Goal: Task Accomplishment & Management: Manage account settings

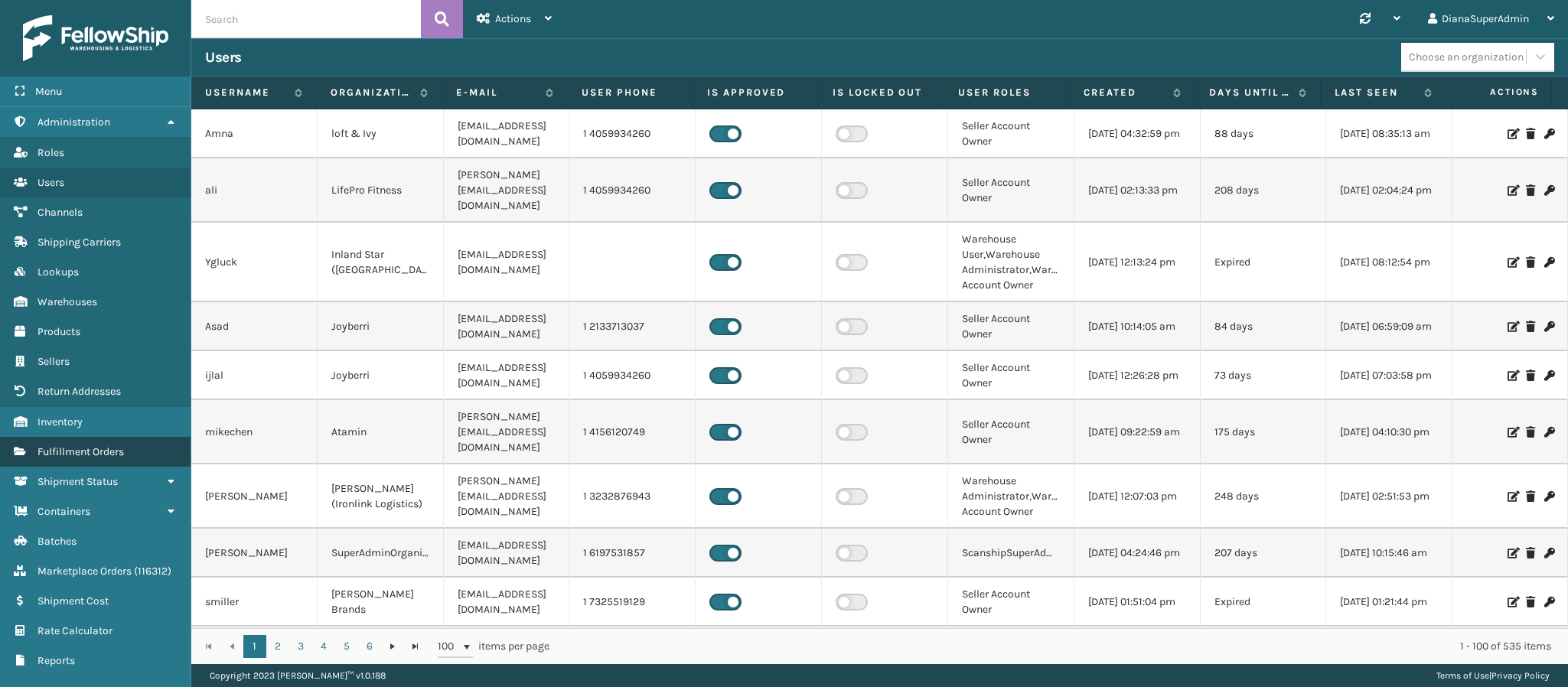
click at [93, 450] on link "Fulfillment Orders" at bounding box center [95, 451] width 190 height 30
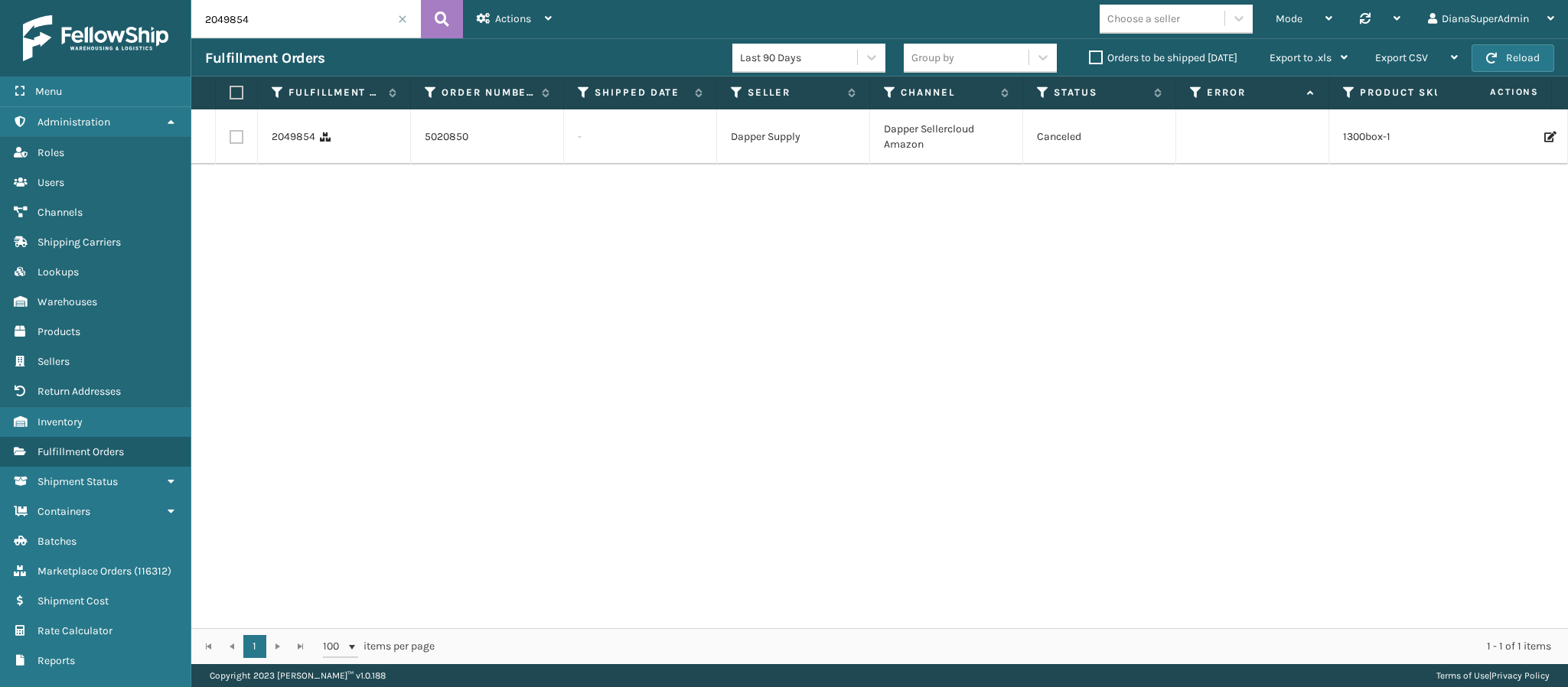
click at [402, 19] on span at bounding box center [402, 19] width 9 height 9
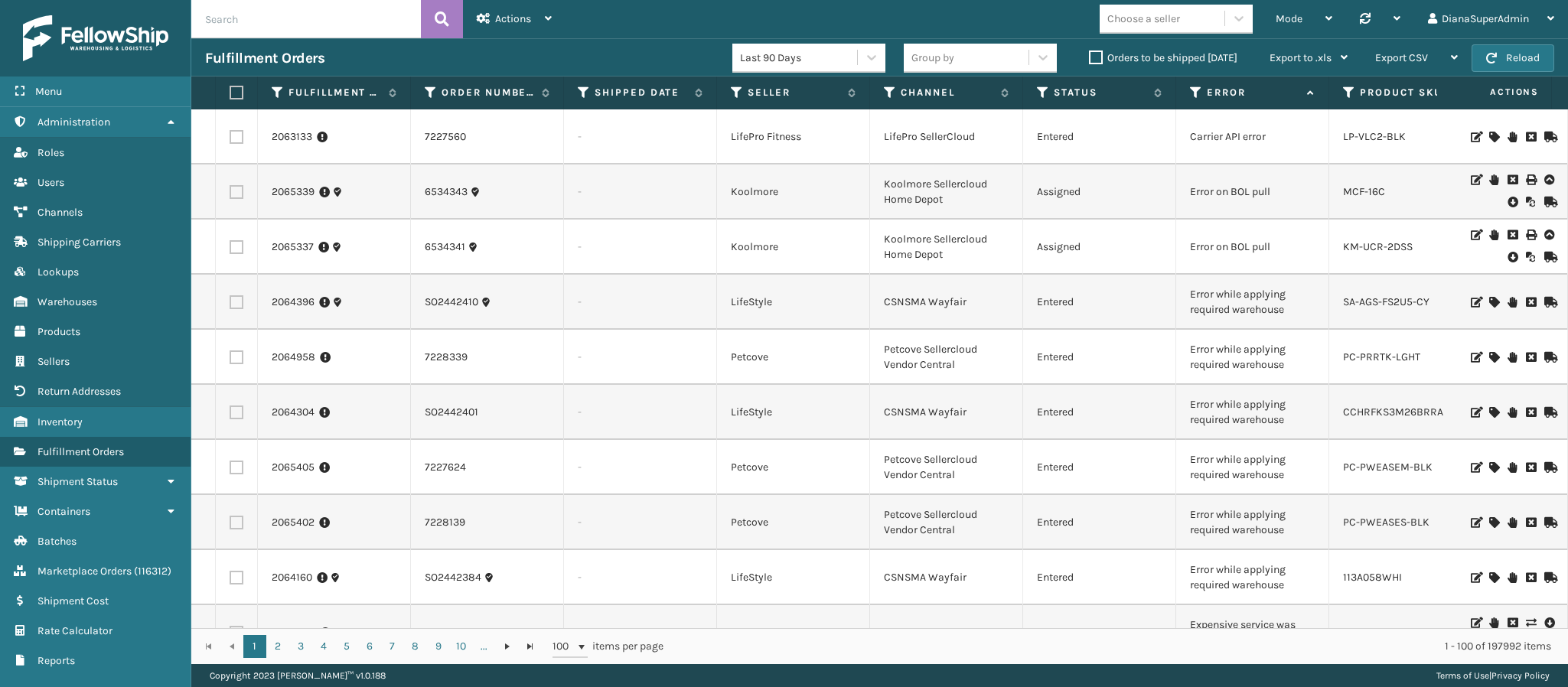
click at [332, 17] on input "text" at bounding box center [306, 19] width 230 height 38
paste input "2063616, 2064219, 2064218, 2064756, 2063885"
click at [332, 9] on input "2063616, 2064219, 2064218, 2064756, 2063885" at bounding box center [306, 19] width 230 height 38
type input "2063616, 2064219, 2064218, 2064756, 2063885"
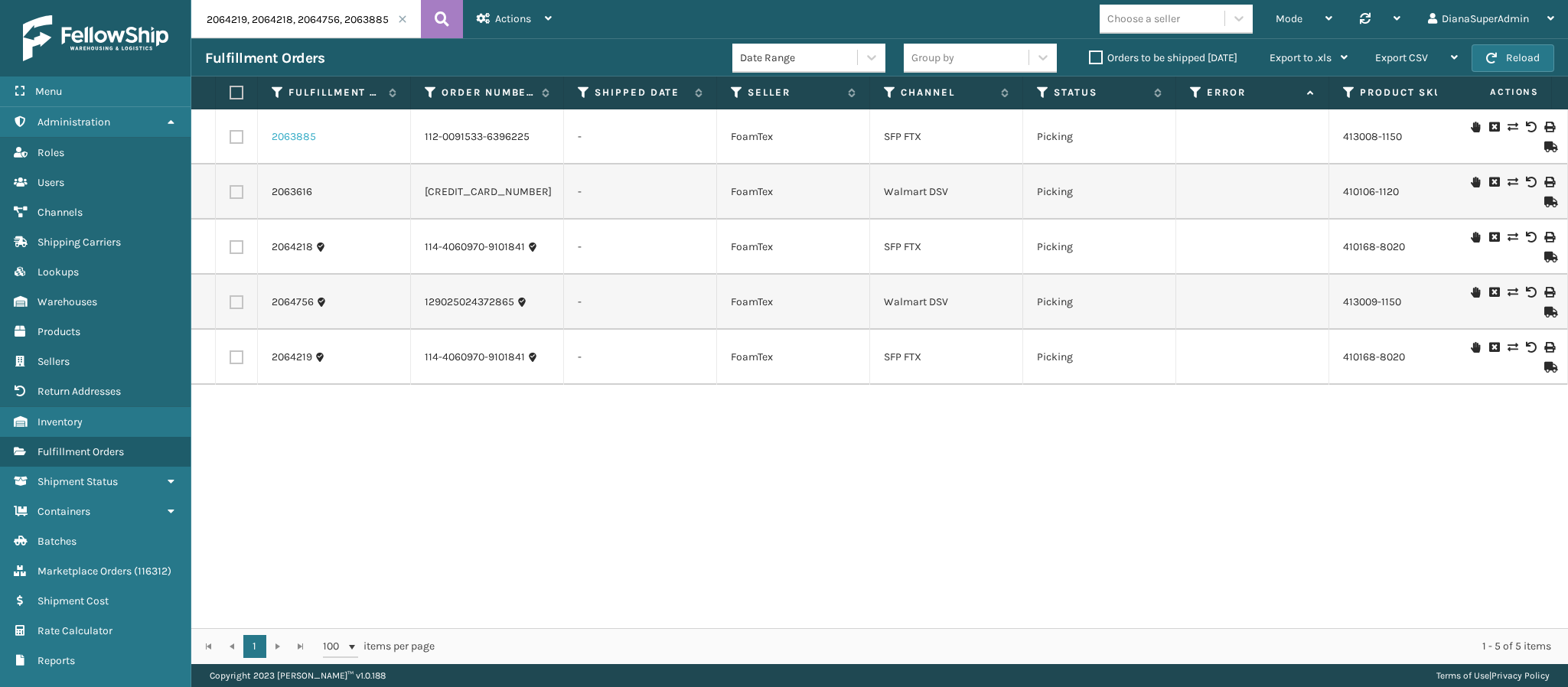
click at [299, 139] on link "2063885" at bounding box center [293, 137] width 44 height 15
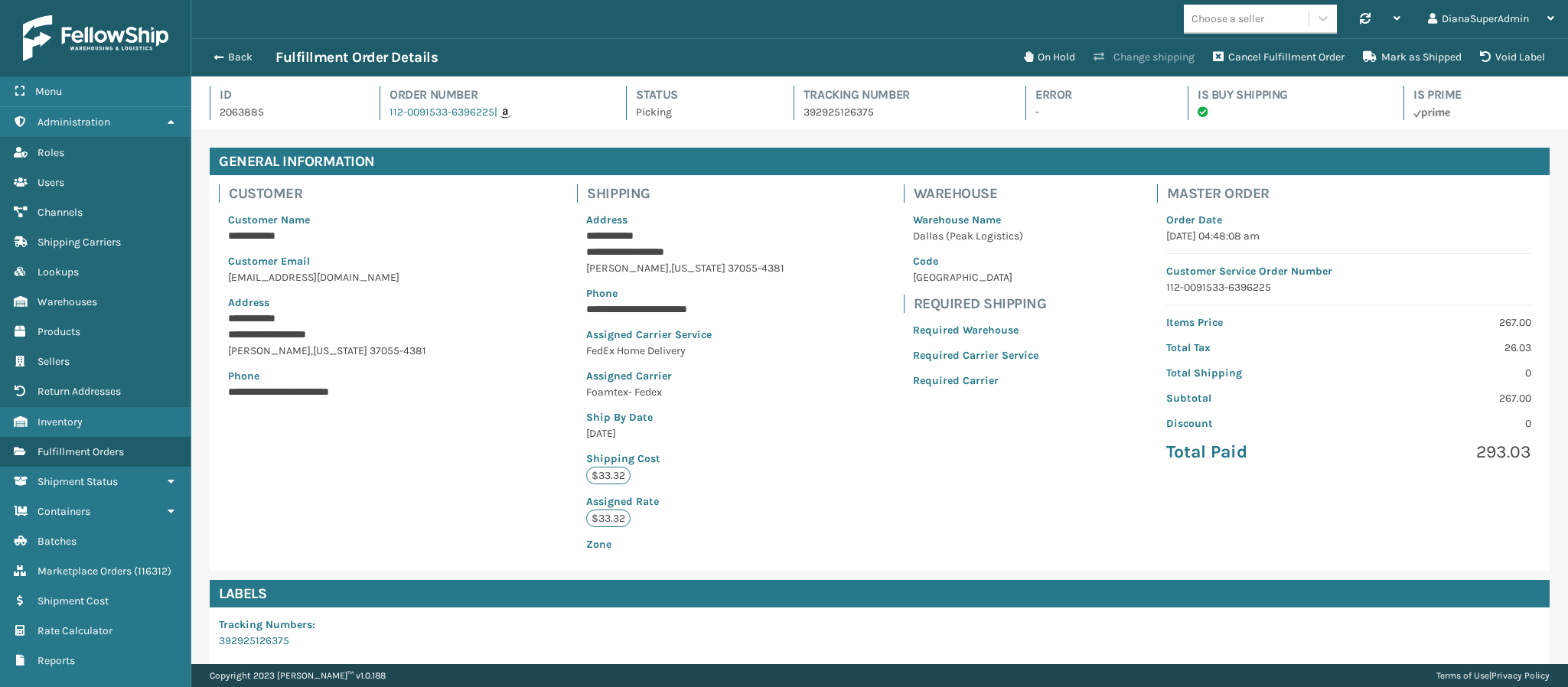
click at [1152, 53] on button "Change shipping" at bounding box center [1144, 57] width 119 height 31
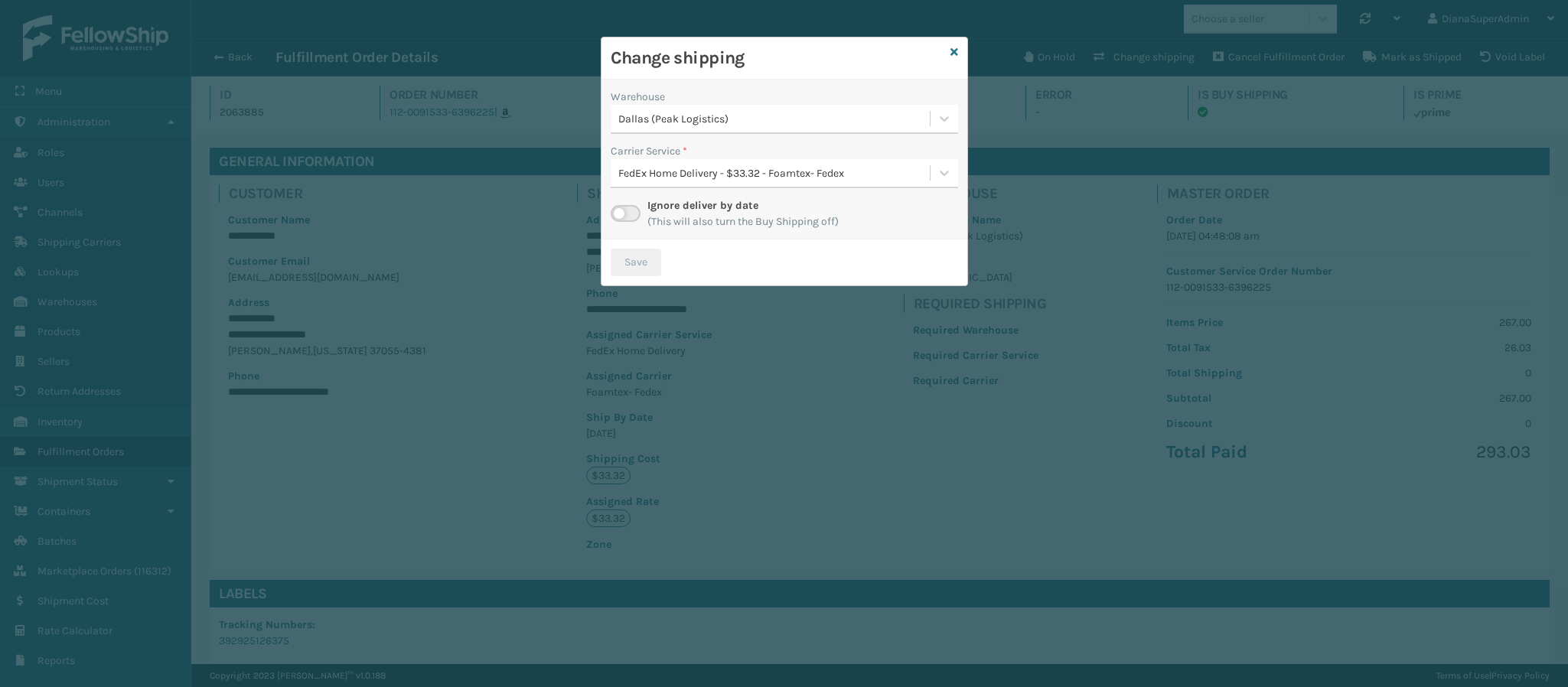
click at [620, 209] on label at bounding box center [625, 213] width 30 height 17
click at [620, 209] on input "checkbox" at bounding box center [616, 210] width 10 height 10
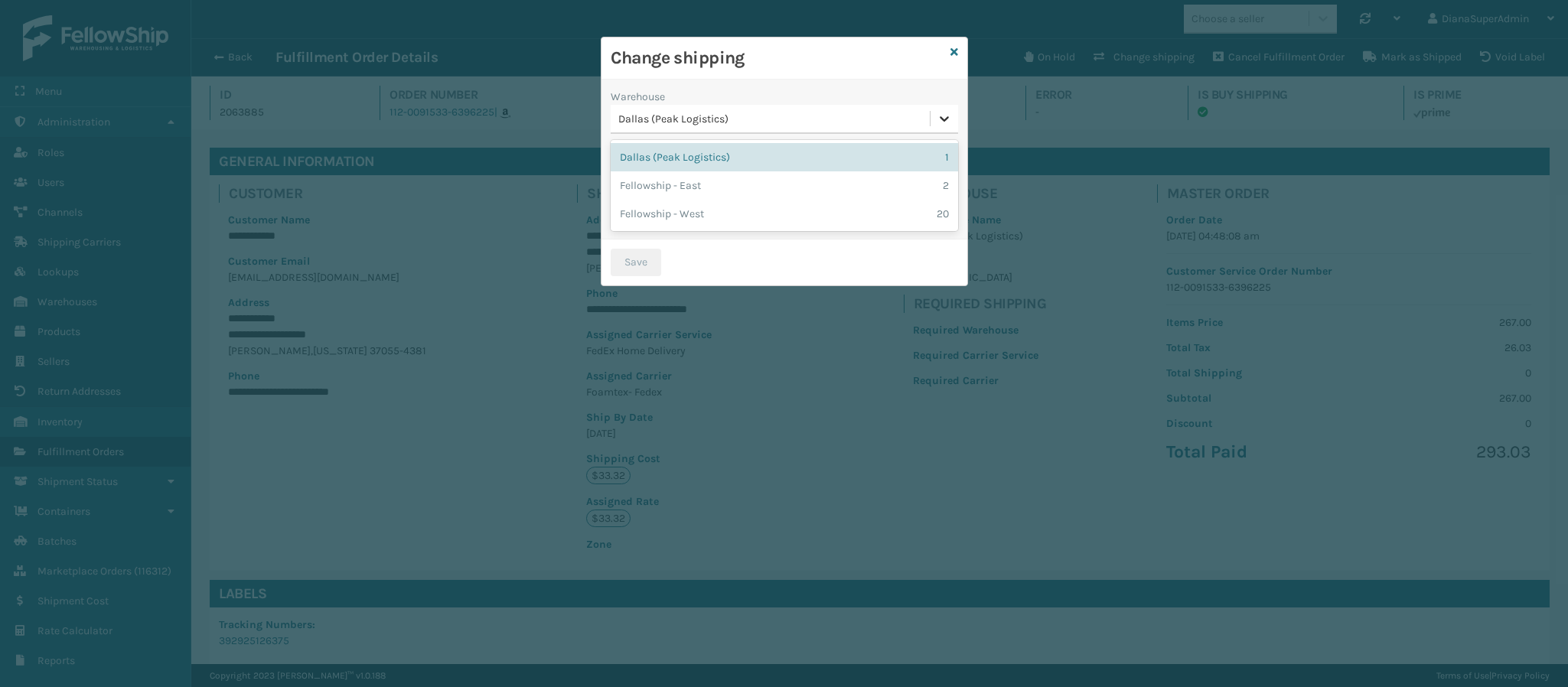
click at [936, 119] on icon at bounding box center [944, 118] width 15 height 15
click at [852, 212] on div "Fellowship - West 20" at bounding box center [784, 213] width 348 height 28
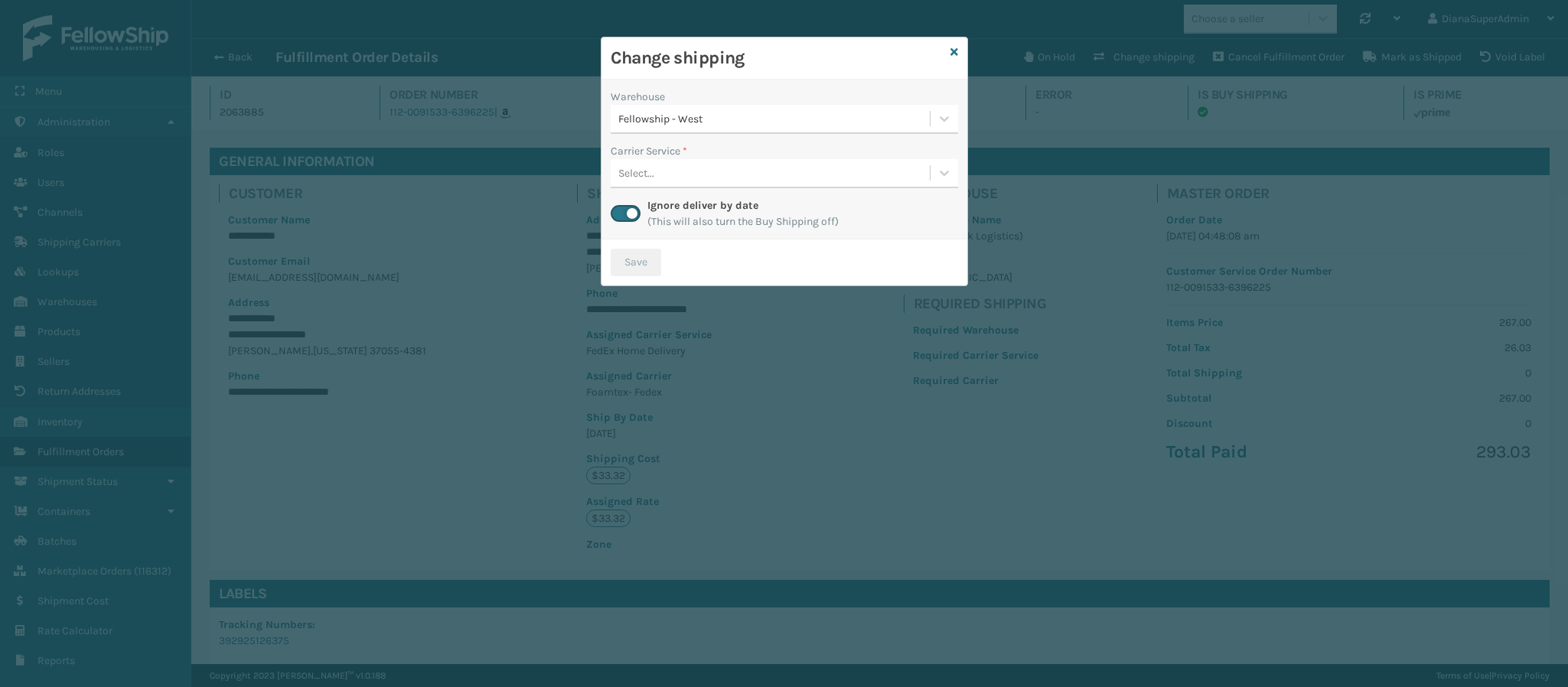
click at [768, 101] on div "Warehouse" at bounding box center [784, 96] width 348 height 16
click at [762, 109] on div "Fellowship - West" at bounding box center [770, 119] width 319 height 26
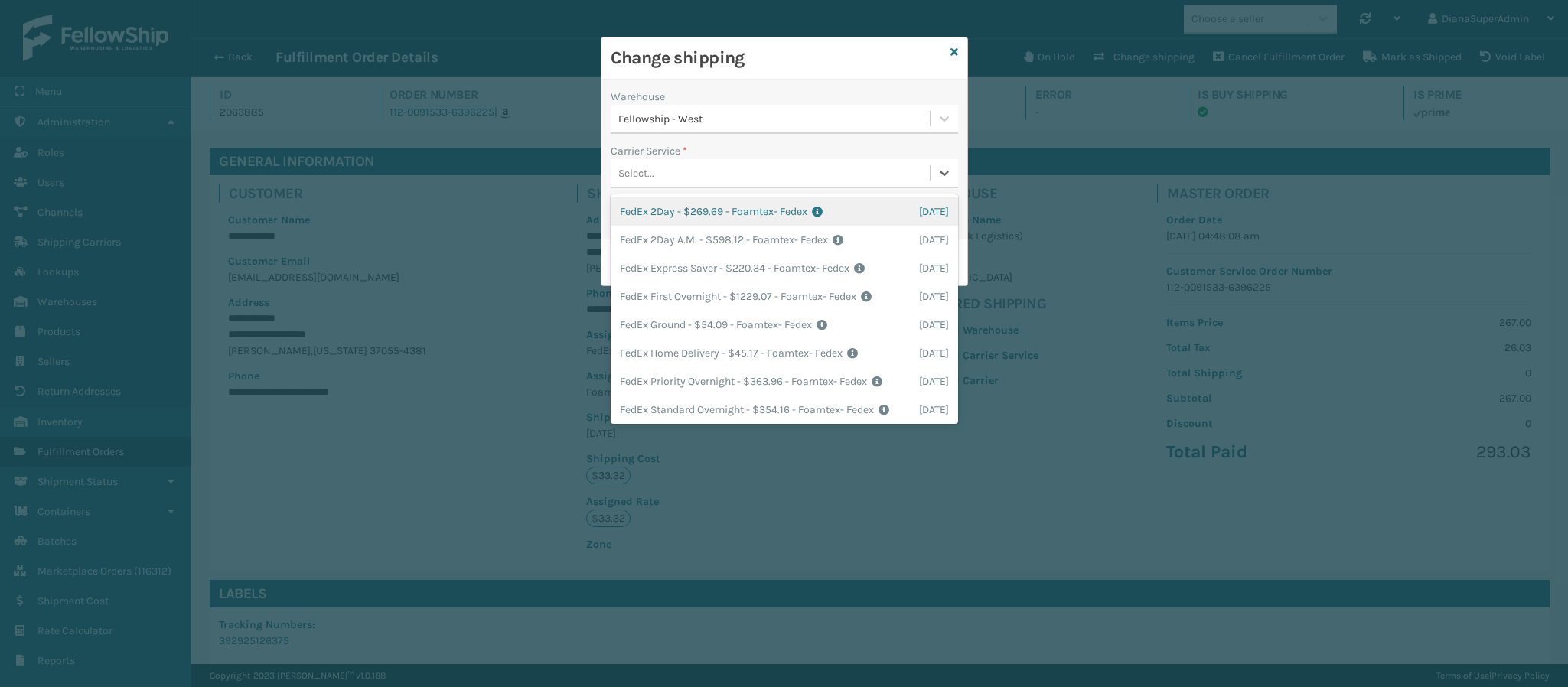
click at [677, 177] on div "Select..." at bounding box center [770, 173] width 319 height 26
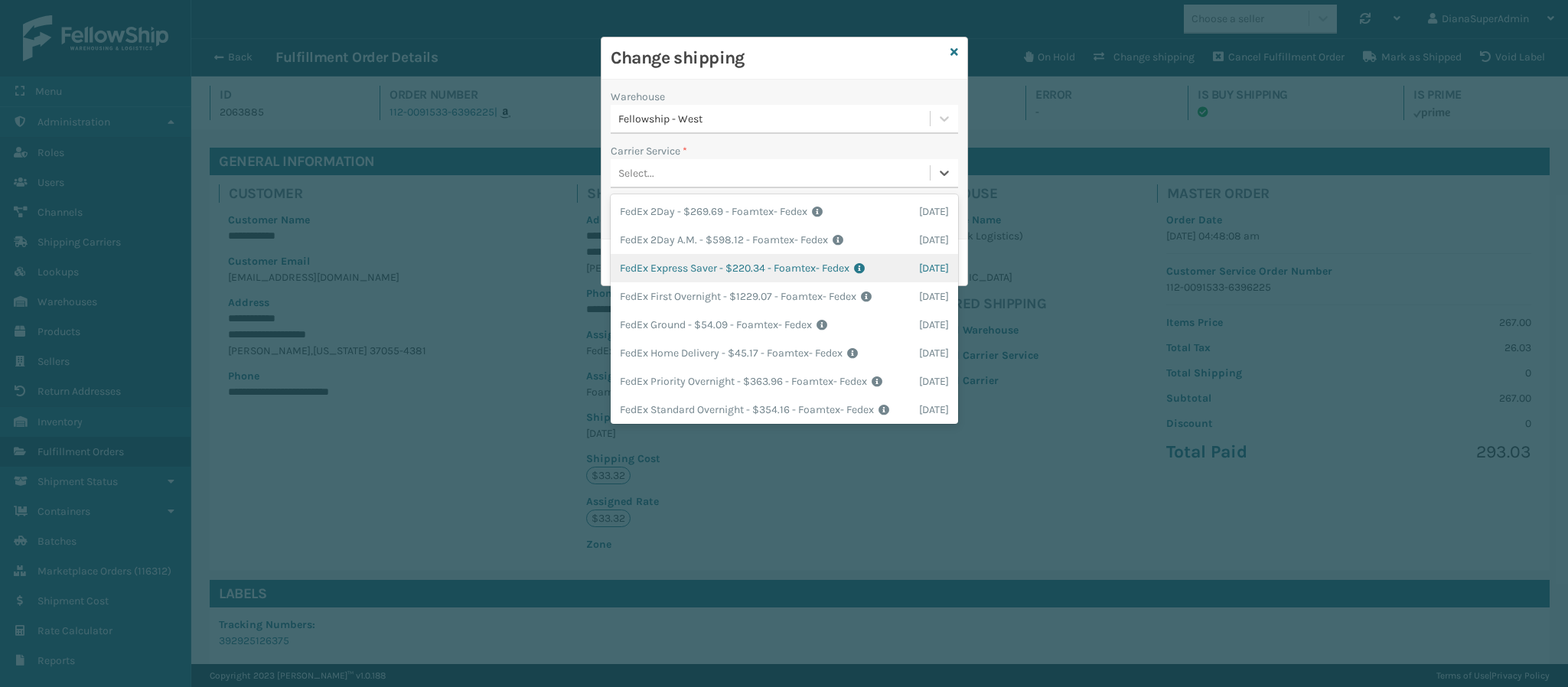
scroll to position [50, 0]
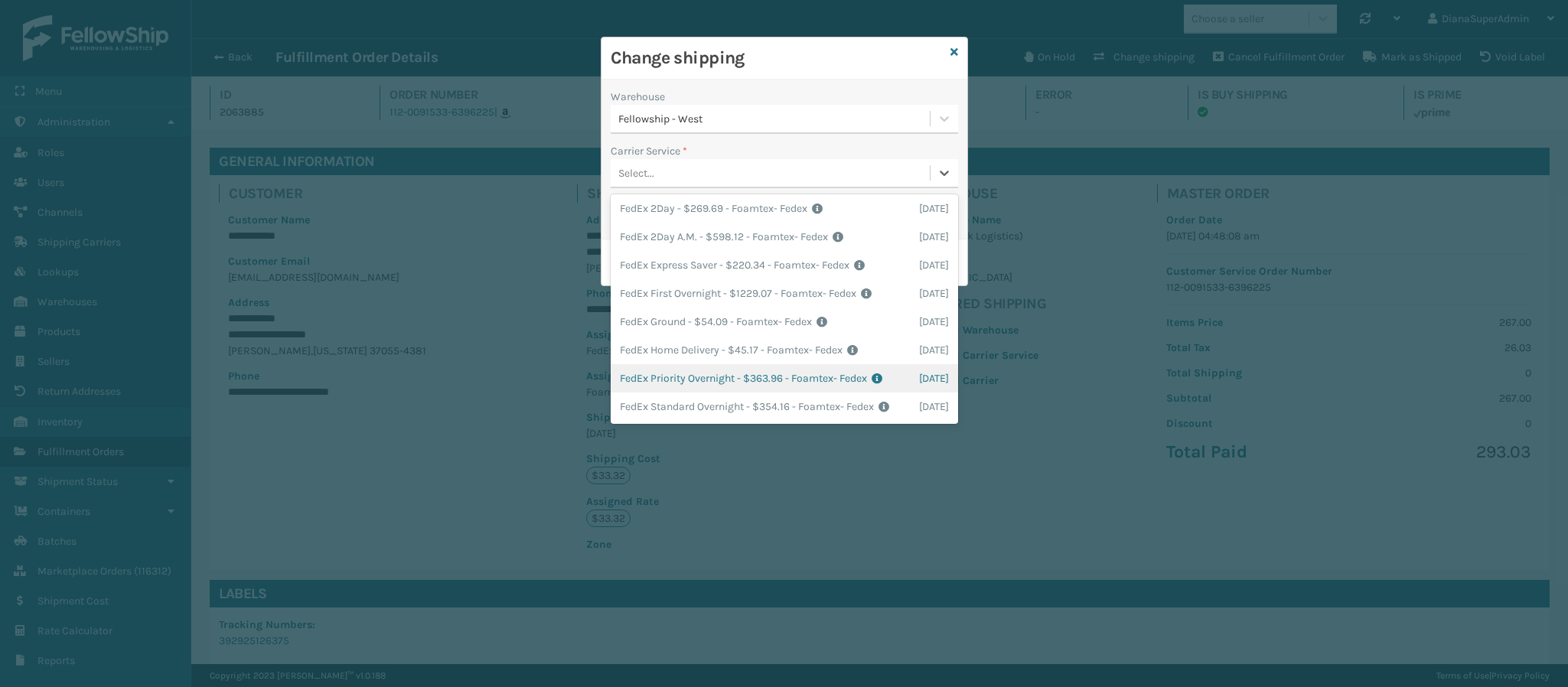
click at [561, 321] on div "Change shipping Warehouse Fellowship - West Carrier Service * option FedEx Prio…" at bounding box center [784, 344] width 1568 height 687
click at [952, 50] on icon at bounding box center [954, 52] width 8 height 11
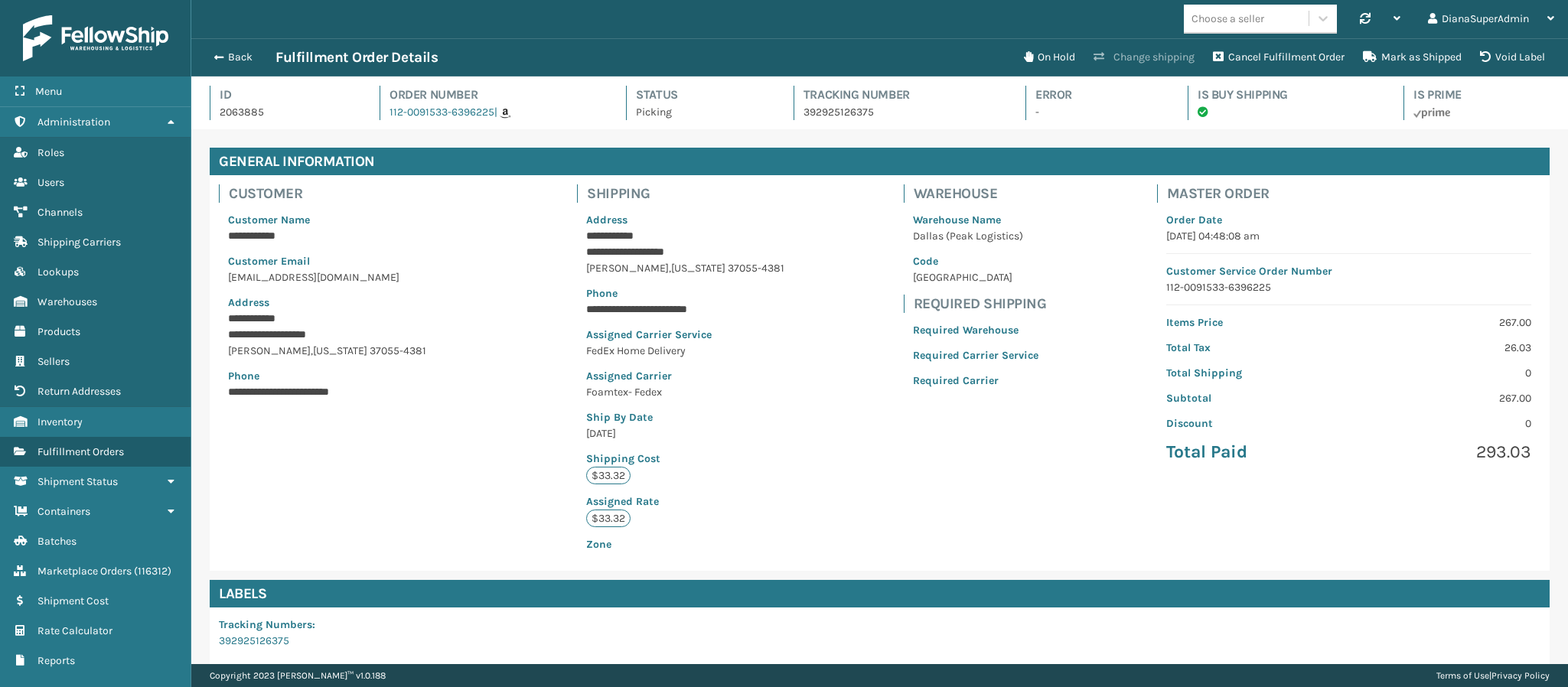
click at [1123, 56] on button "Change shipping" at bounding box center [1144, 57] width 119 height 31
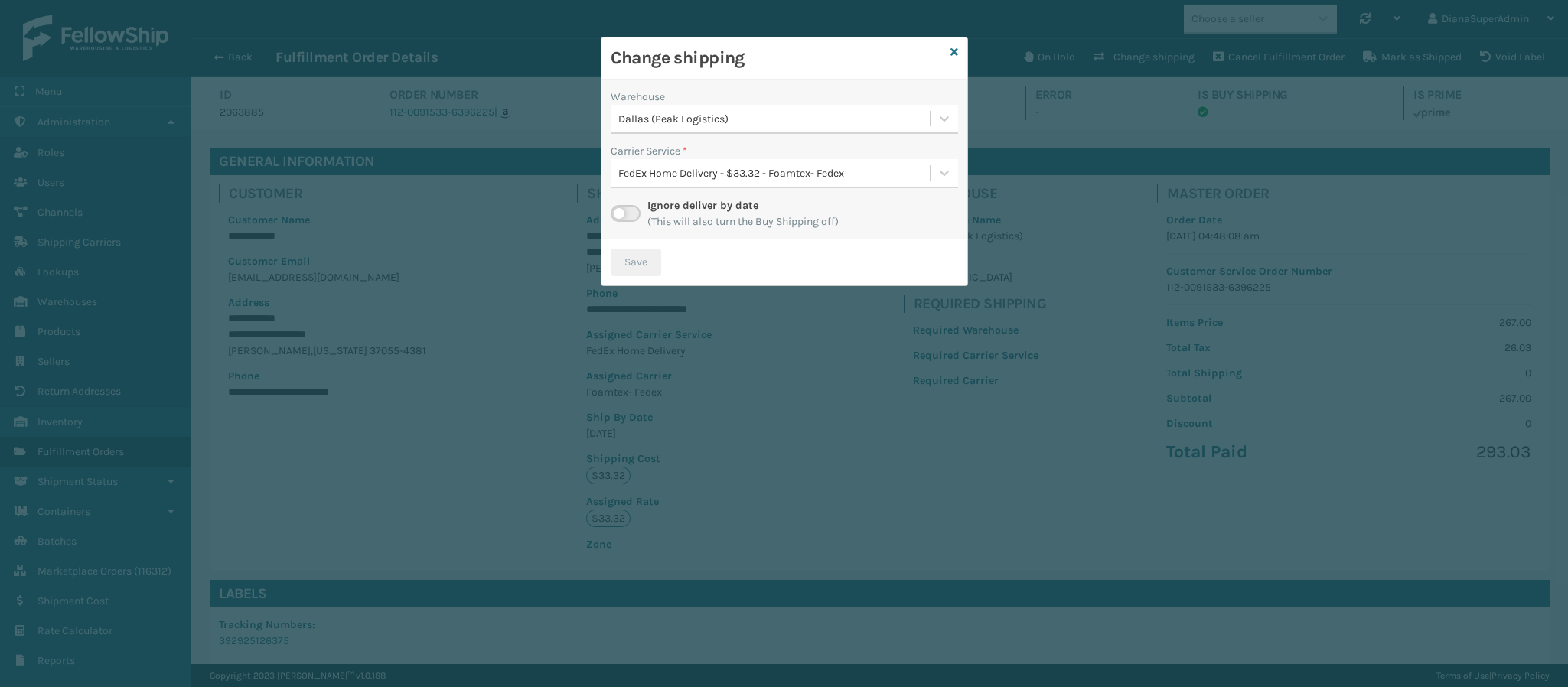
click at [632, 210] on label at bounding box center [625, 213] width 30 height 17
click at [621, 210] on input "checkbox" at bounding box center [616, 210] width 10 height 10
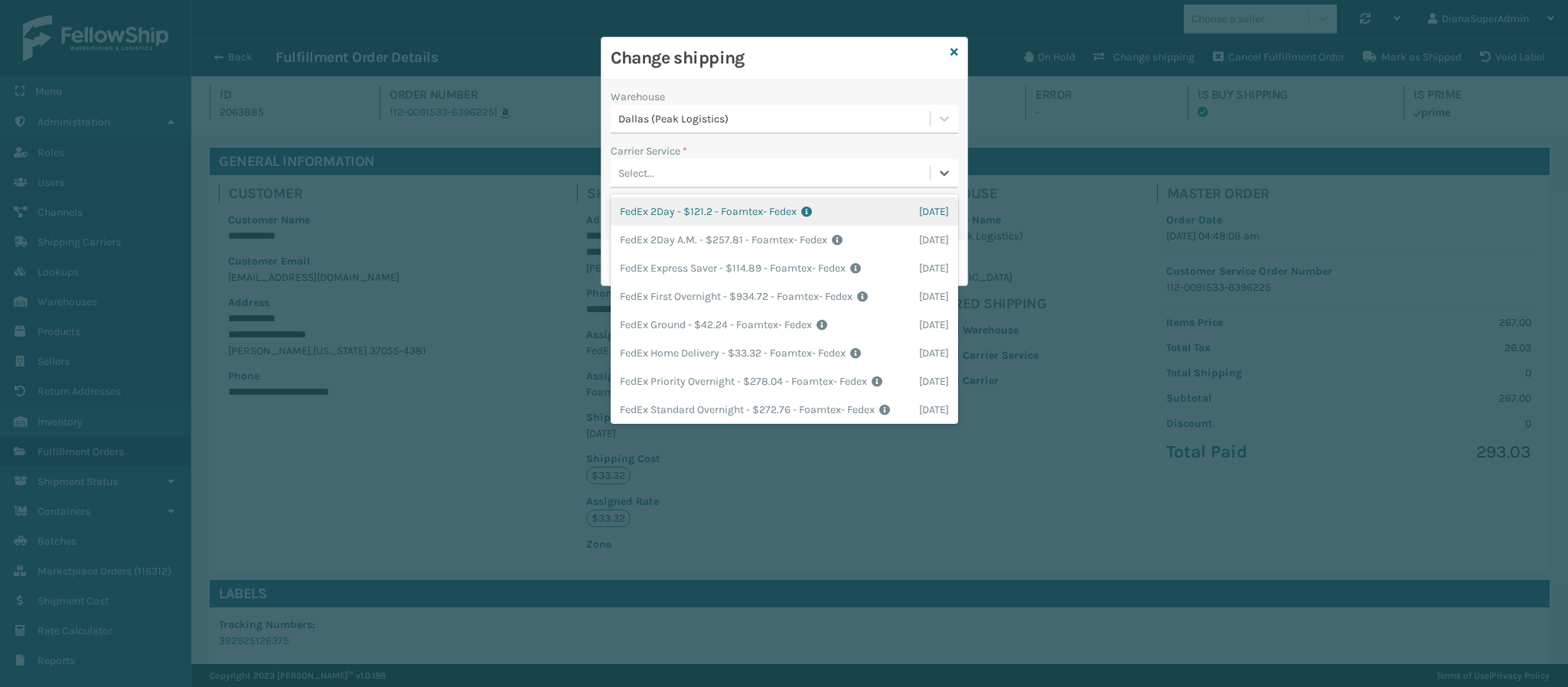
click at [837, 172] on div "Select..." at bounding box center [770, 173] width 319 height 26
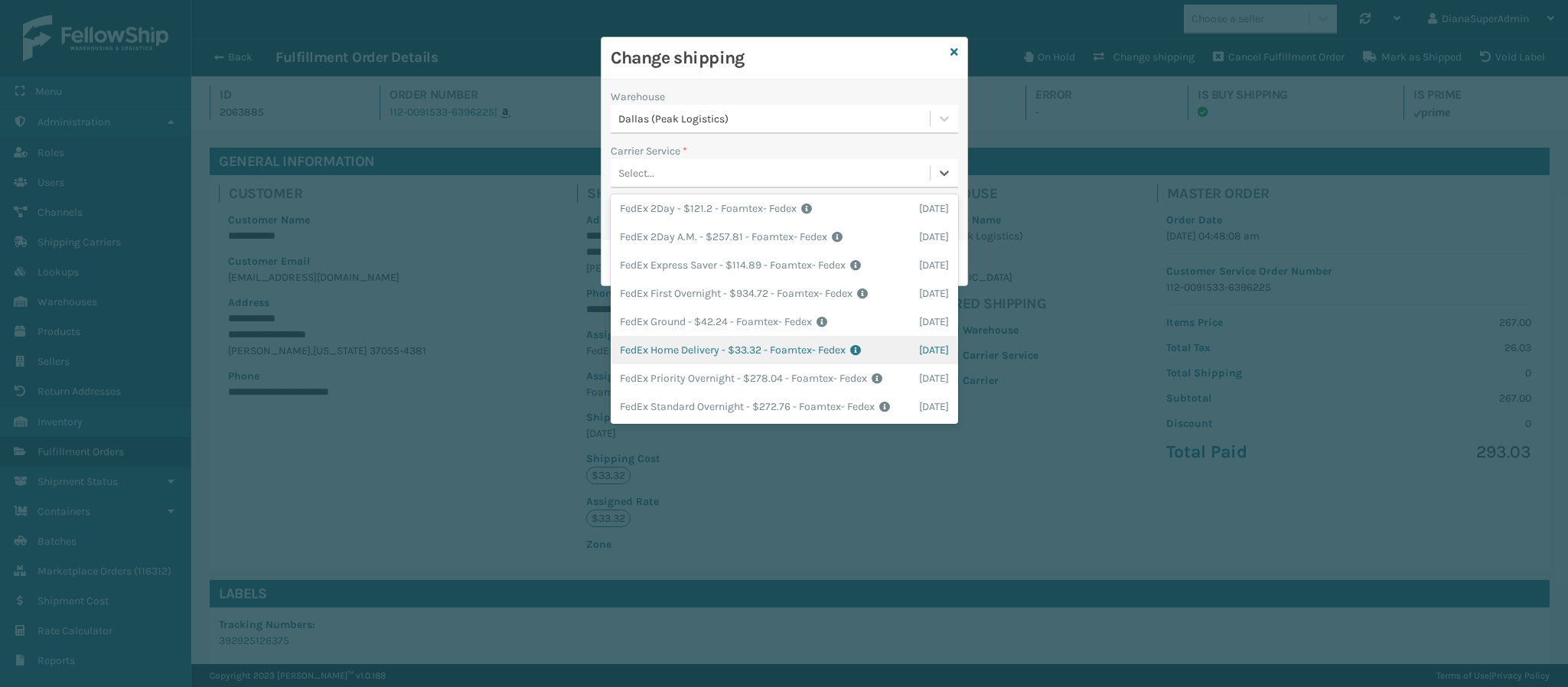
scroll to position [34, 0]
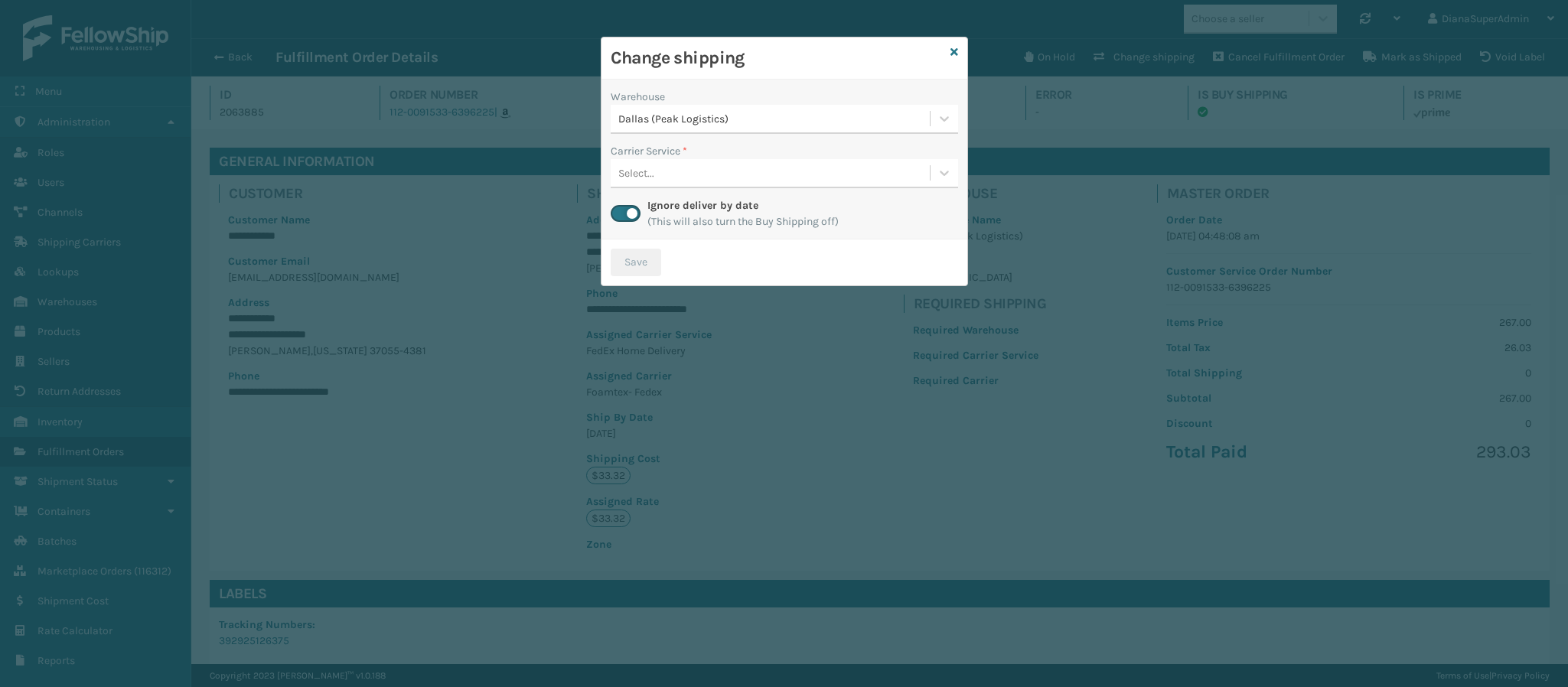
click at [900, 94] on div "Warehouse" at bounding box center [784, 96] width 348 height 16
click at [696, 168] on div "Select..." at bounding box center [770, 173] width 319 height 26
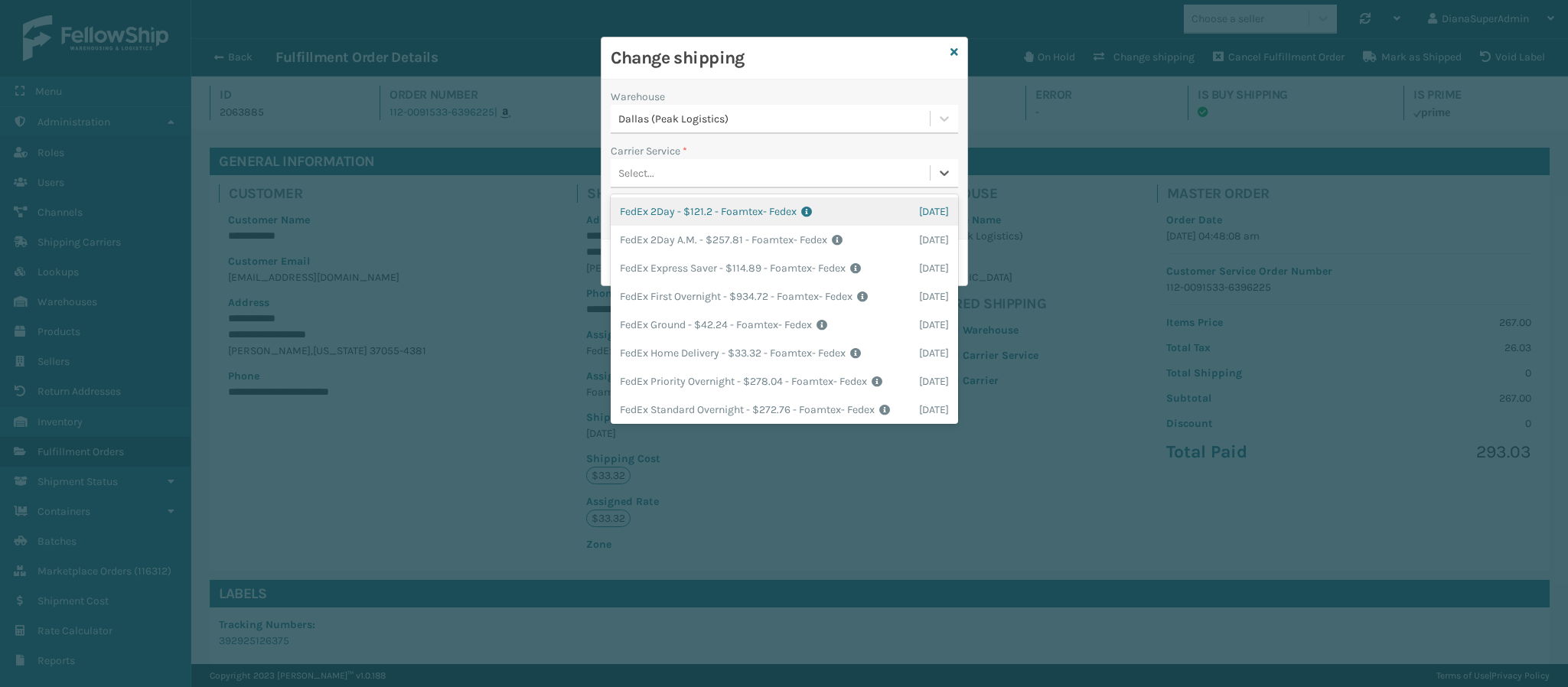
click at [776, 131] on div "Dallas (Peak Logistics)" at bounding box center [770, 119] width 319 height 26
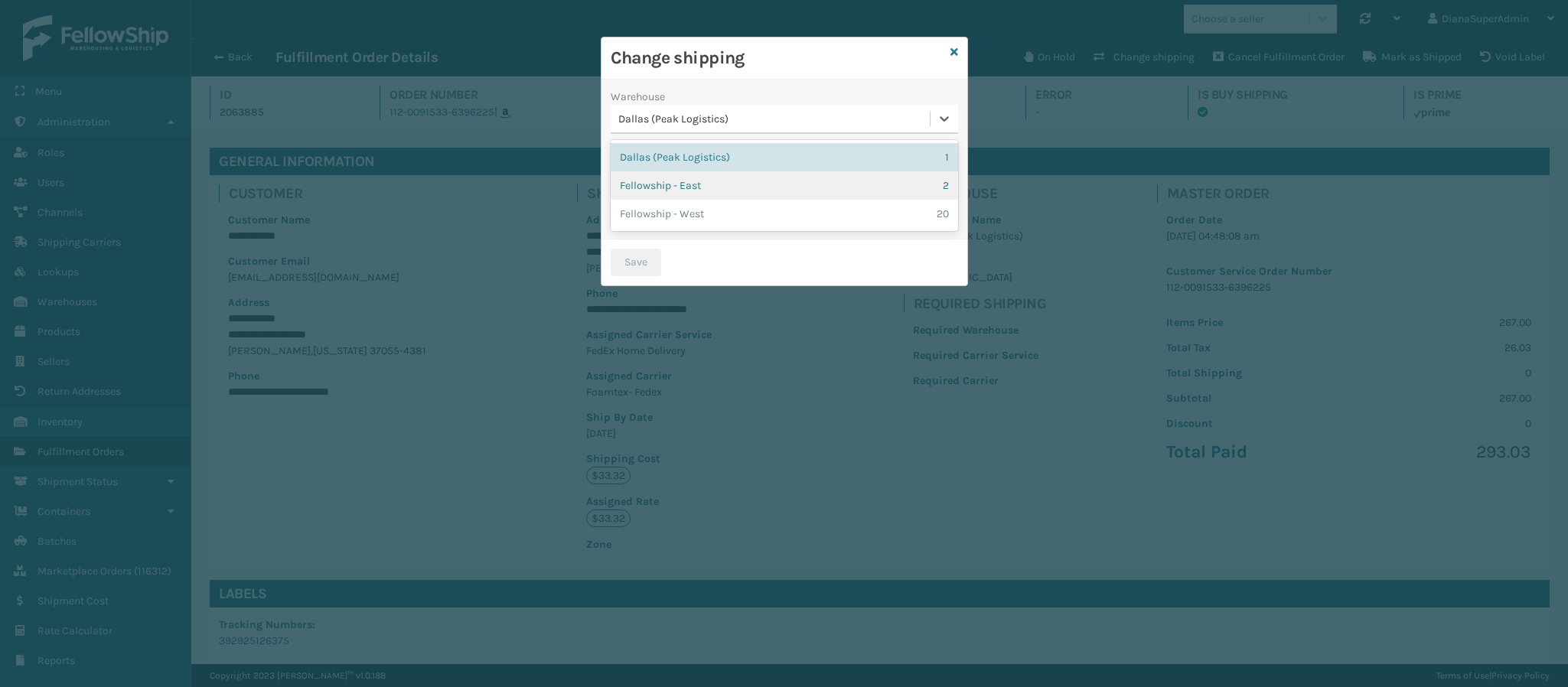
click at [763, 175] on div "Fellowship - East 2" at bounding box center [784, 185] width 348 height 28
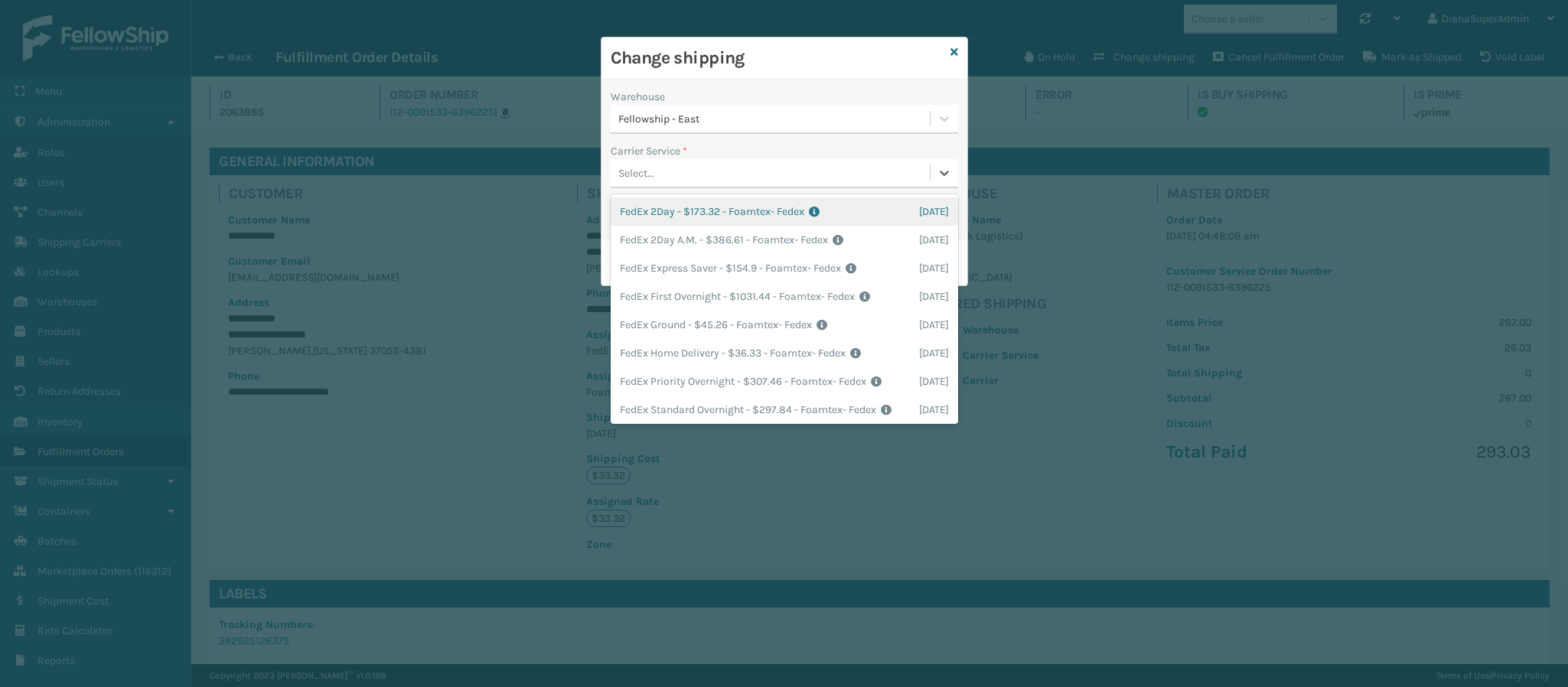
click at [769, 172] on div "Select..." at bounding box center [770, 173] width 319 height 26
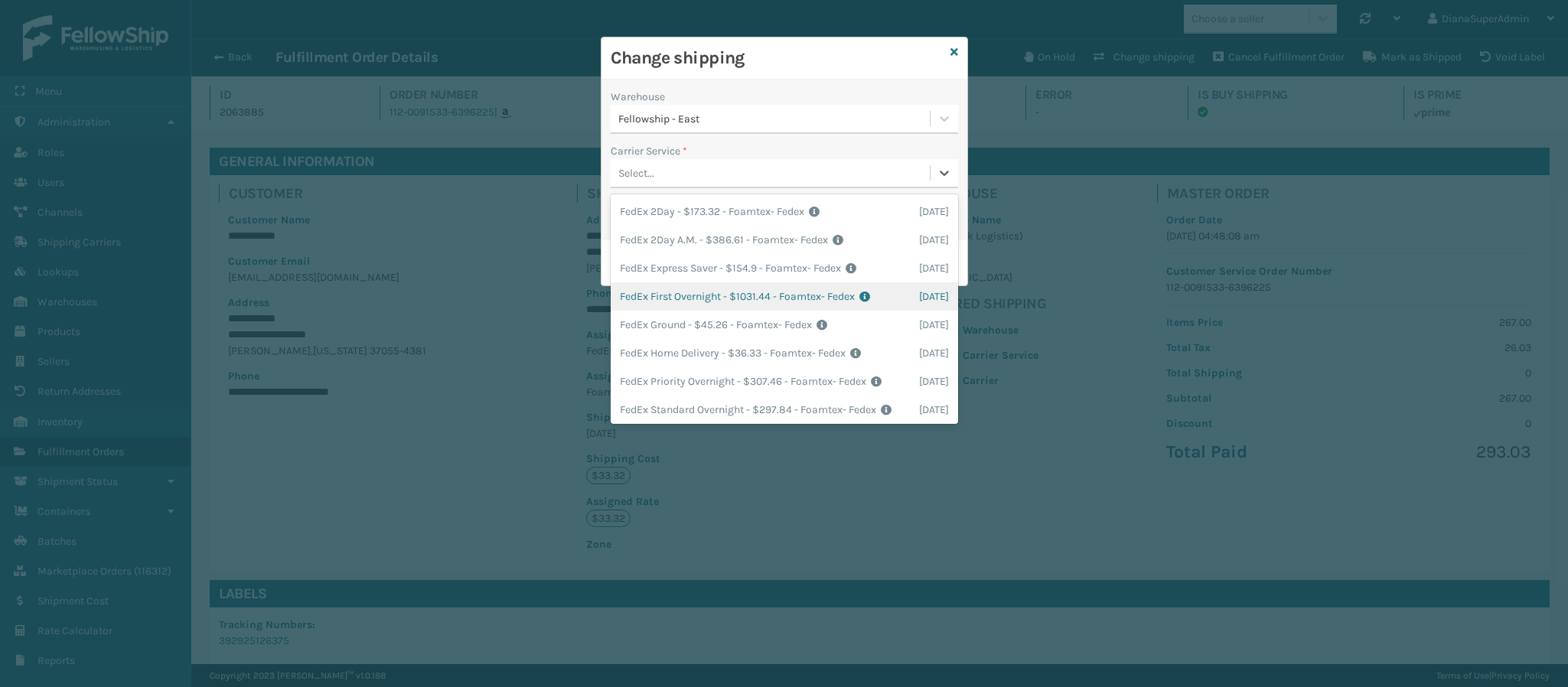
scroll to position [50, 0]
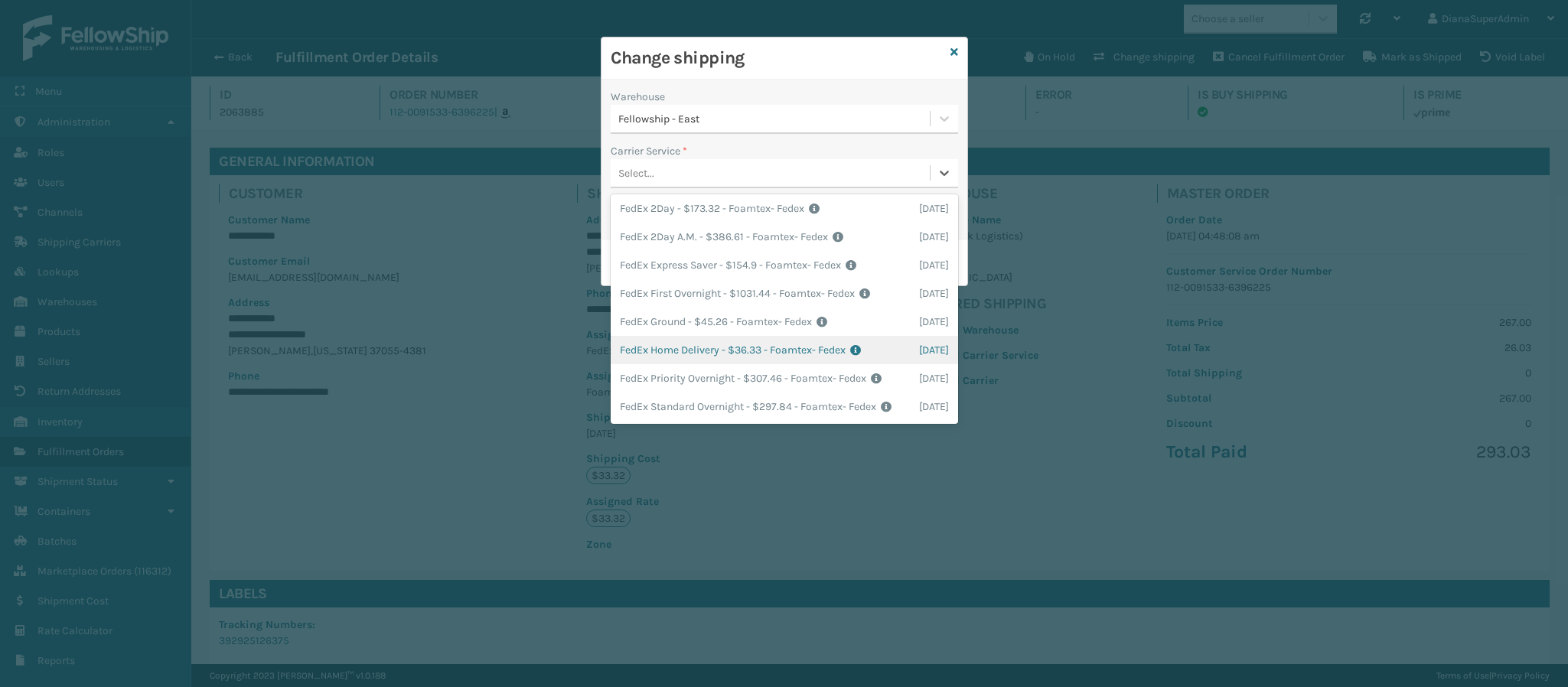
click at [746, 336] on div "FedEx Home Delivery - $36.33 - Foamtex- Fedex Shipping Cost $36.33 Surplus Cost…" at bounding box center [784, 349] width 348 height 28
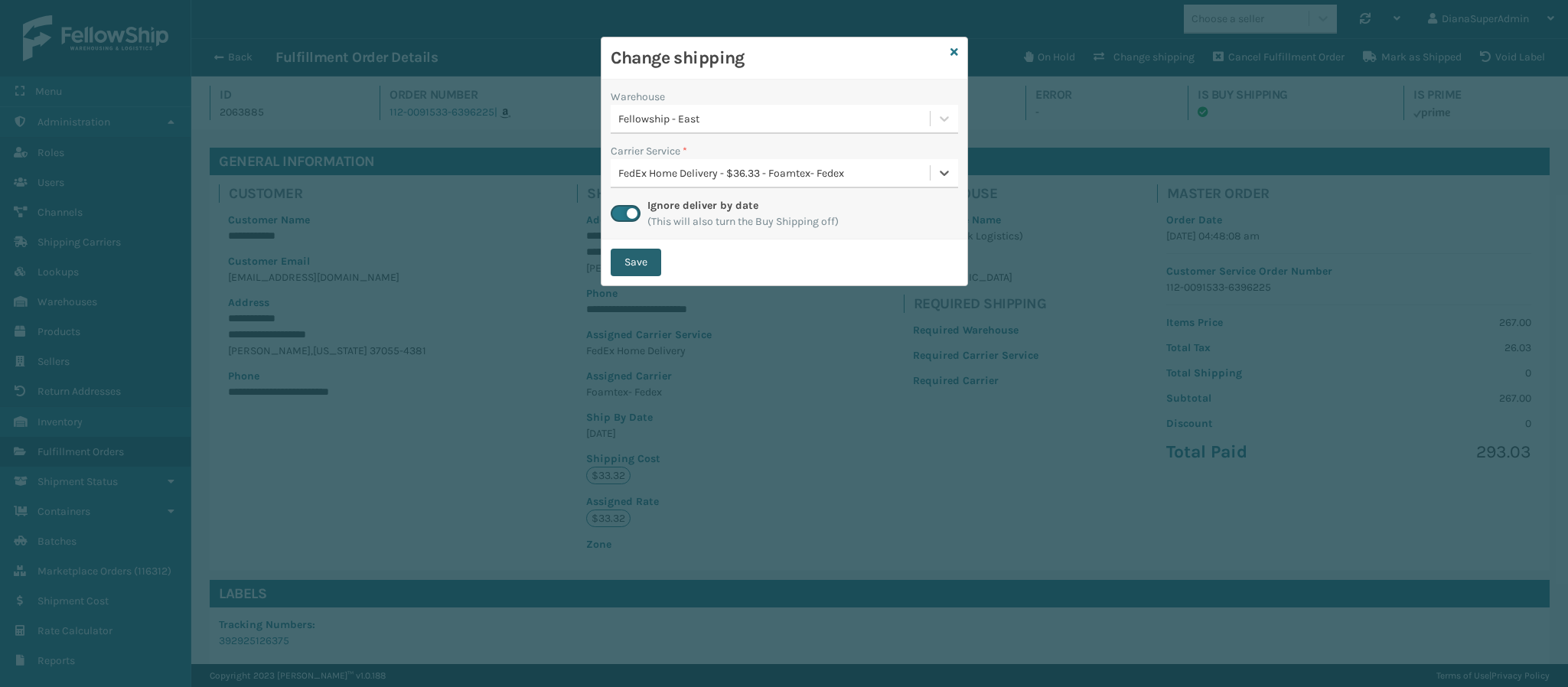
click at [641, 266] on button "Save" at bounding box center [635, 262] width 50 height 27
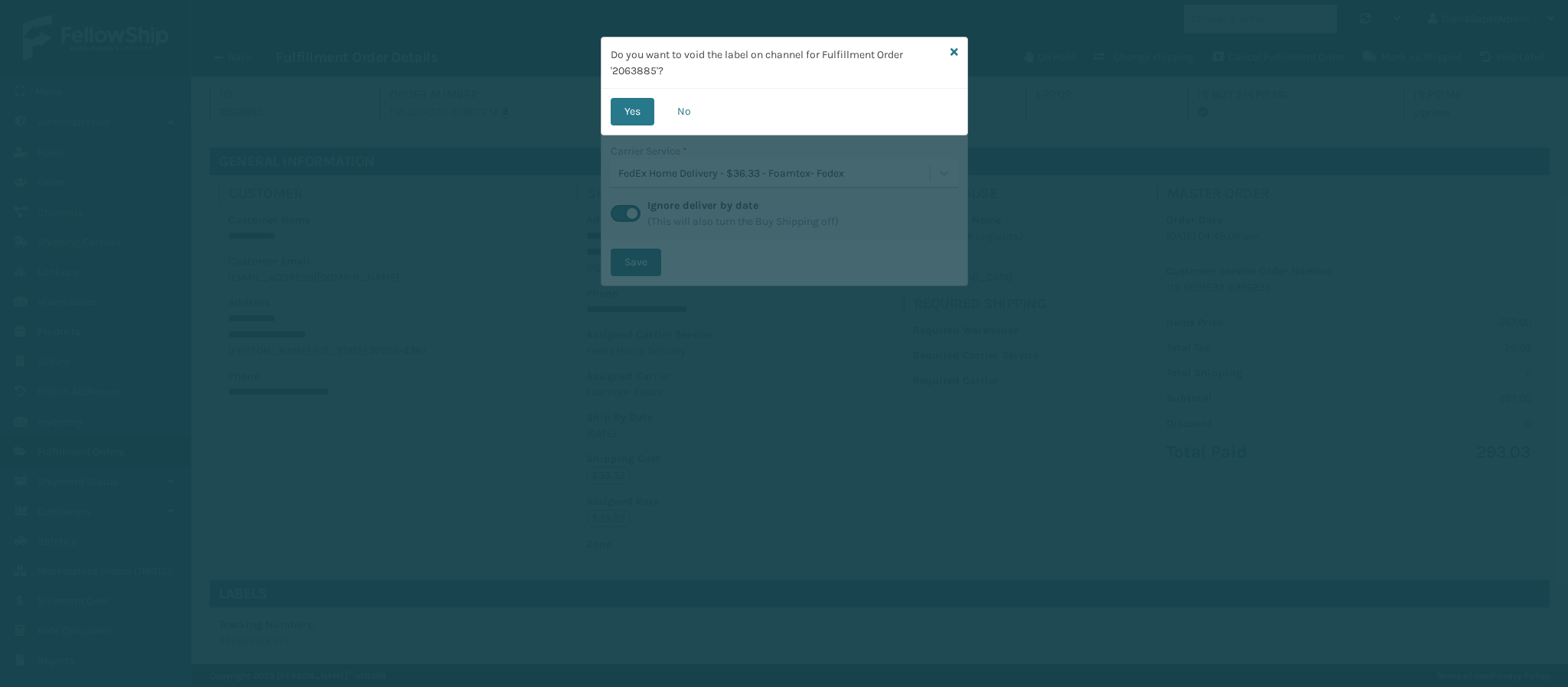
click at [632, 120] on button "Yes" at bounding box center [632, 111] width 43 height 27
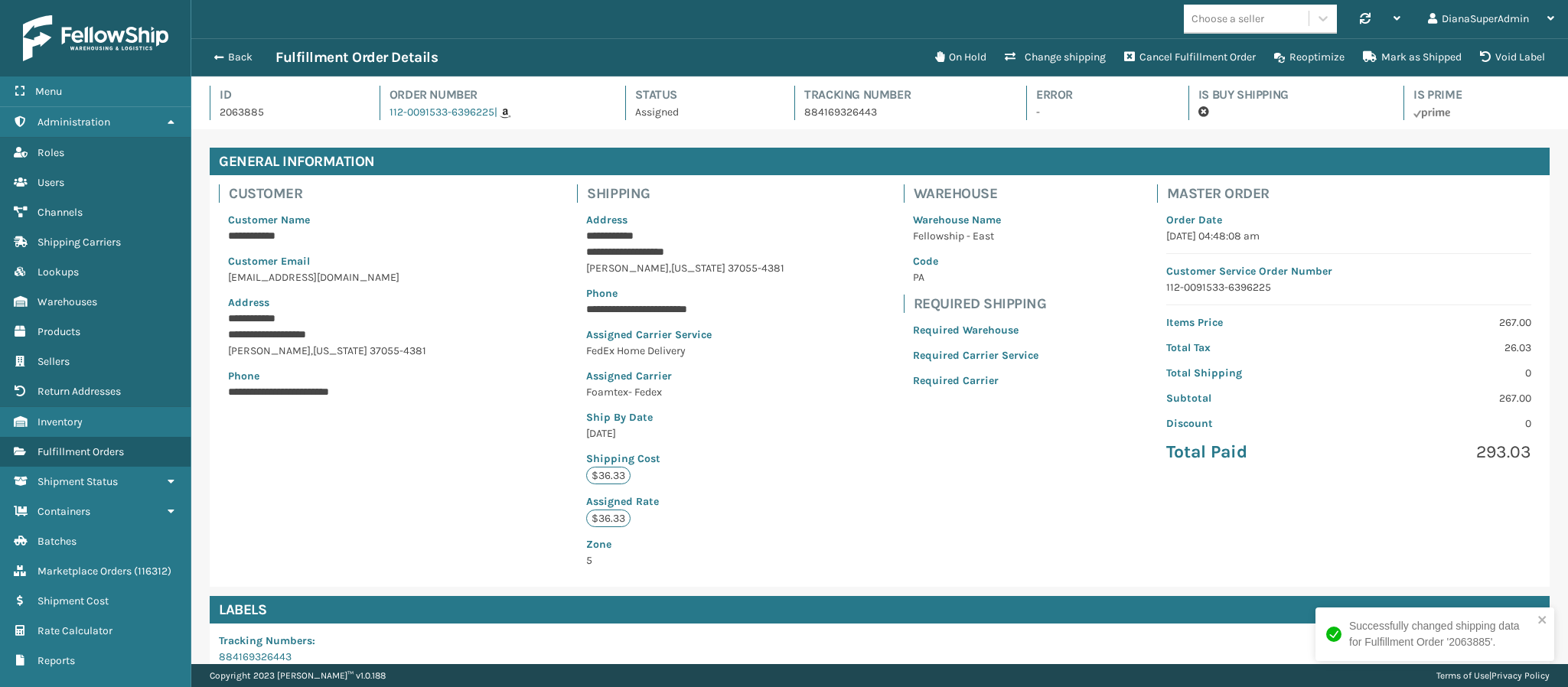
scroll to position [37, 1378]
click at [230, 53] on button "Back" at bounding box center [240, 57] width 71 height 14
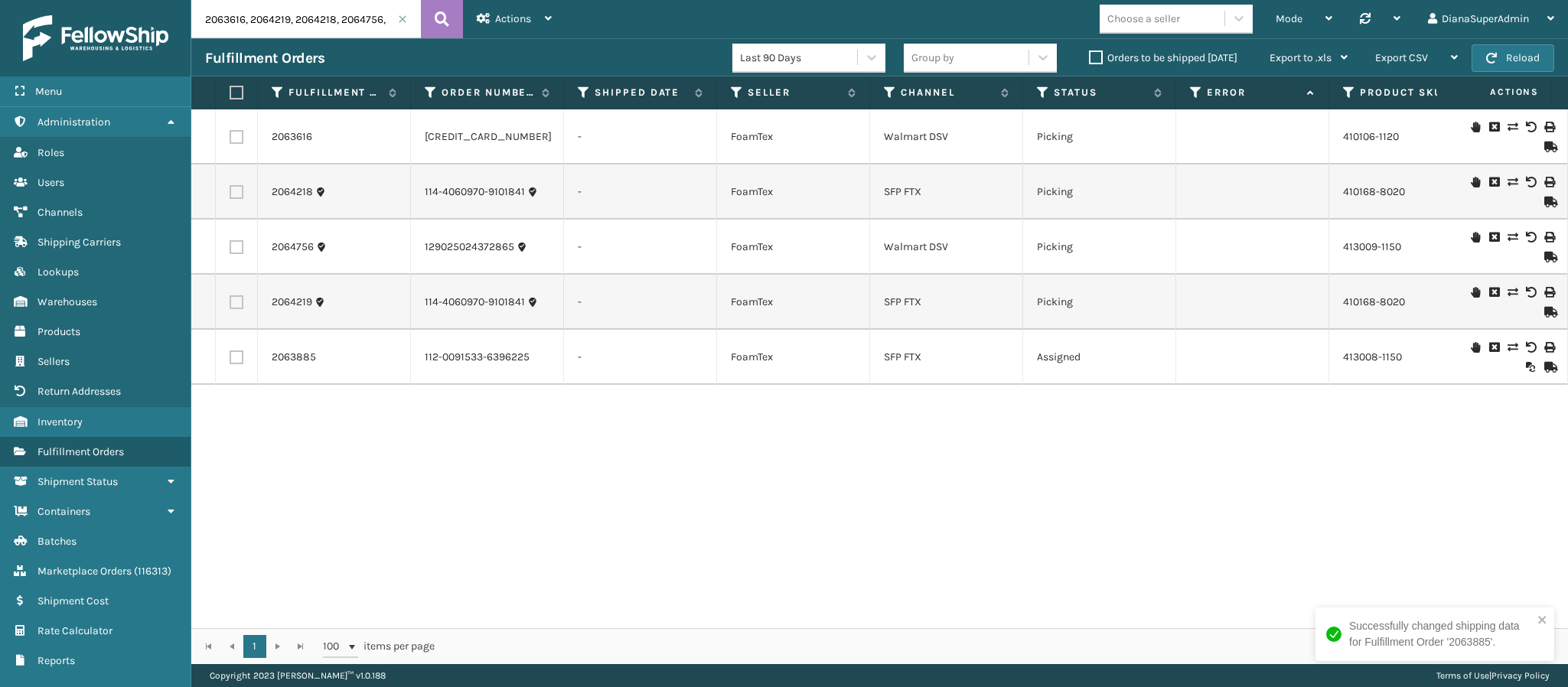
click at [352, 12] on input "2063616, 2064219, 2064218, 2064756, 2063885" at bounding box center [306, 19] width 230 height 38
paste input "4756,"
type input "2064756"
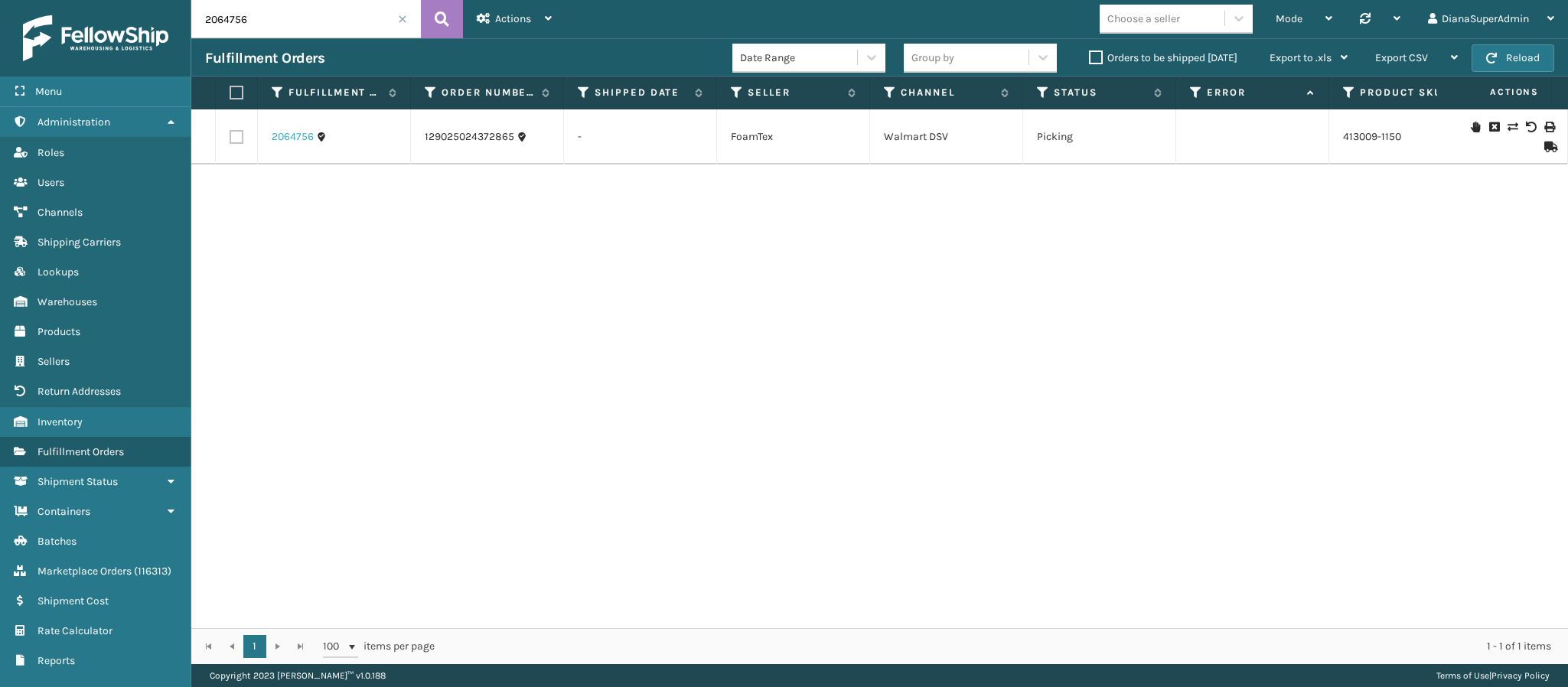
click at [287, 143] on link "2064756" at bounding box center [292, 137] width 42 height 15
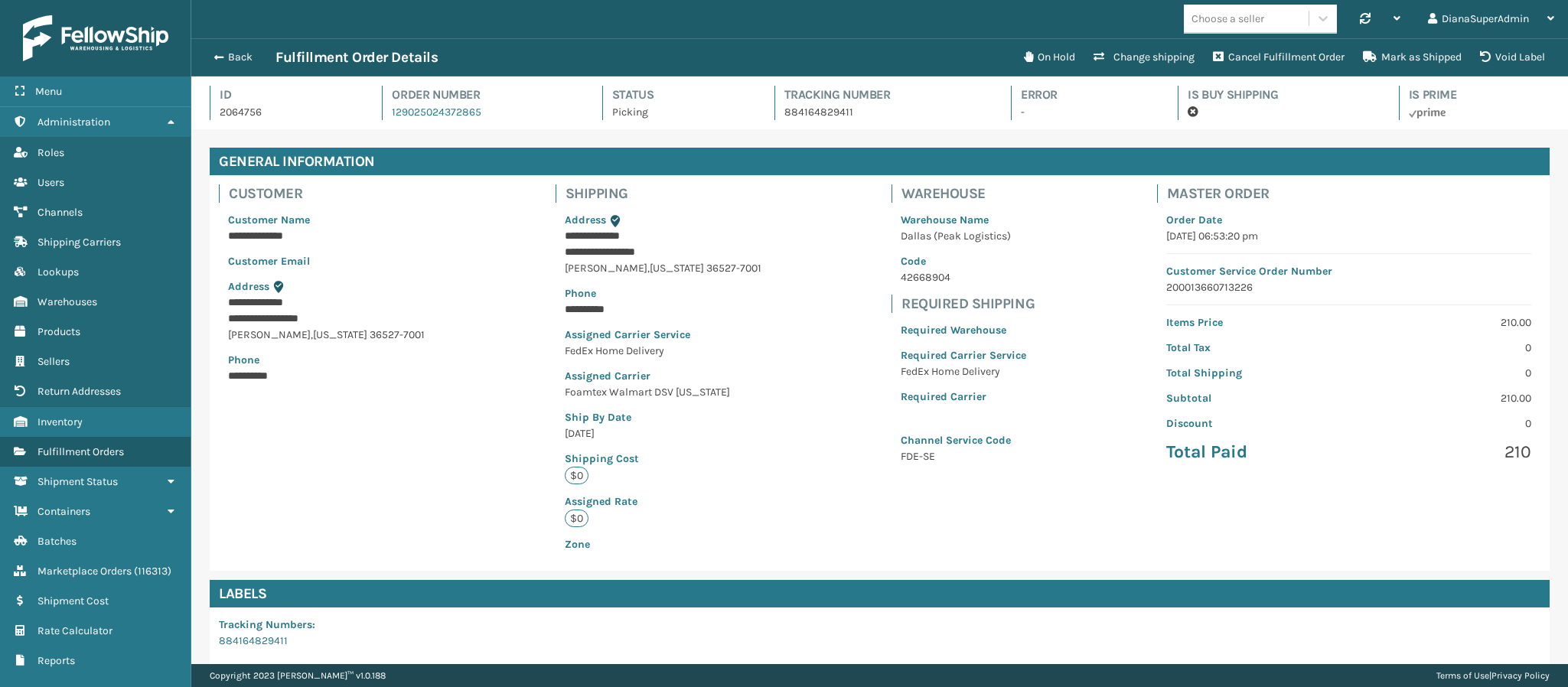
scroll to position [37, 1378]
click at [1116, 60] on button "Change shipping" at bounding box center [1144, 57] width 119 height 31
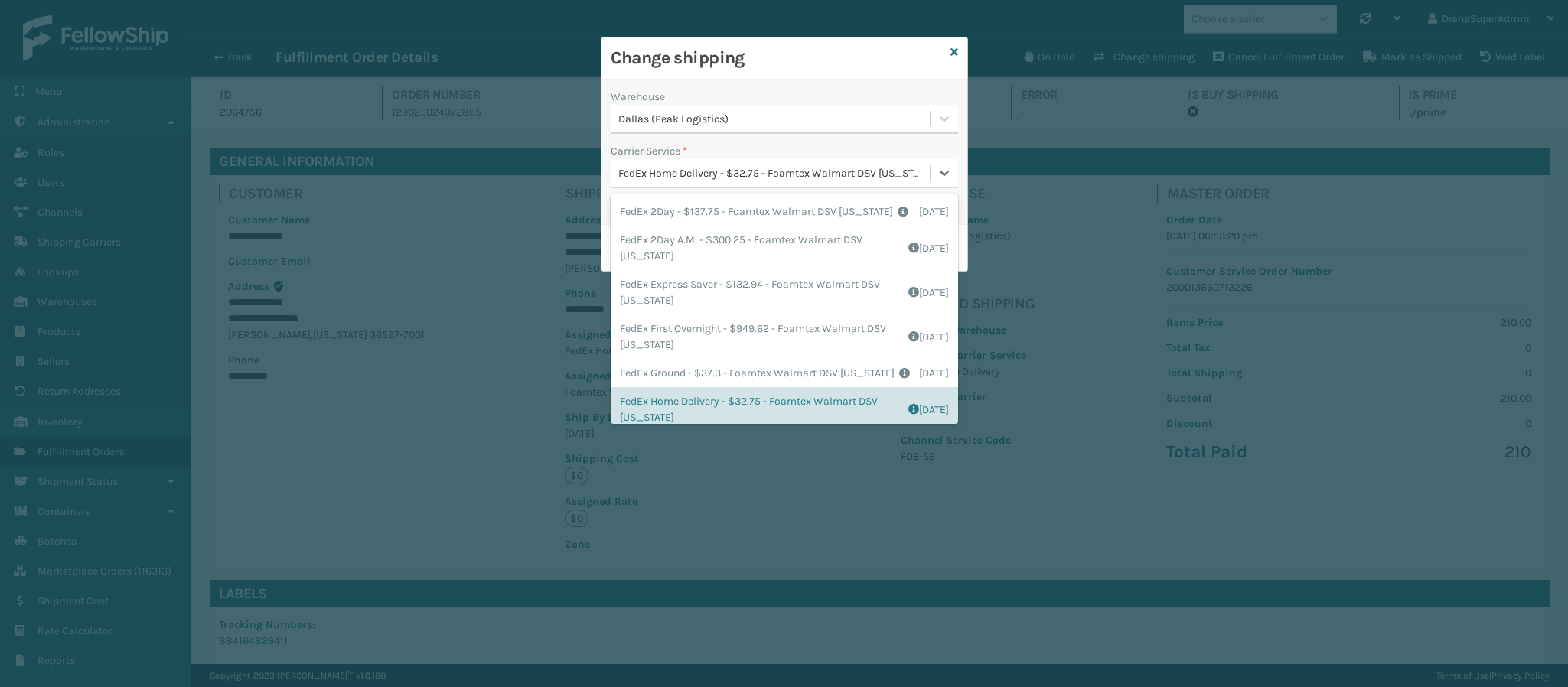
click at [877, 168] on div "FedEx Home Delivery - $32.75 - Foamtex Walmart DSV [US_STATE]" at bounding box center [775, 173] width 313 height 16
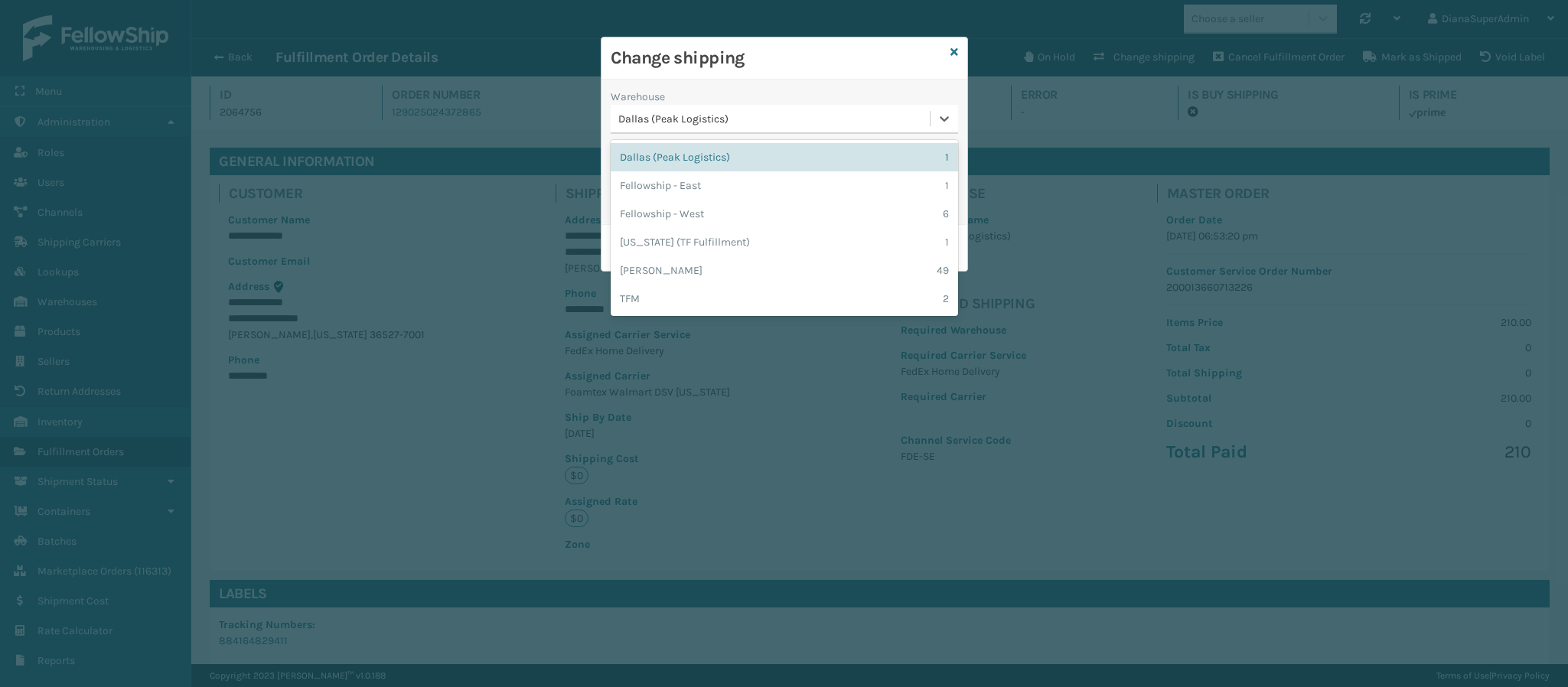
click at [900, 111] on div "Dallas (Peak Logistics)" at bounding box center [775, 118] width 313 height 16
click at [866, 202] on div "Fellowship - West 6" at bounding box center [784, 213] width 348 height 28
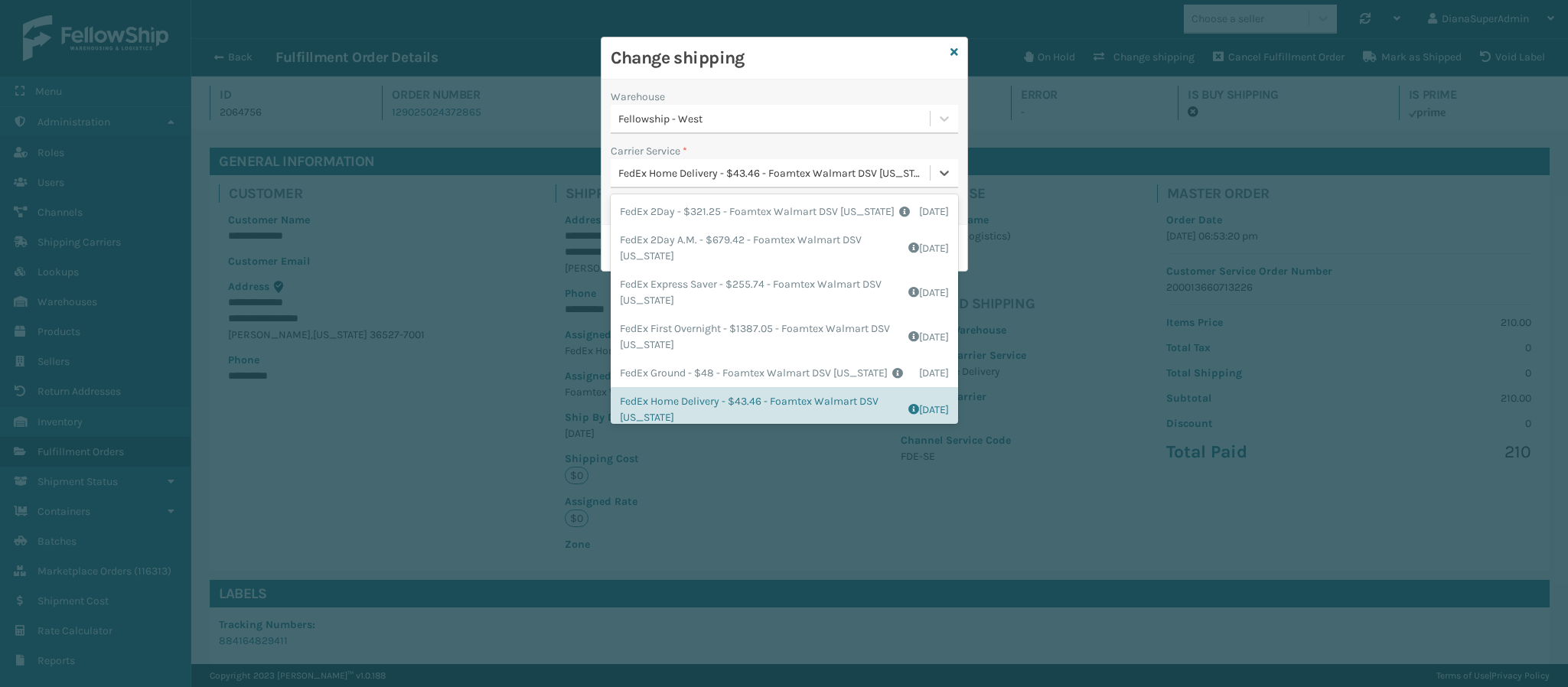
click at [895, 167] on div "FedEx Home Delivery - $43.46 - Foamtex Walmart DSV [US_STATE]" at bounding box center [775, 173] width 313 height 16
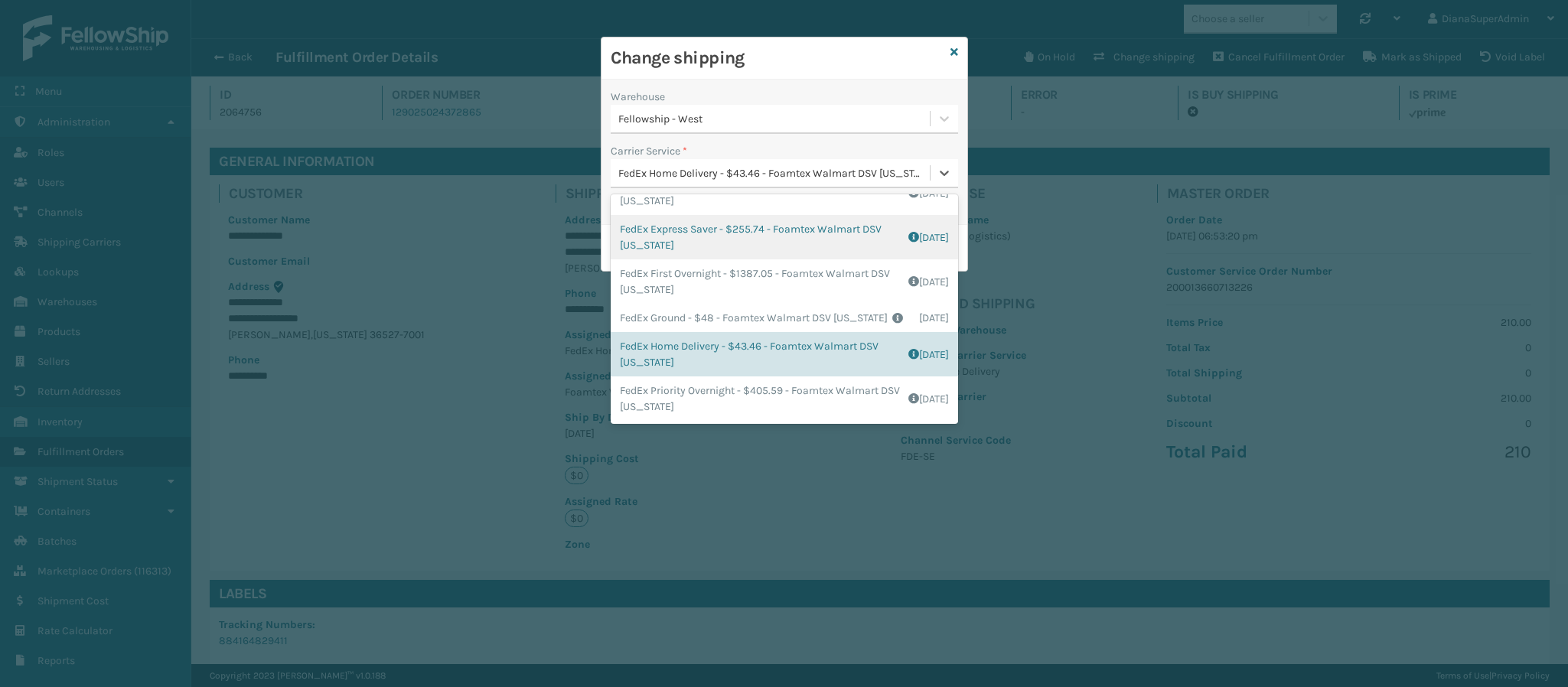
scroll to position [131, 0]
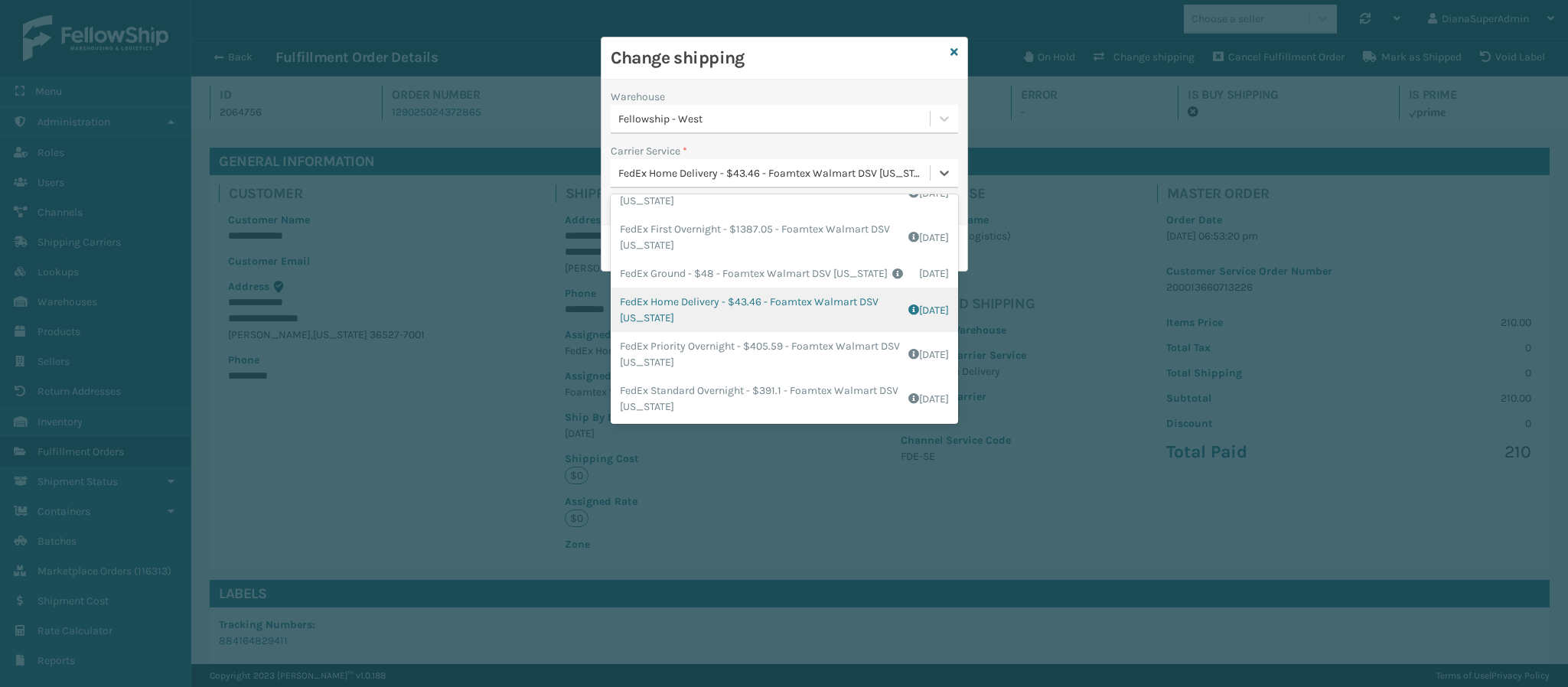
click at [811, 299] on div "FedEx Home Delivery - $43.46 - Foamtex Walmart DSV [US_STATE] Shipping Cost $43…" at bounding box center [784, 309] width 348 height 44
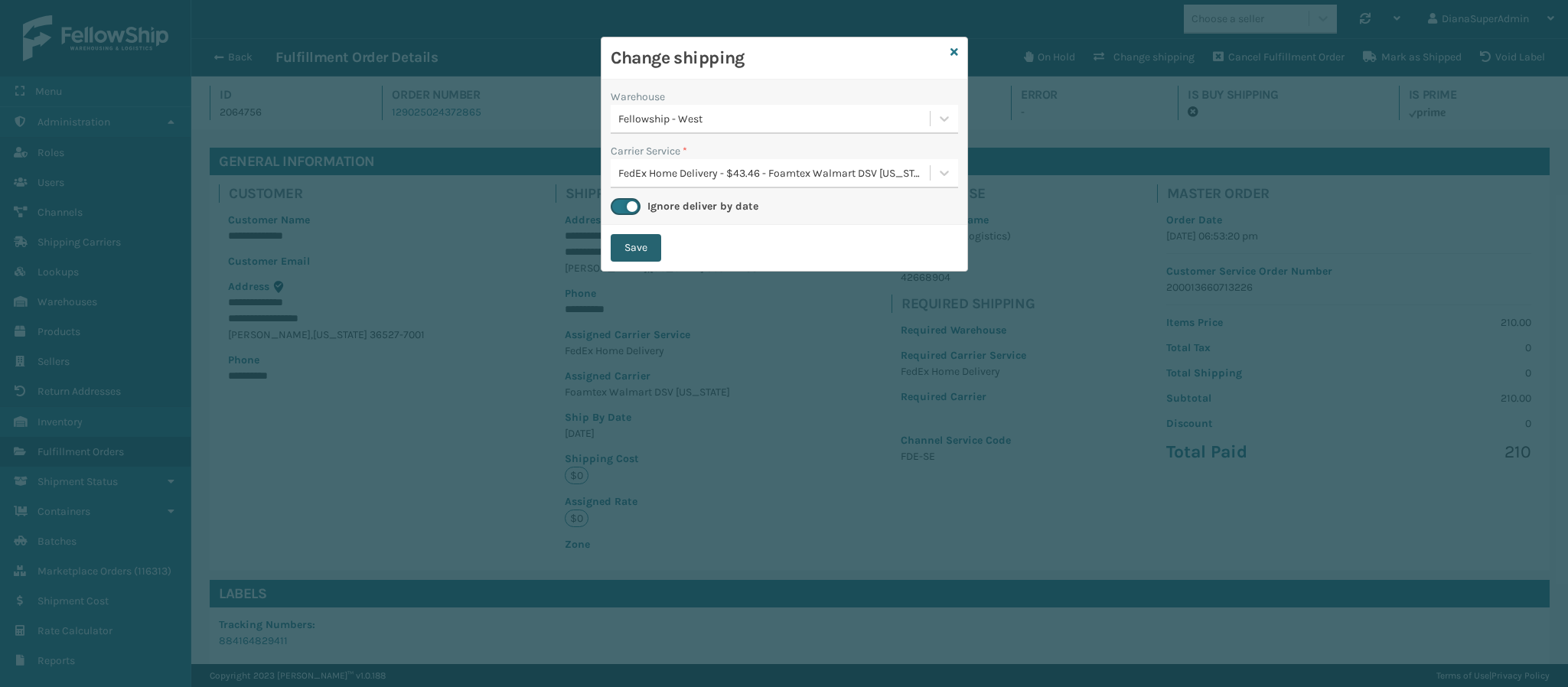
click at [643, 241] on button "Save" at bounding box center [635, 247] width 50 height 27
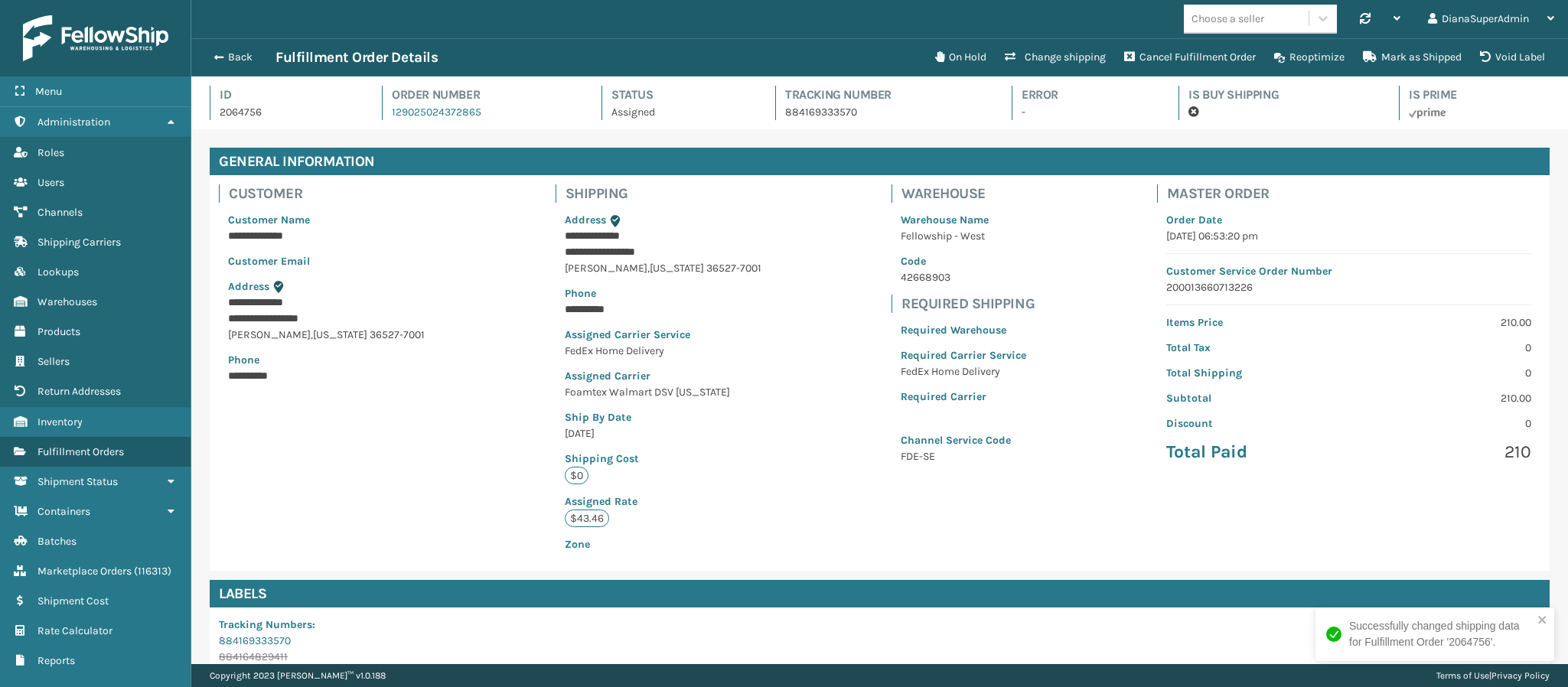
scroll to position [37, 1378]
click at [228, 56] on button "Back" at bounding box center [240, 57] width 71 height 14
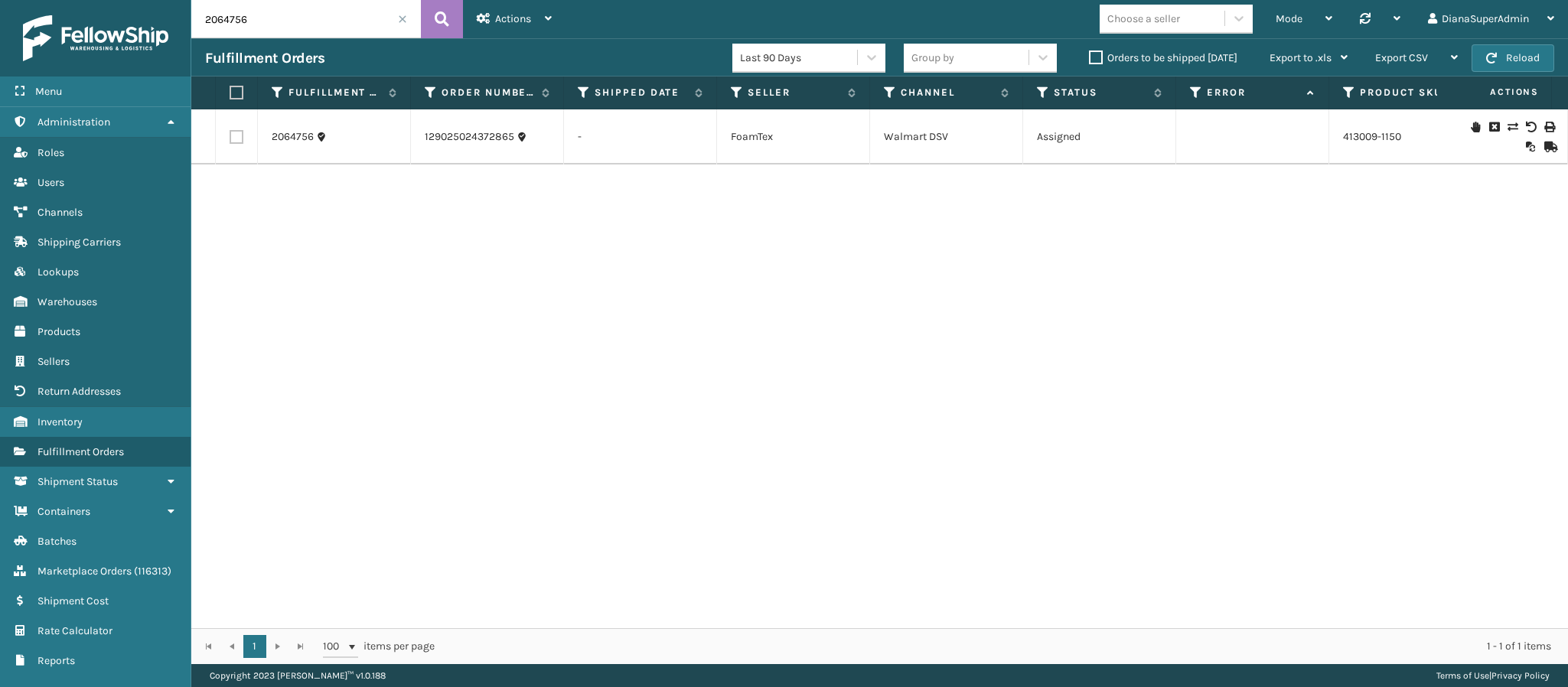
click at [338, 19] on input "2064756" at bounding box center [306, 19] width 230 height 38
paste input "218"
type input "2064218"
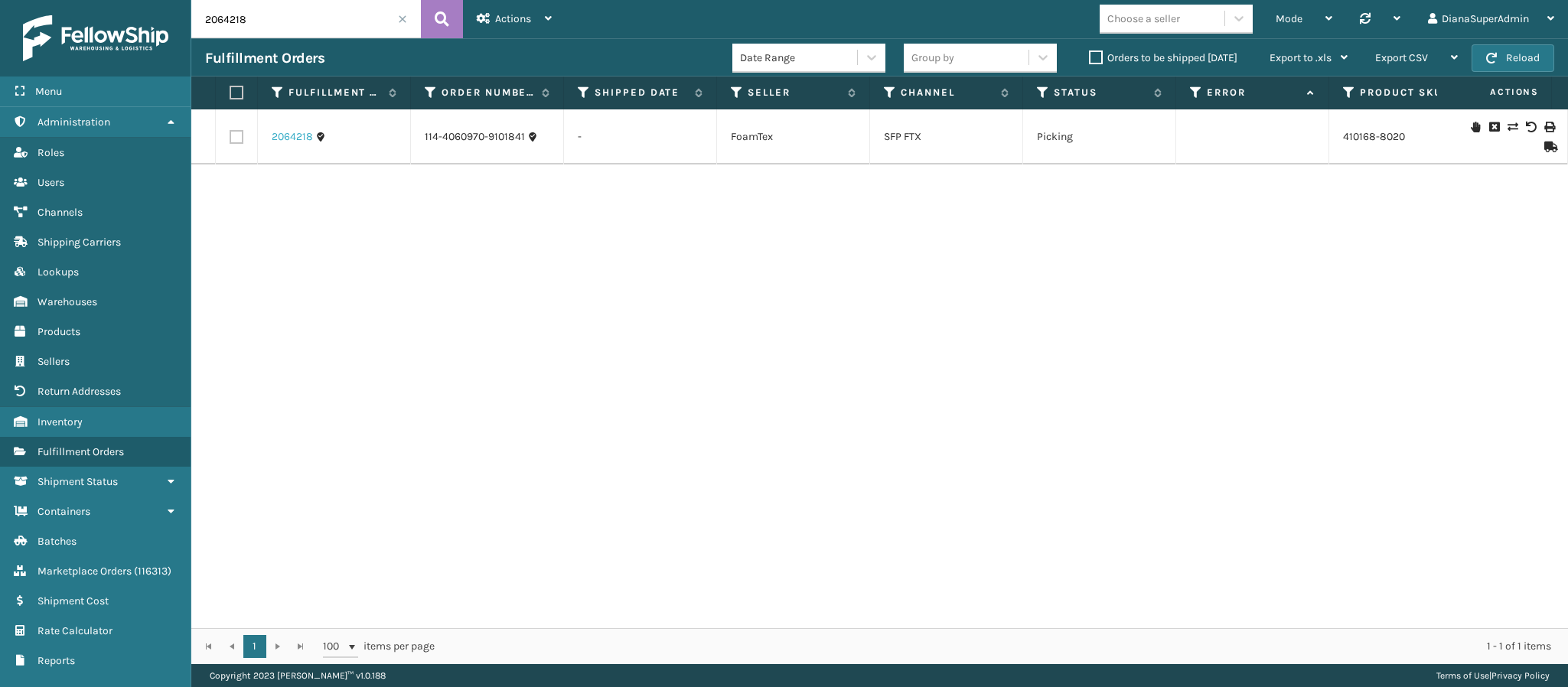
click at [293, 133] on link "2064218" at bounding box center [292, 137] width 42 height 15
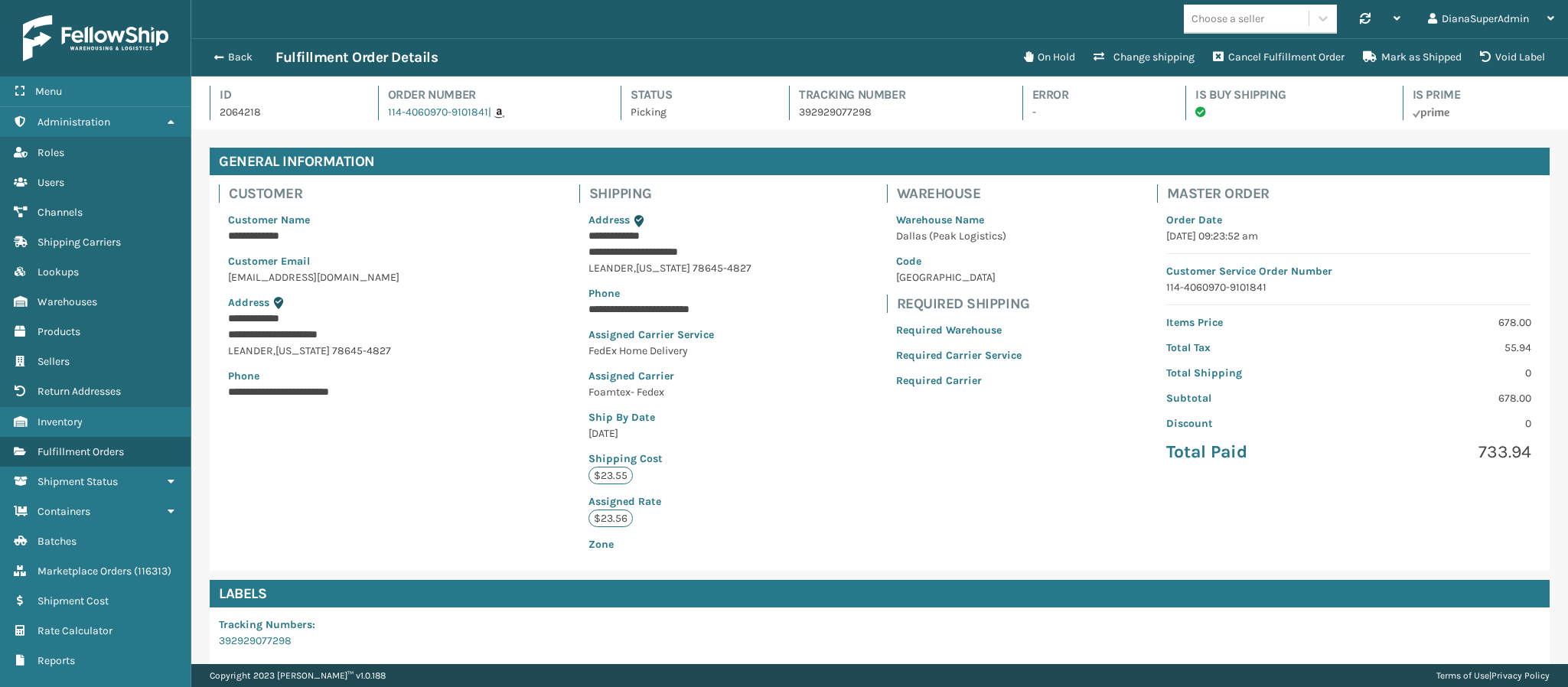
scroll to position [37, 1378]
click at [1134, 55] on button "Change shipping" at bounding box center [1144, 57] width 119 height 31
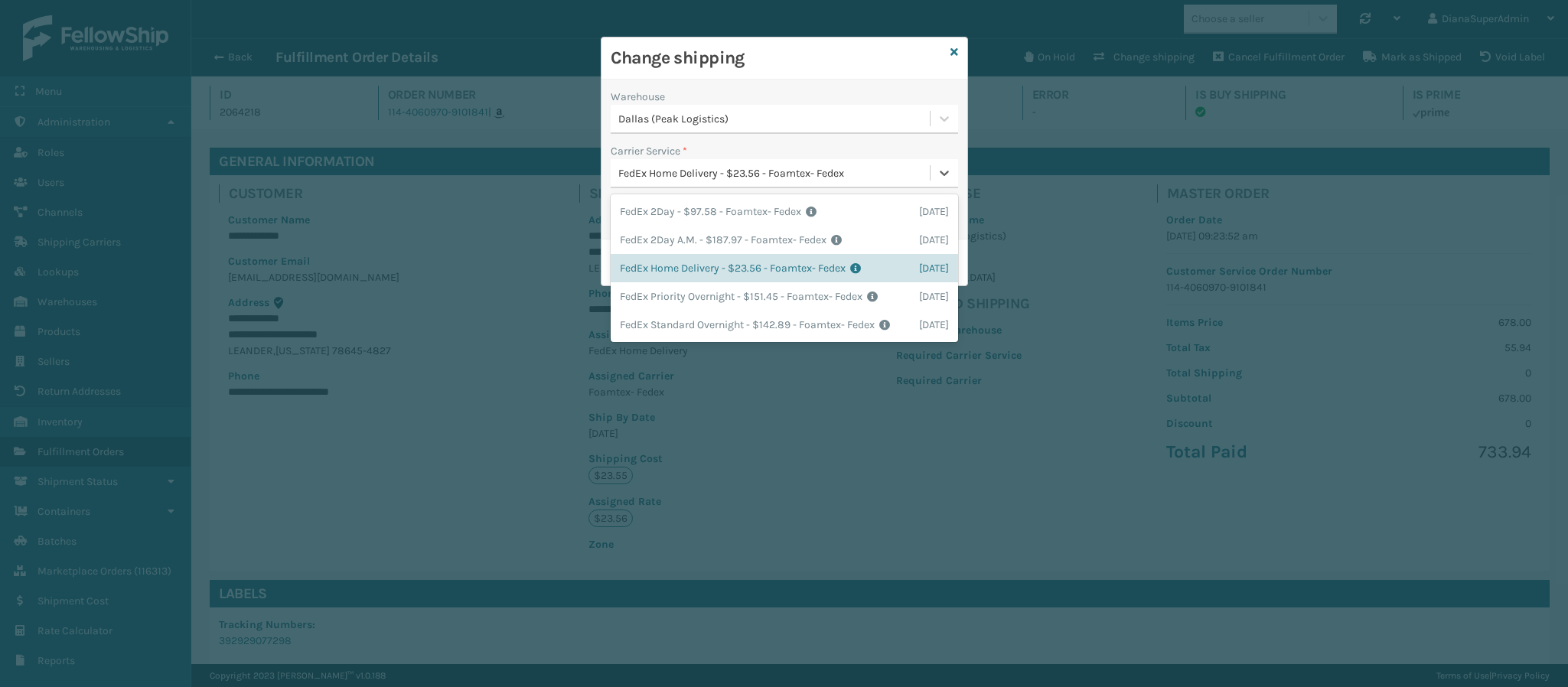
click at [918, 164] on div "FedEx Home Delivery - $23.56 - Foamtex- Fedex" at bounding box center [770, 173] width 319 height 26
click at [921, 105] on div "Dallas (Peak Logistics)" at bounding box center [784, 119] width 348 height 29
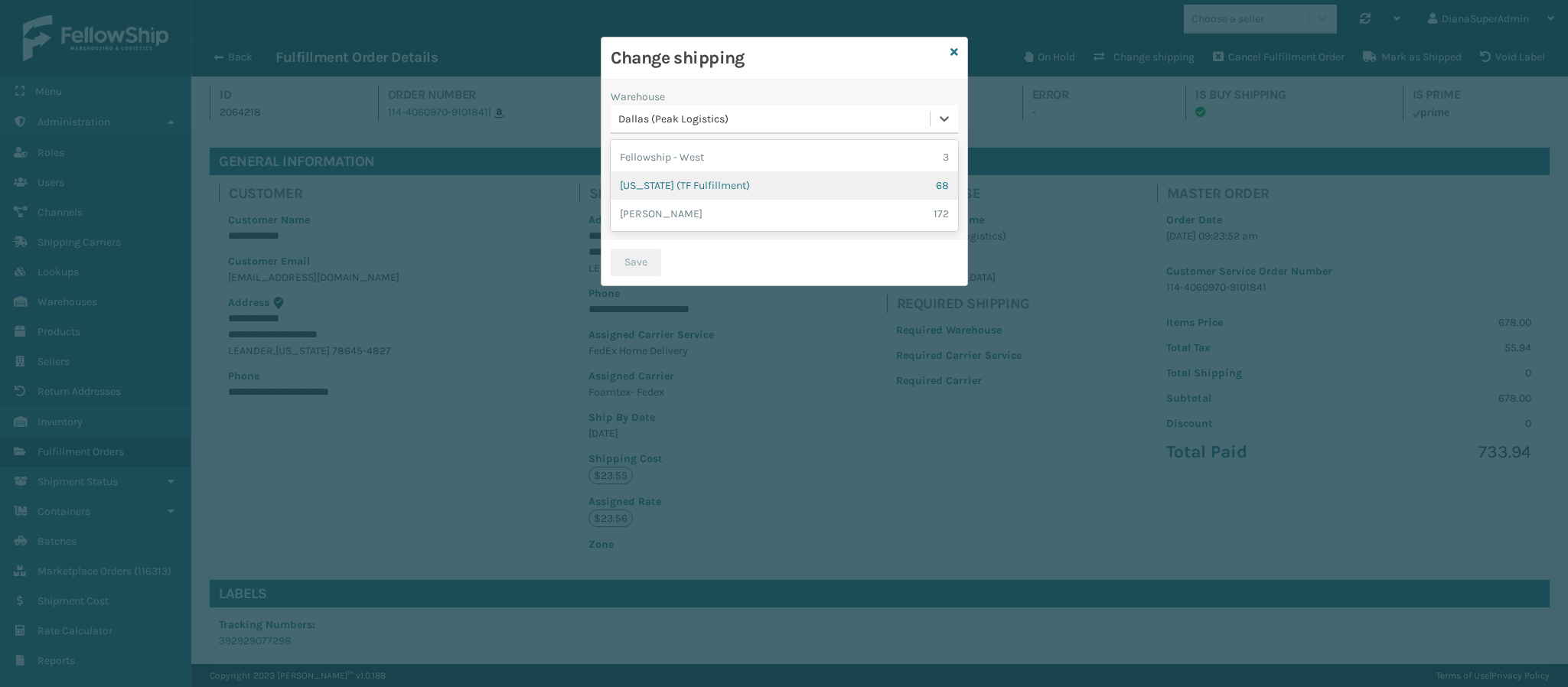
click at [891, 185] on div "[US_STATE] (TF Fulfillment) 68" at bounding box center [784, 185] width 348 height 28
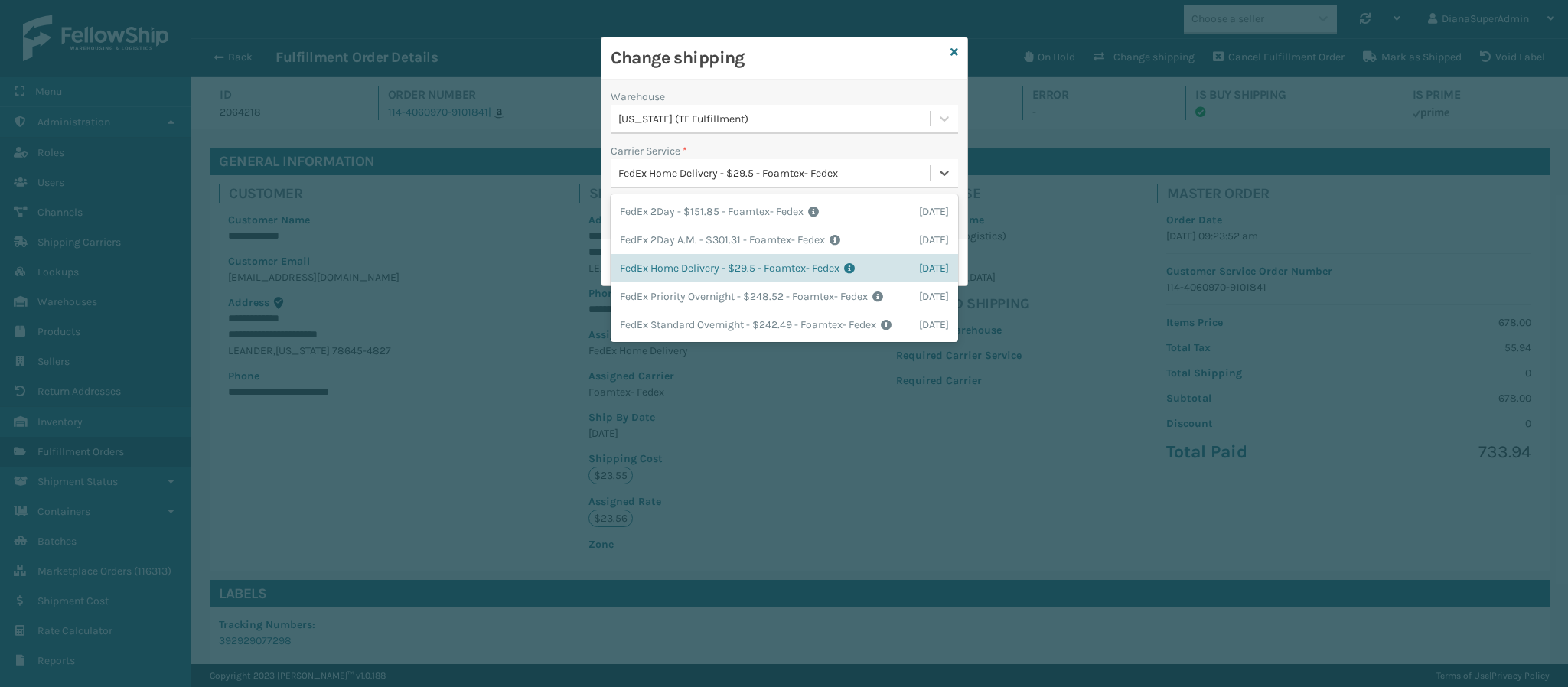
click at [863, 171] on div "FedEx Home Delivery - $29.5 - Foamtex- Fedex" at bounding box center [775, 173] width 313 height 16
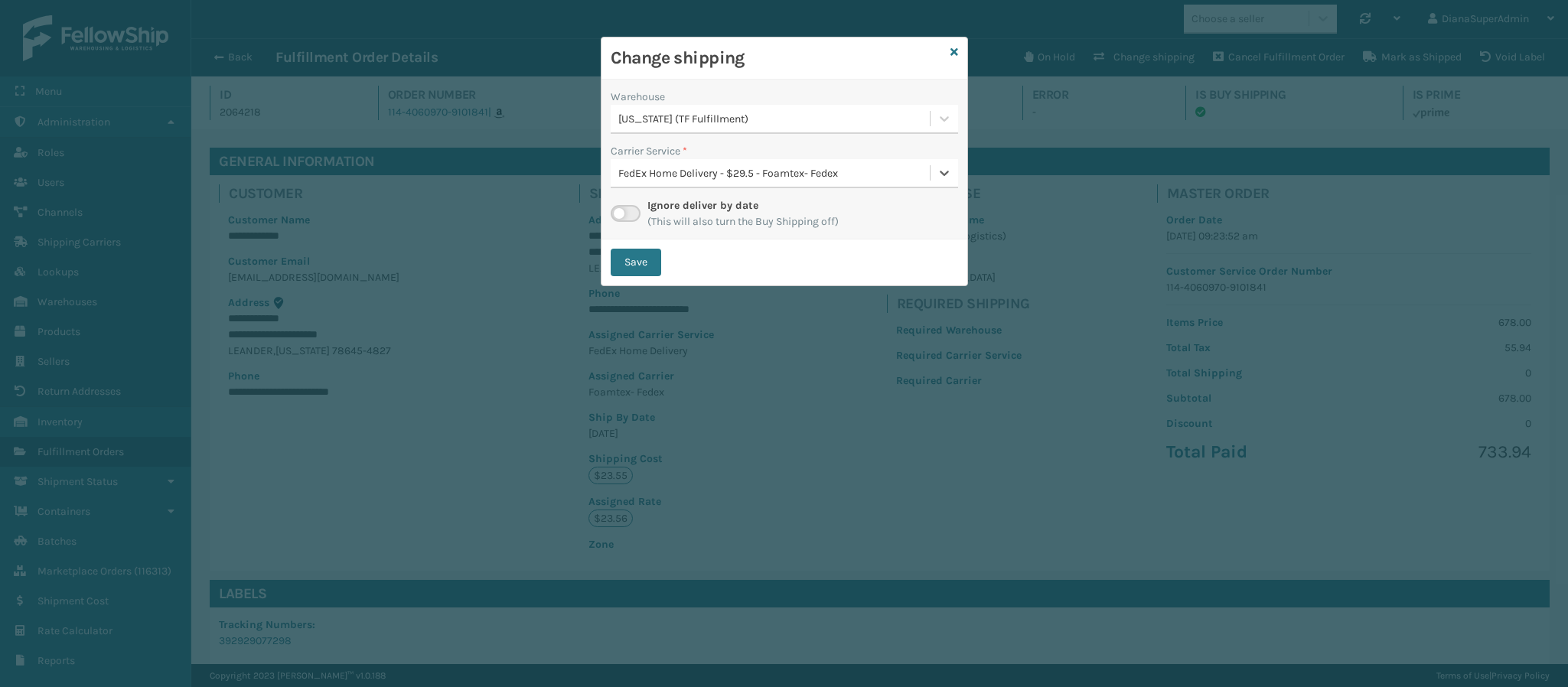
click at [863, 171] on div "FedEx Home Delivery - $29.5 - Foamtex- Fedex" at bounding box center [775, 173] width 313 height 16
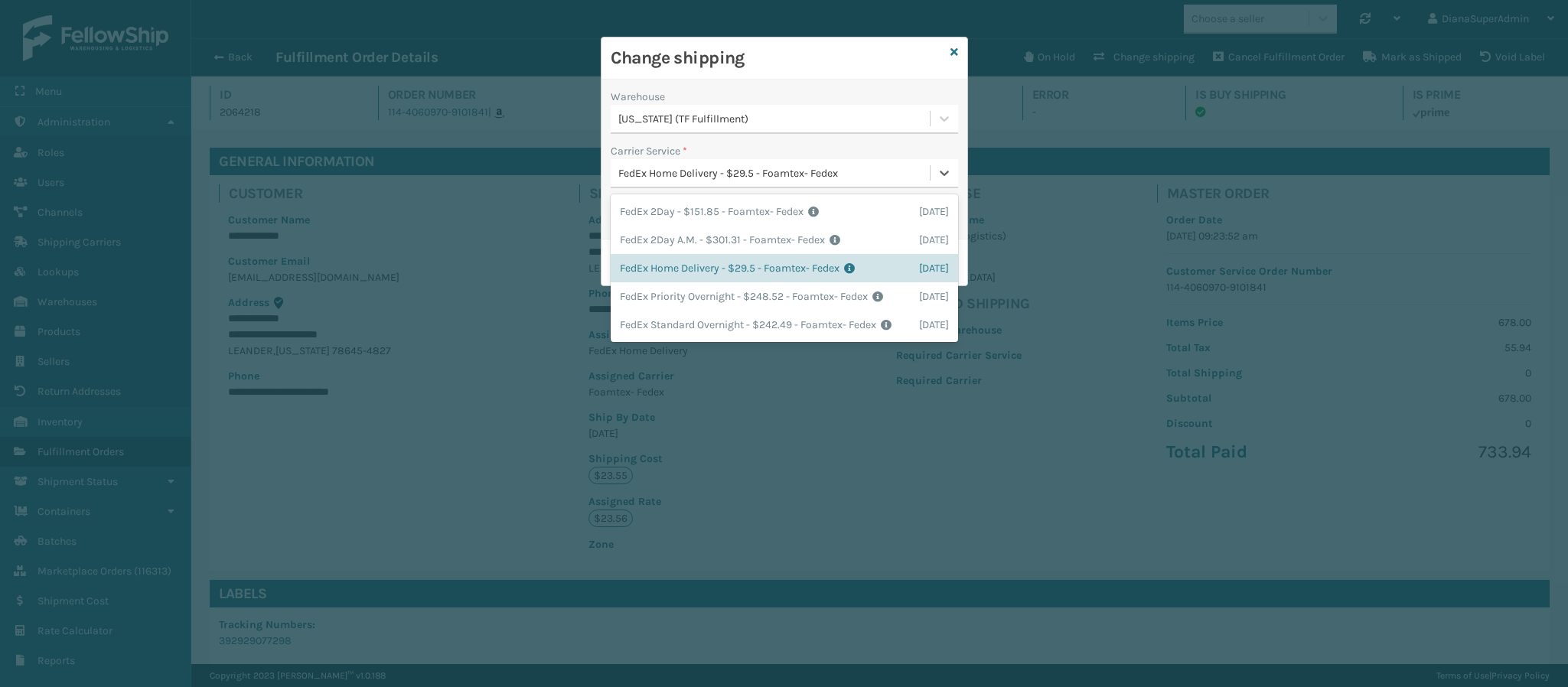
click at [863, 171] on div "FedEx Home Delivery - $29.5 - Foamtex- Fedex" at bounding box center [775, 173] width 313 height 16
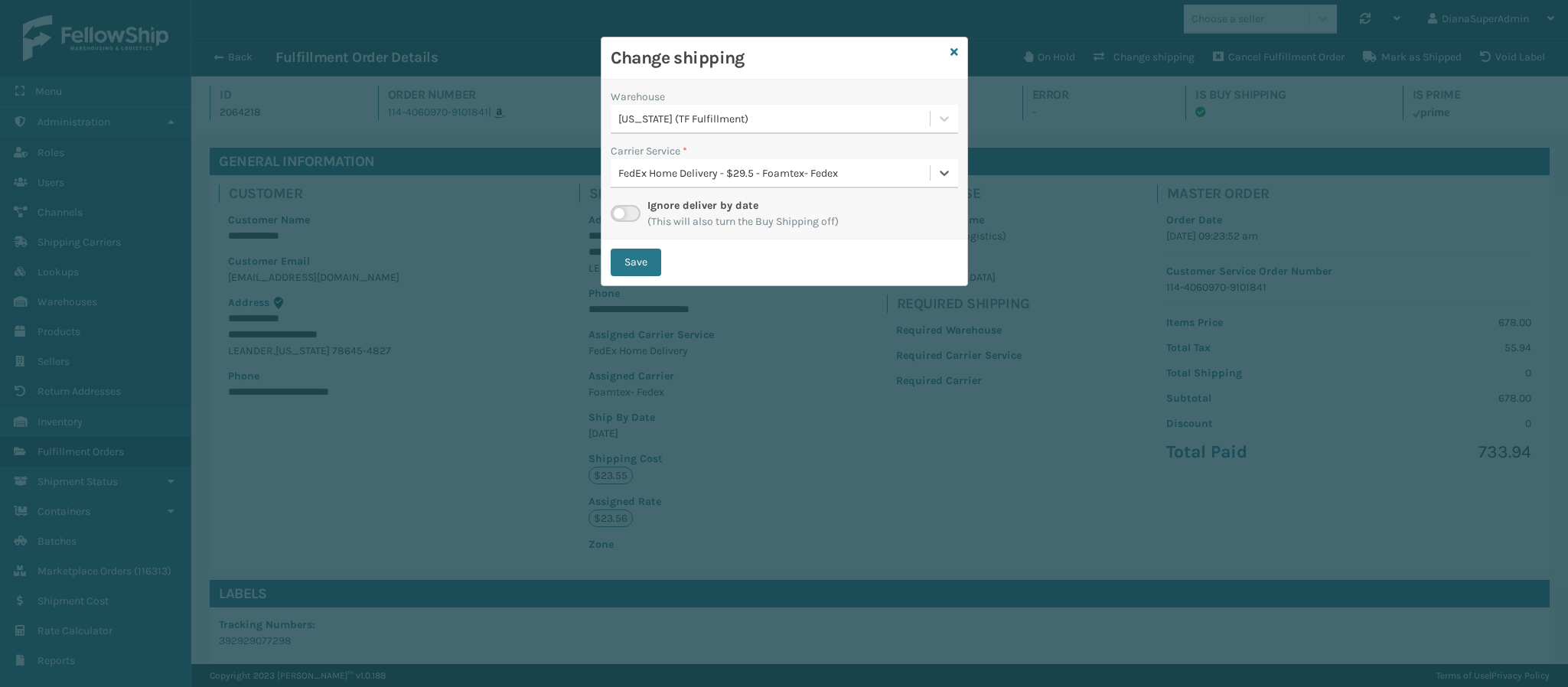
click at [863, 171] on div "FedEx Home Delivery - $29.5 - Foamtex- Fedex" at bounding box center [775, 173] width 313 height 16
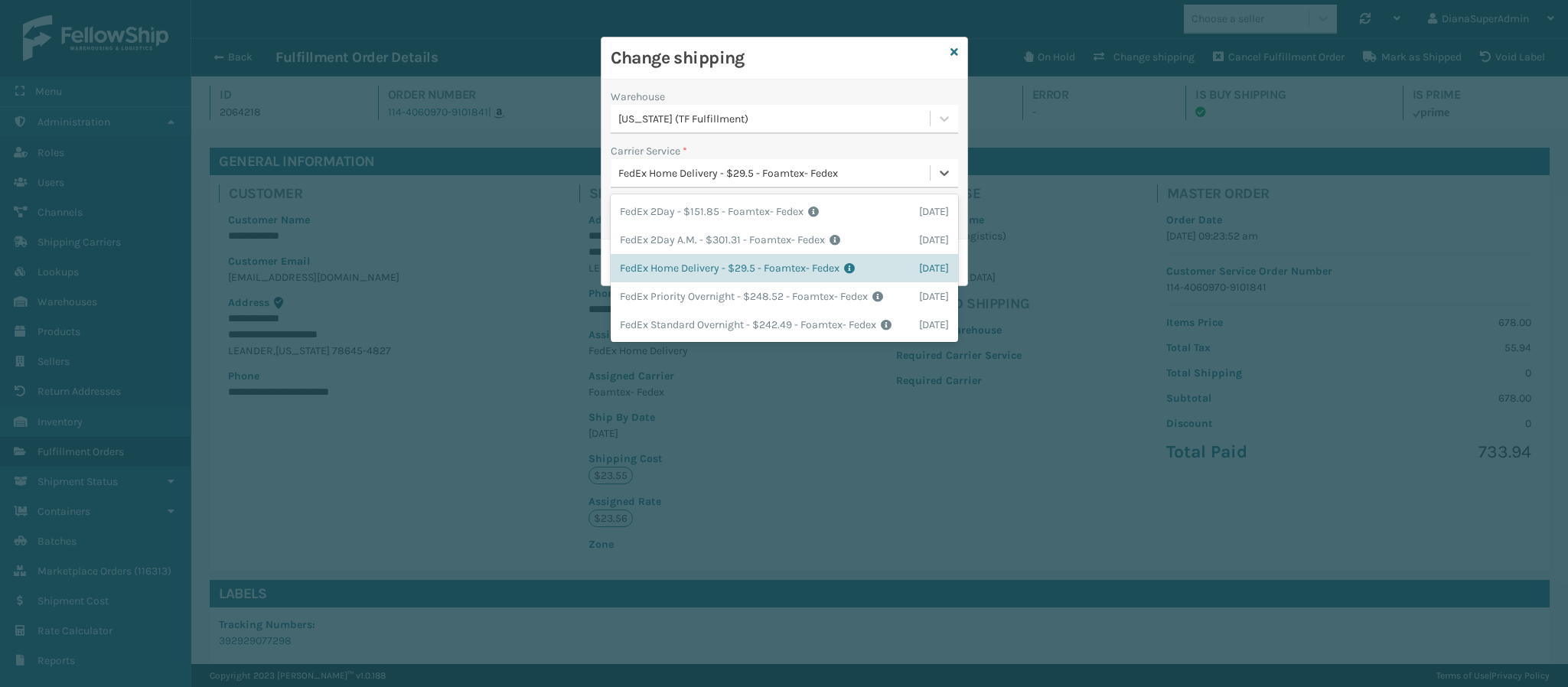
click at [863, 171] on div "FedEx Home Delivery - $29.5 - Foamtex- Fedex" at bounding box center [775, 173] width 313 height 16
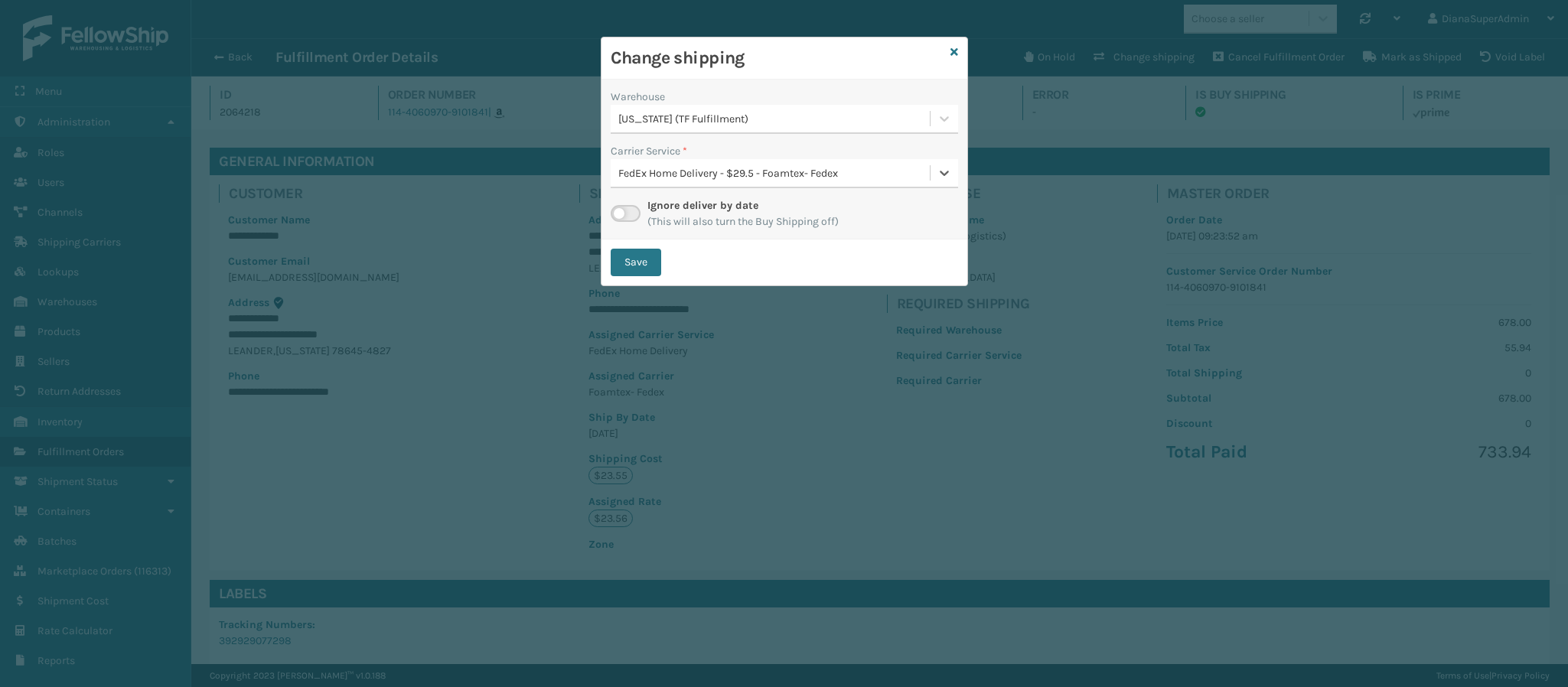
click at [863, 171] on div "FedEx Home Delivery - $29.5 - Foamtex- Fedex" at bounding box center [775, 173] width 313 height 16
click at [781, 109] on div "[US_STATE] (TF Fulfillment)" at bounding box center [770, 119] width 319 height 26
click at [627, 256] on button "Save" at bounding box center [635, 262] width 50 height 27
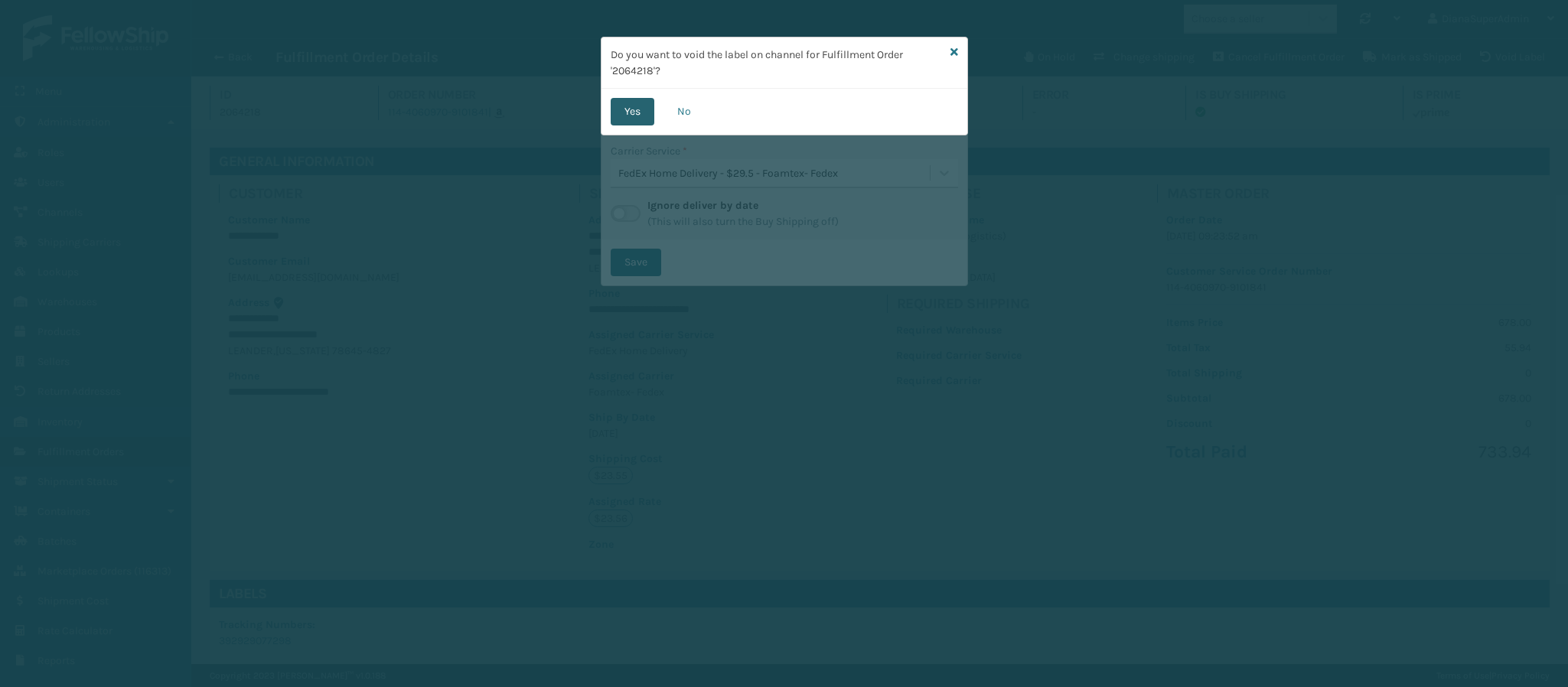
click at [628, 112] on button "Yes" at bounding box center [632, 111] width 43 height 27
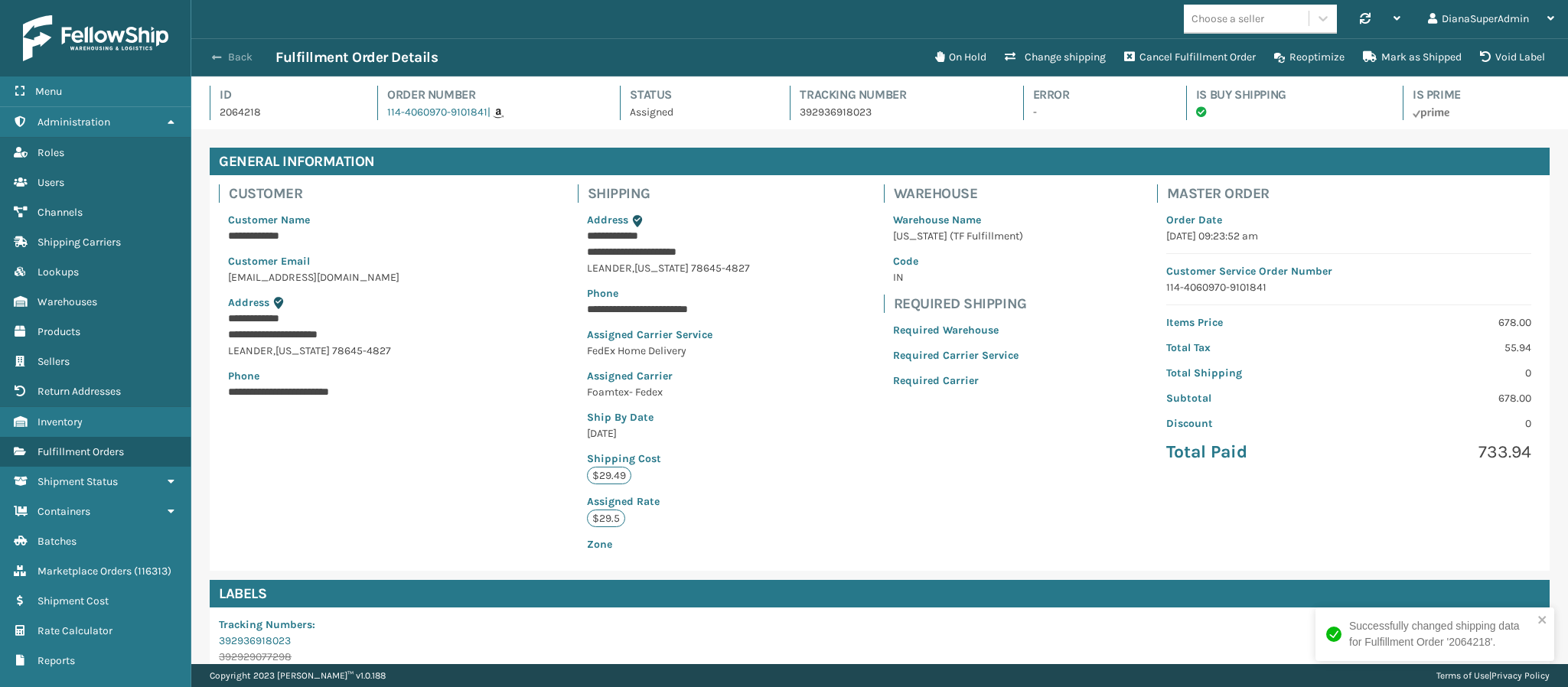
click at [220, 60] on span "button" at bounding box center [216, 57] width 9 height 11
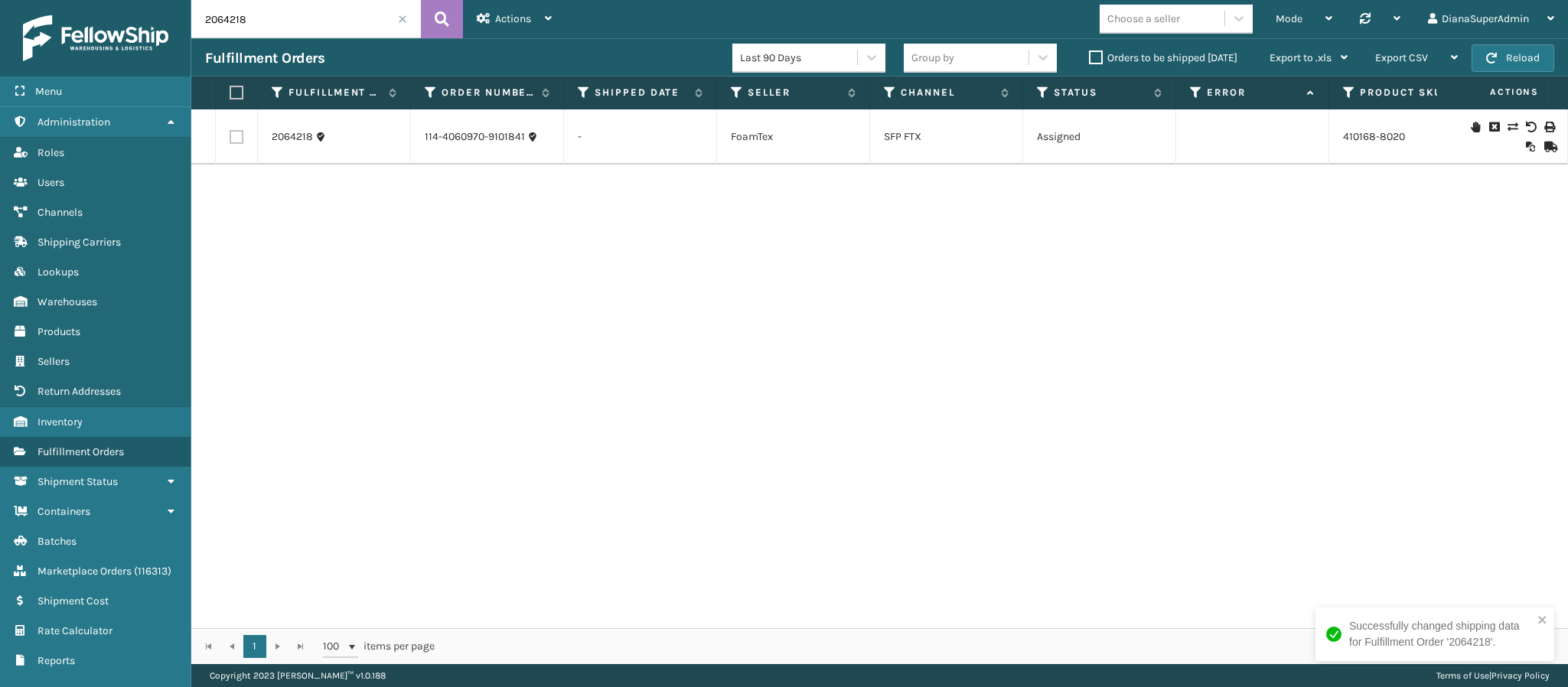
click at [355, 14] on input "2064218" at bounding box center [306, 19] width 230 height 38
paste input "9"
type input "2064219"
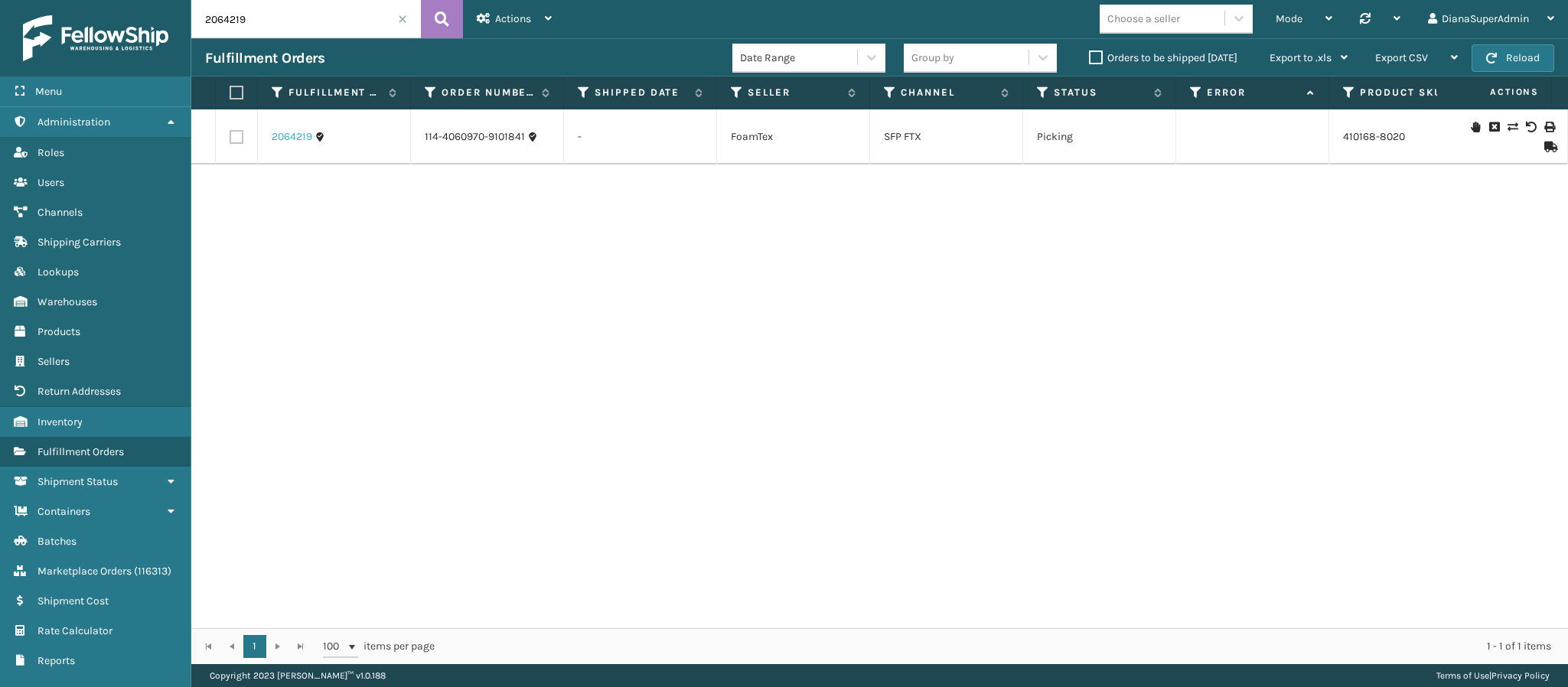
click at [294, 135] on link "2064219" at bounding box center [292, 137] width 41 height 15
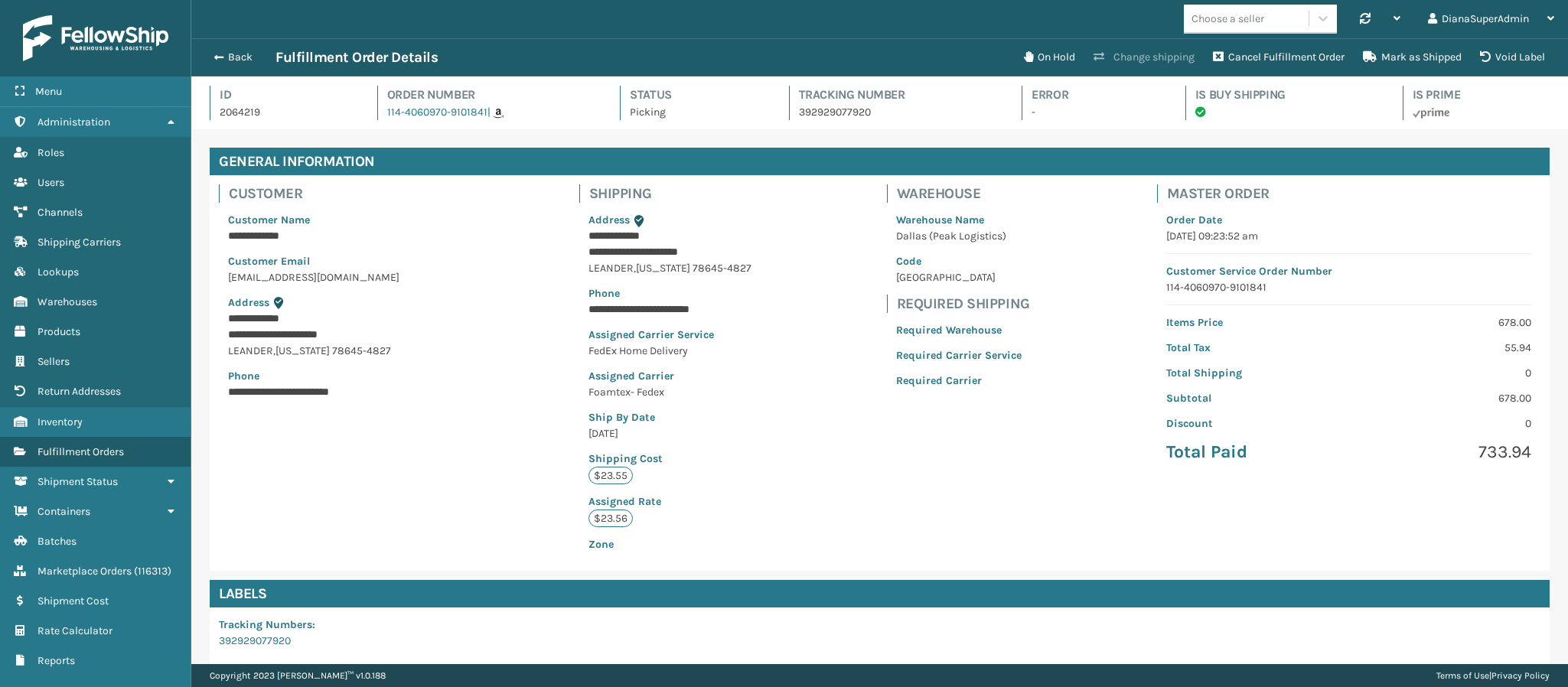
click at [1172, 53] on button "Change shipping" at bounding box center [1144, 57] width 119 height 31
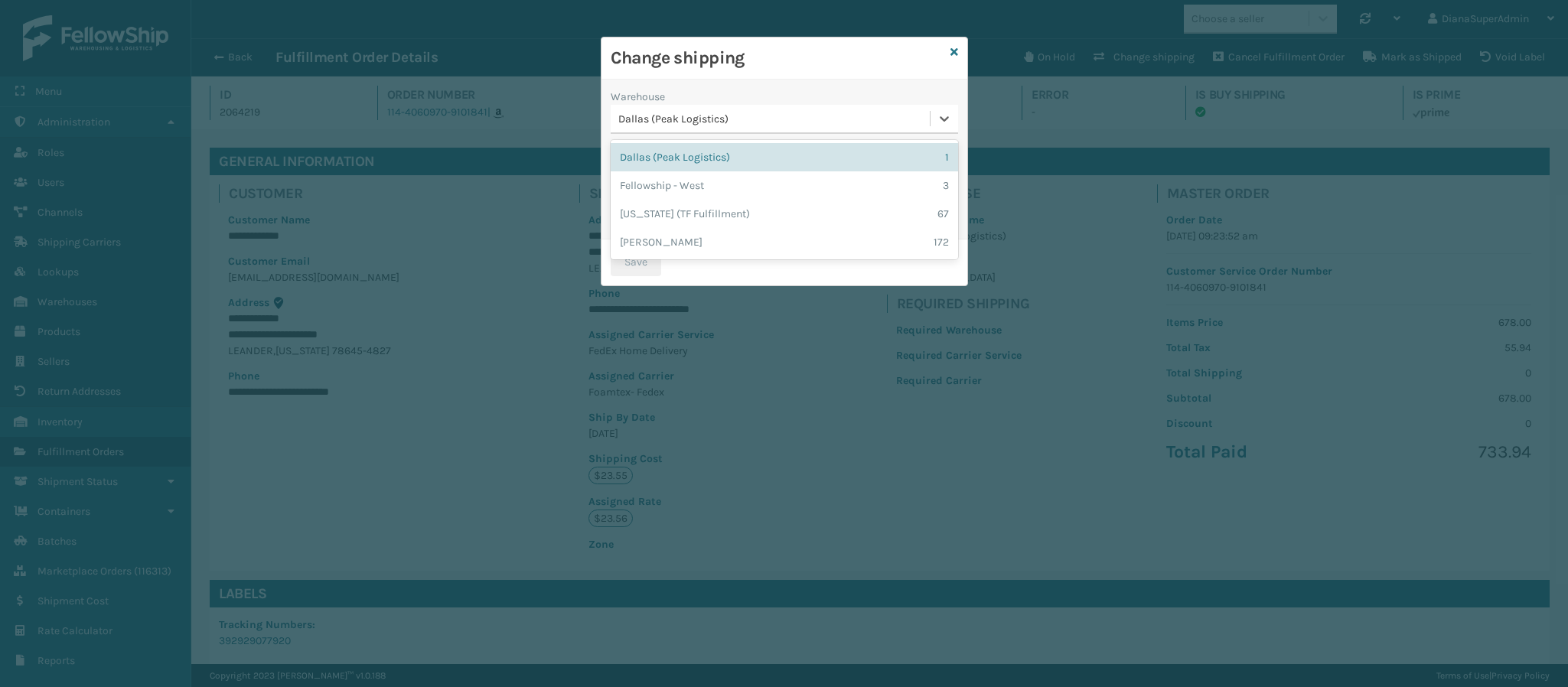
click at [827, 122] on div "Dallas (Peak Logistics)" at bounding box center [775, 118] width 313 height 16
click at [807, 190] on div "Fellowship - West 3" at bounding box center [784, 185] width 348 height 28
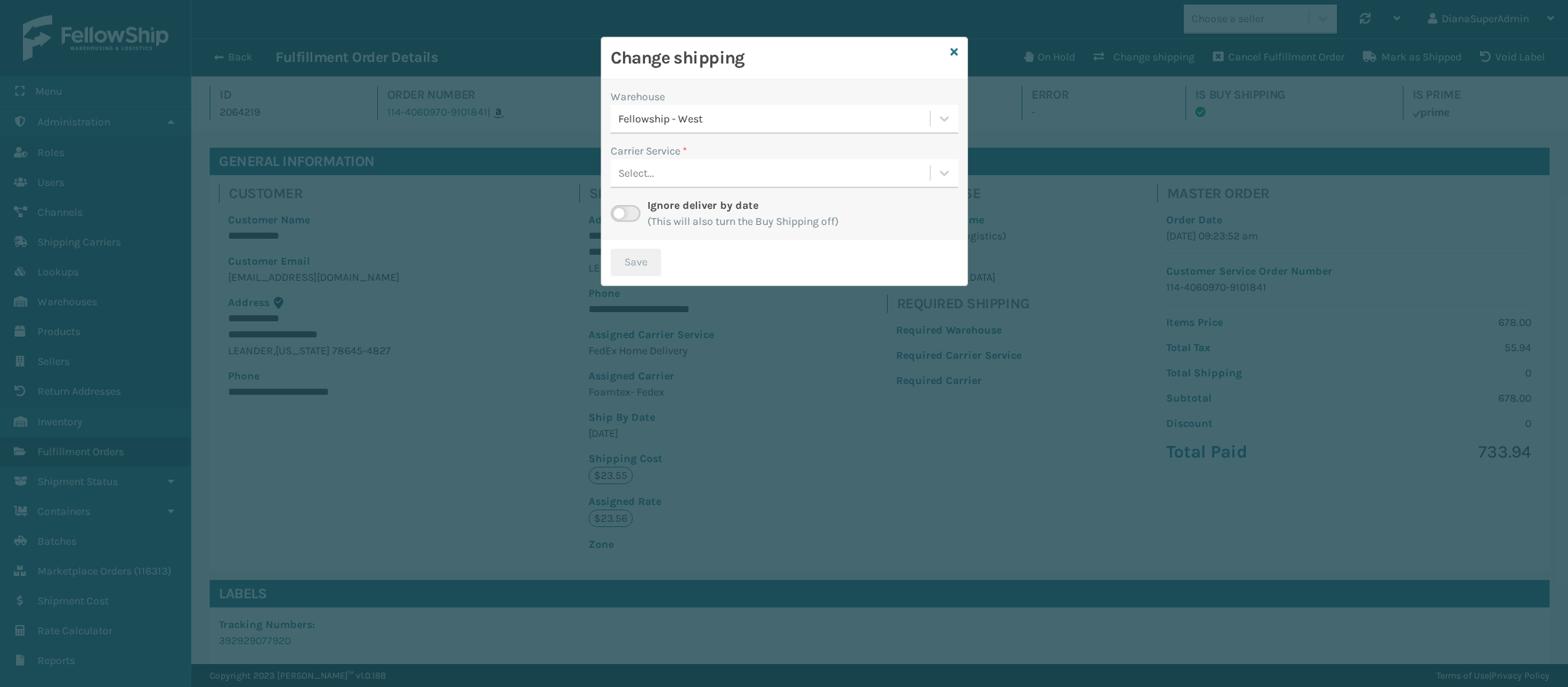
click at [753, 173] on div "Select..." at bounding box center [770, 173] width 319 height 26
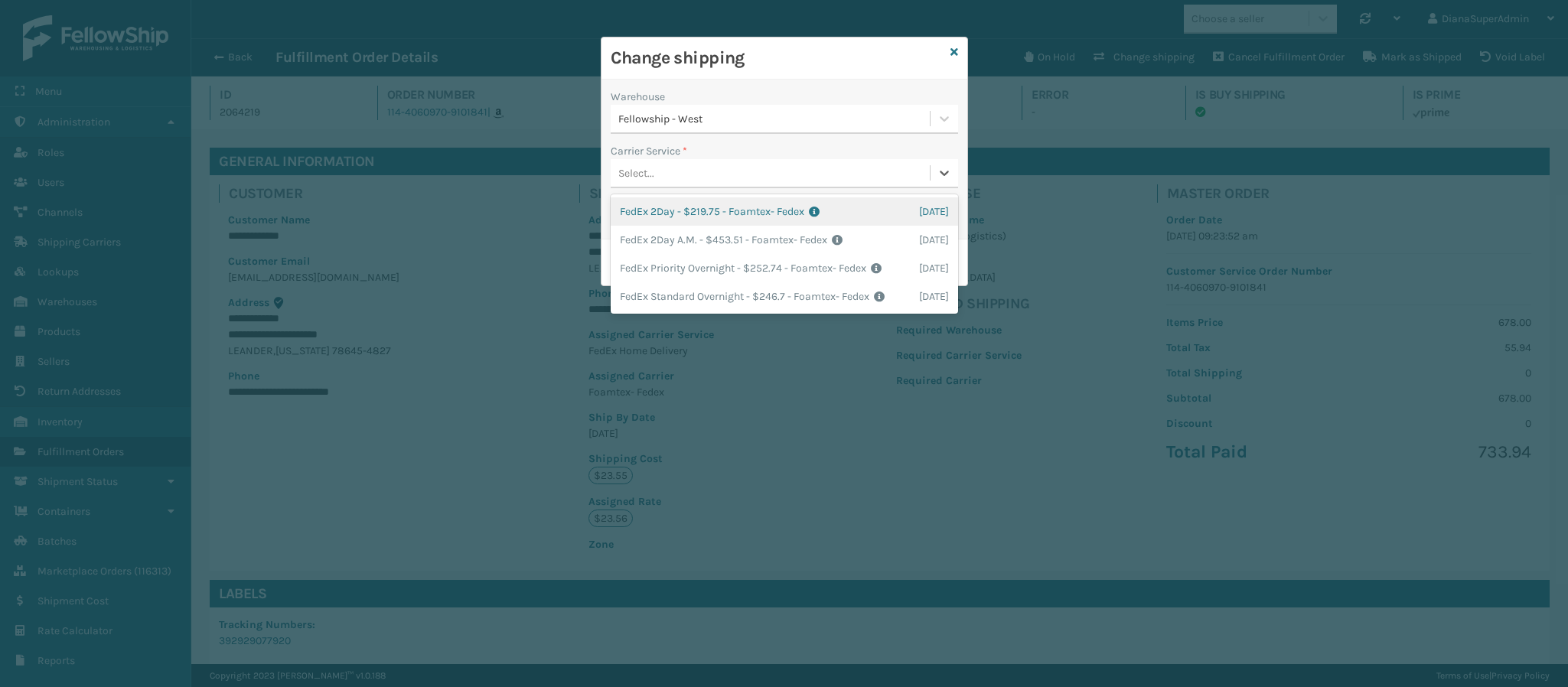
click at [795, 118] on div "Fellowship - West" at bounding box center [775, 118] width 313 height 16
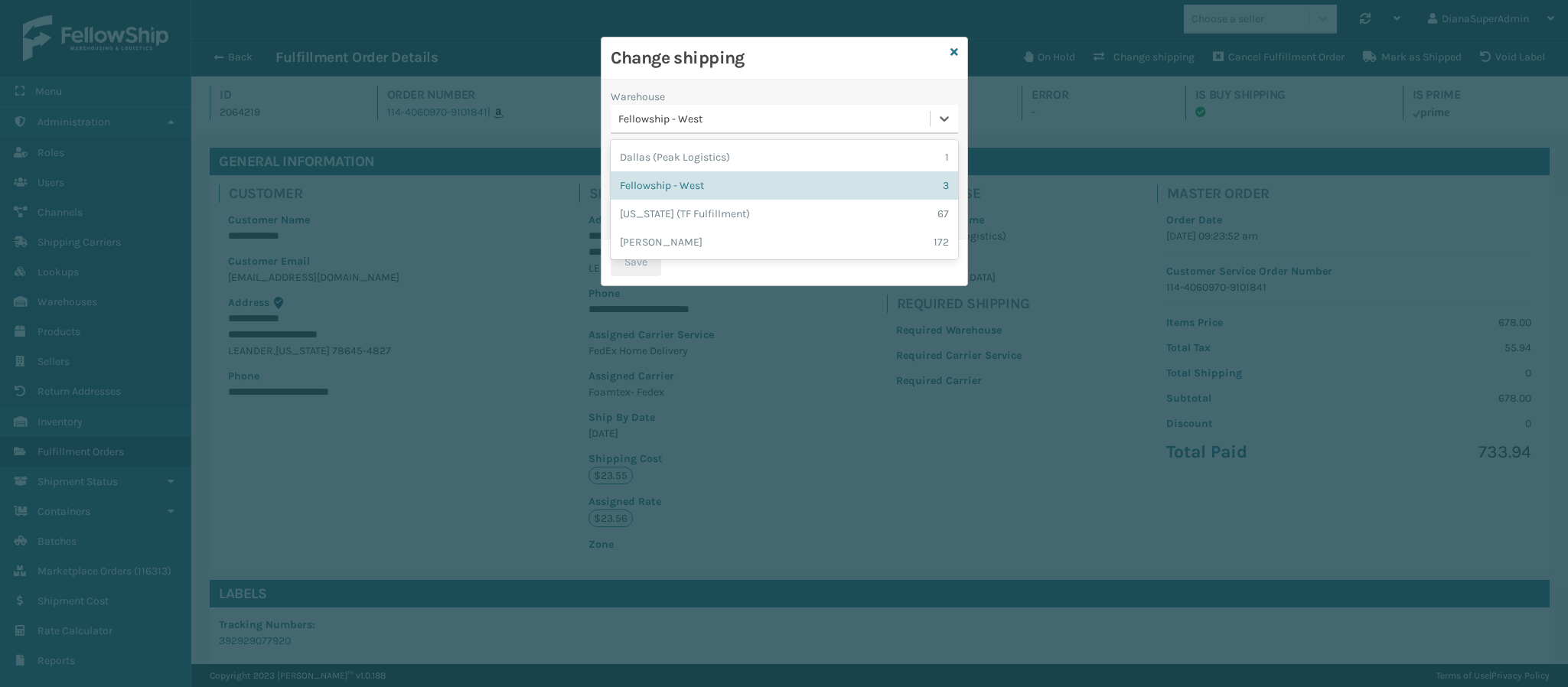
click at [795, 118] on div "Fellowship - West" at bounding box center [775, 118] width 313 height 16
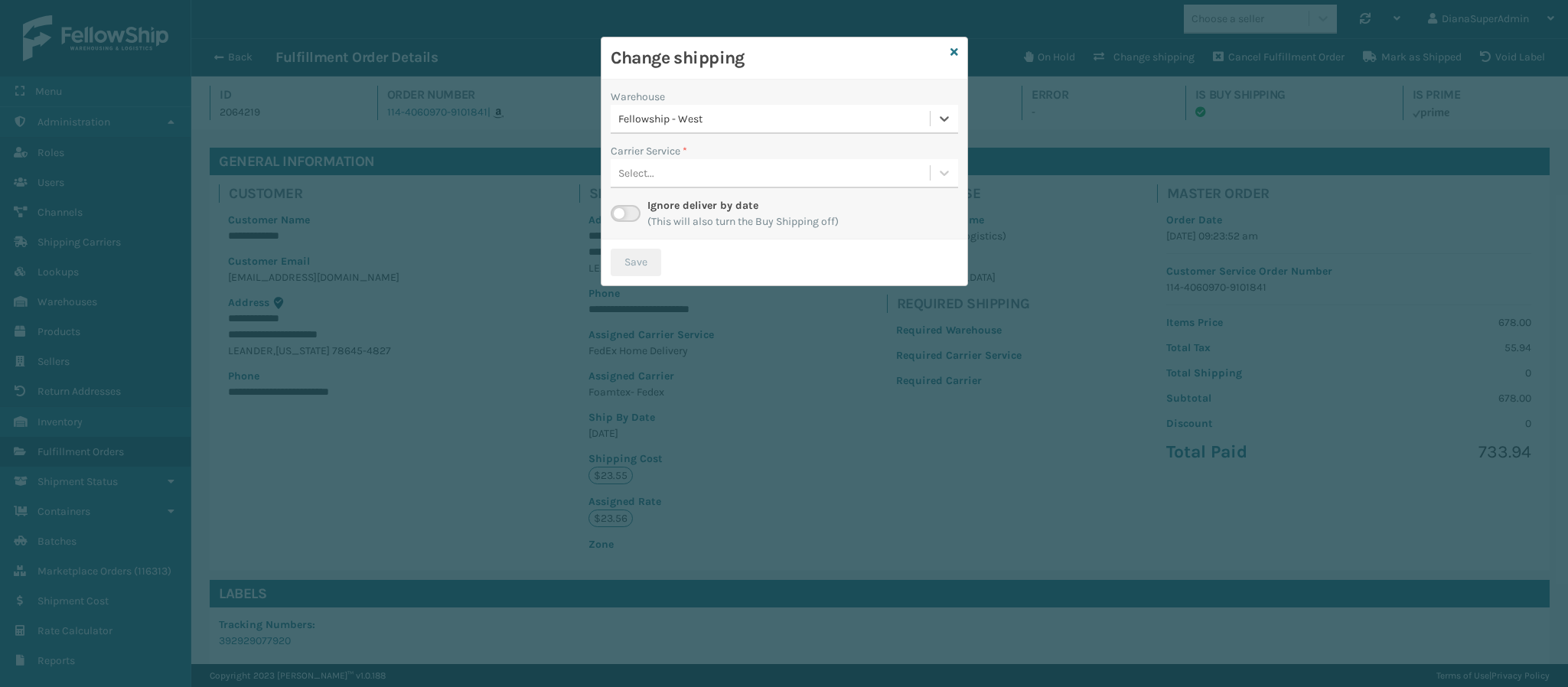
click at [627, 213] on label at bounding box center [625, 213] width 30 height 17
click at [621, 213] on input "checkbox" at bounding box center [616, 210] width 10 height 10
click at [781, 179] on div "Select..." at bounding box center [770, 173] width 319 height 26
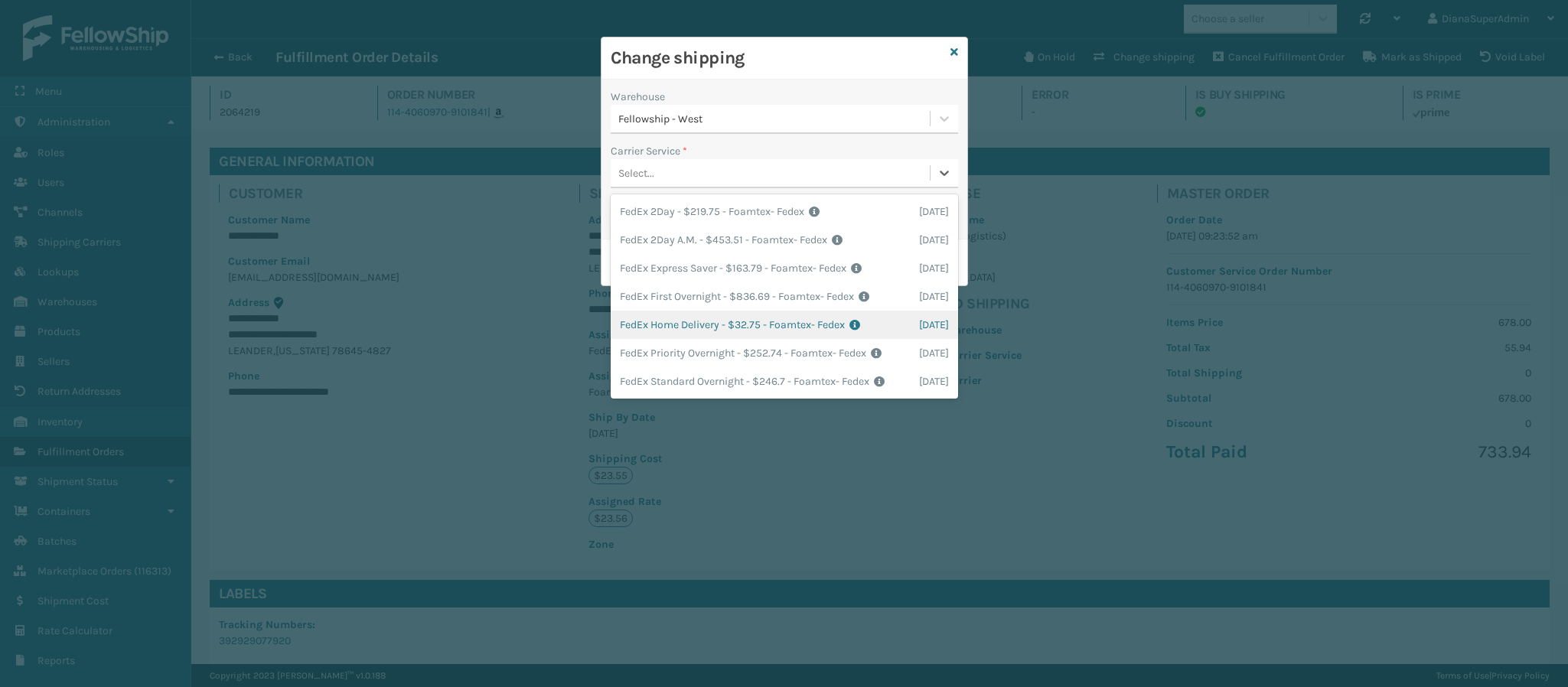
click at [753, 336] on div "FedEx Home Delivery - $32.75 - Foamtex- Fedex Shipping Cost $32.75 Surplus Cost…" at bounding box center [784, 324] width 348 height 28
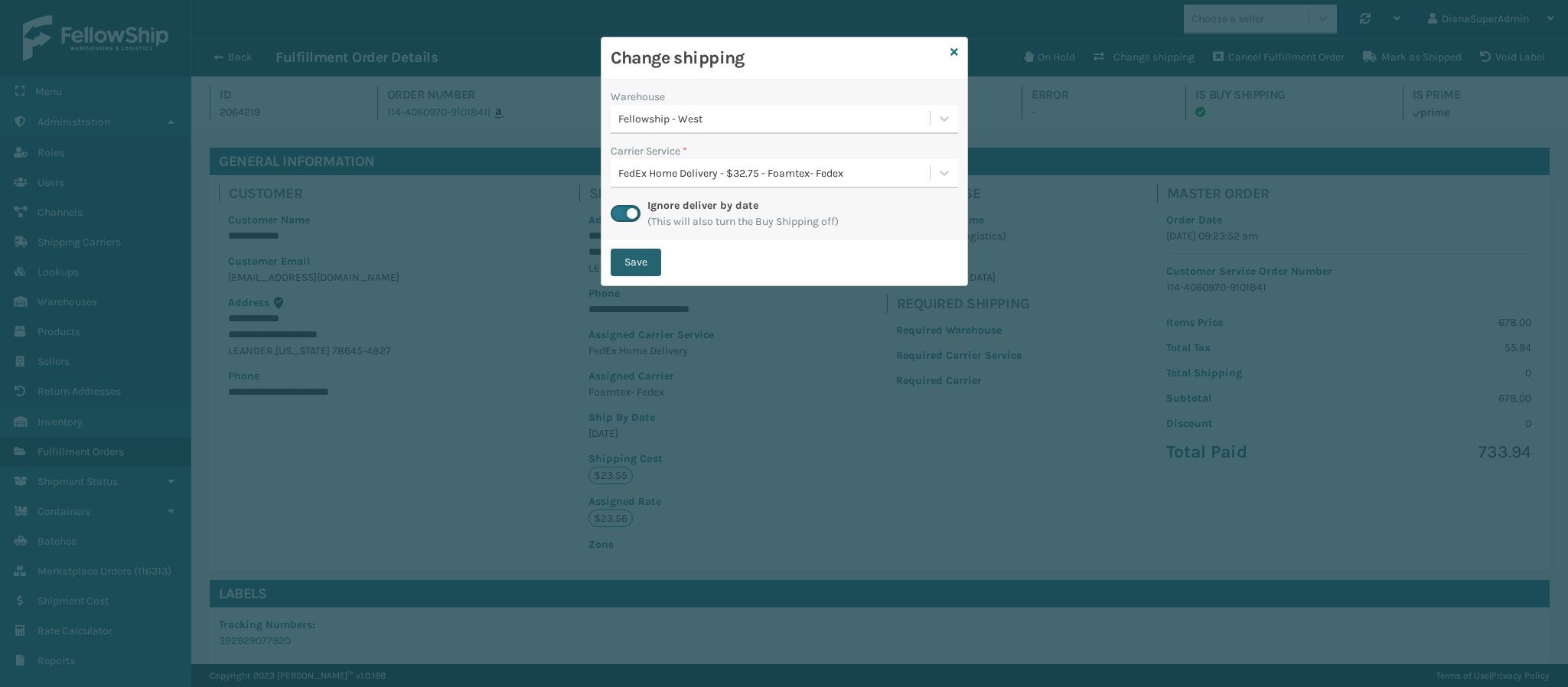
click at [632, 262] on button "Save" at bounding box center [635, 262] width 50 height 27
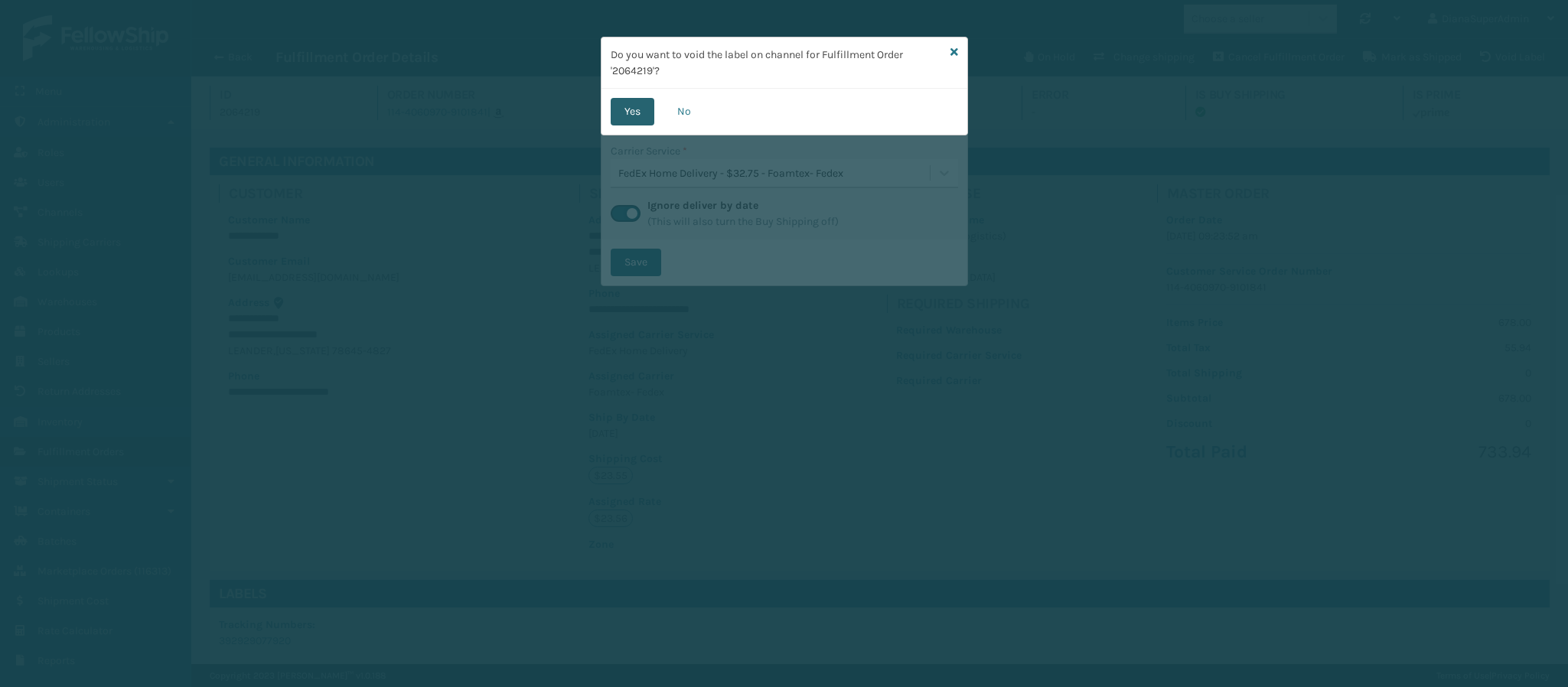
click at [628, 108] on button "Yes" at bounding box center [632, 111] width 43 height 27
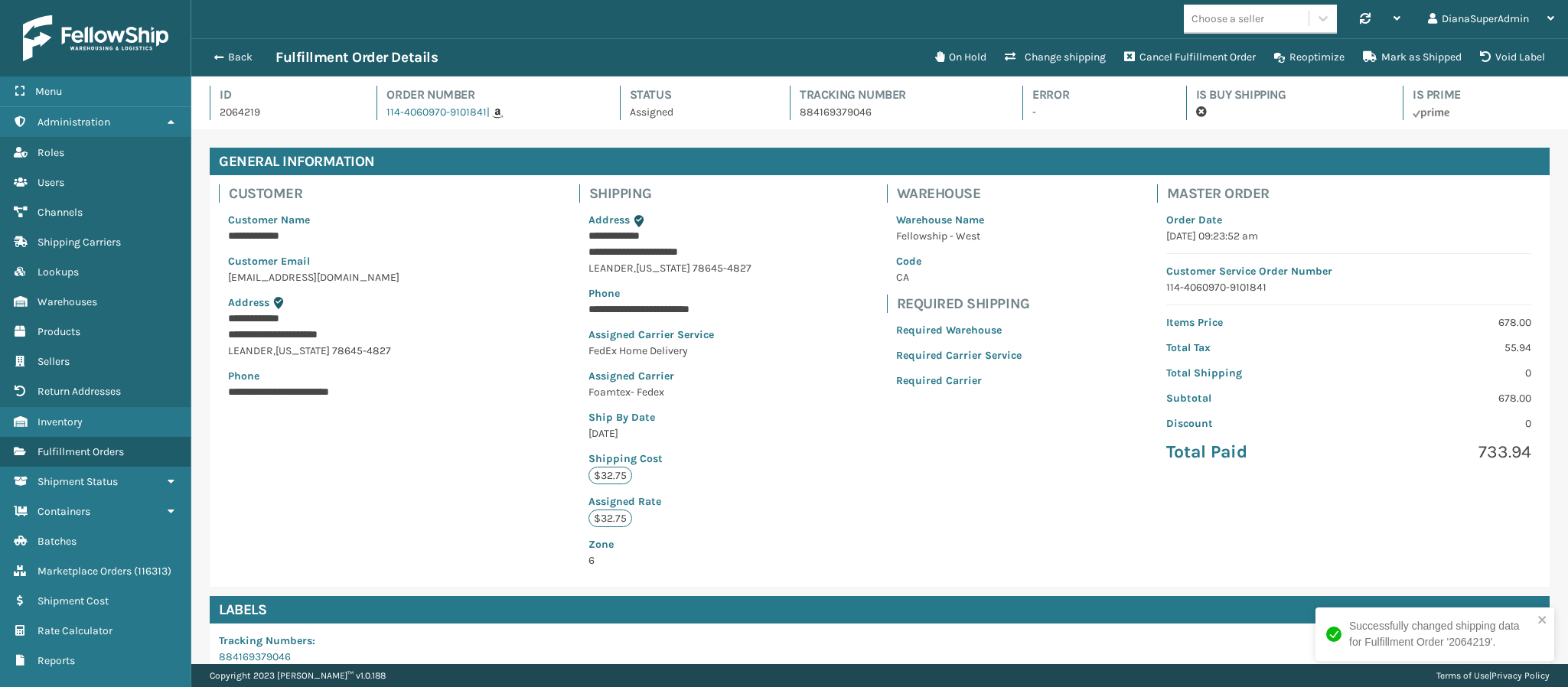
scroll to position [37, 1378]
click at [210, 58] on button "Back" at bounding box center [240, 57] width 71 height 14
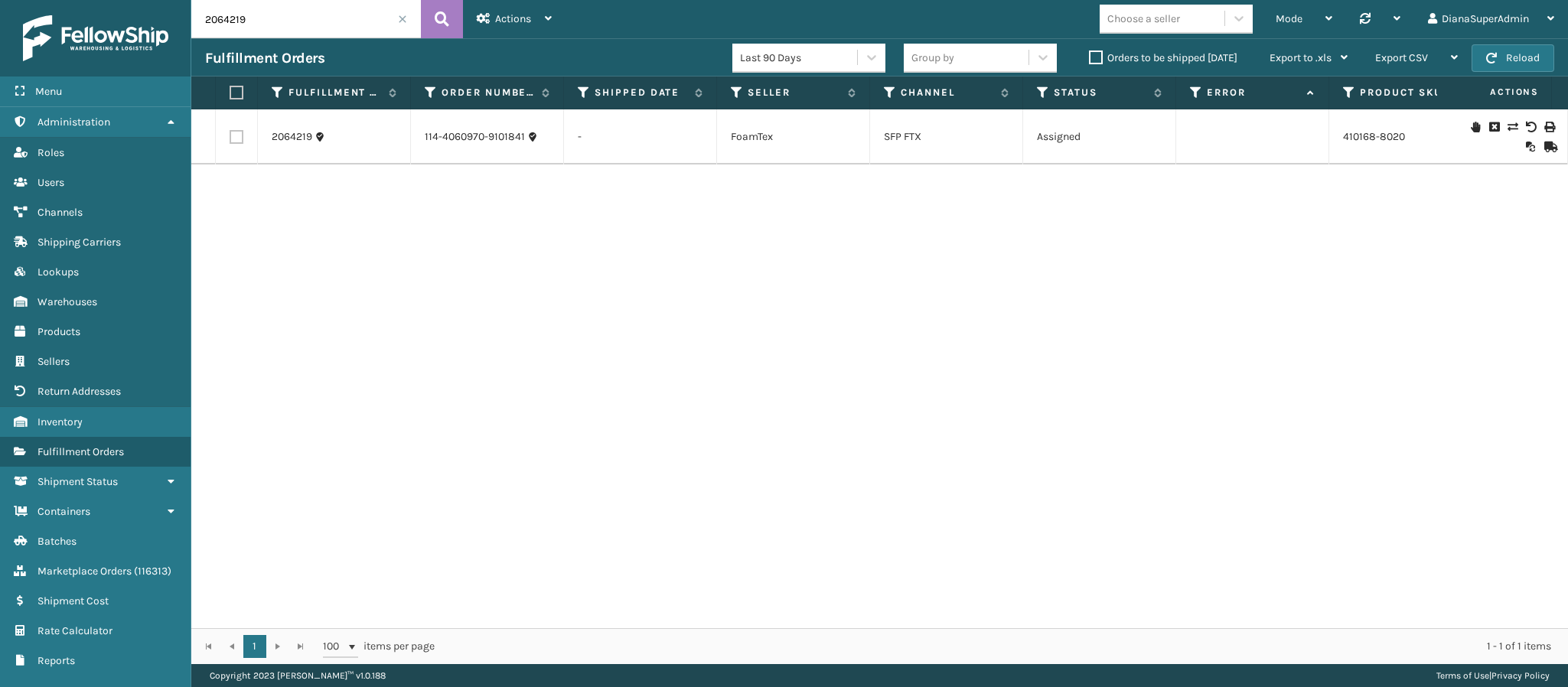
click at [301, 30] on input "2064219" at bounding box center [306, 19] width 230 height 38
paste input "3616"
type input "2063616"
click at [298, 135] on link "2063616" at bounding box center [292, 137] width 41 height 15
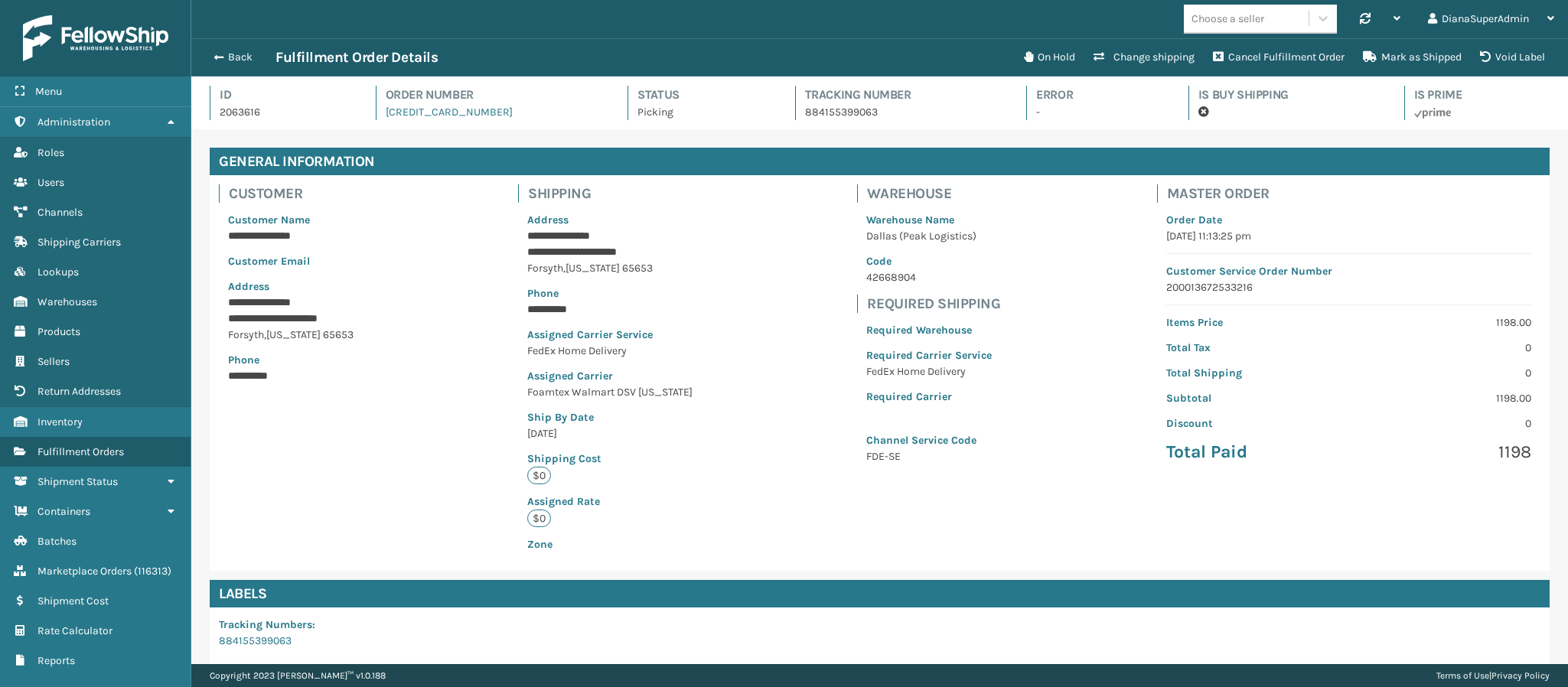
scroll to position [37, 1378]
click at [1136, 56] on button "Change shipping" at bounding box center [1144, 57] width 119 height 31
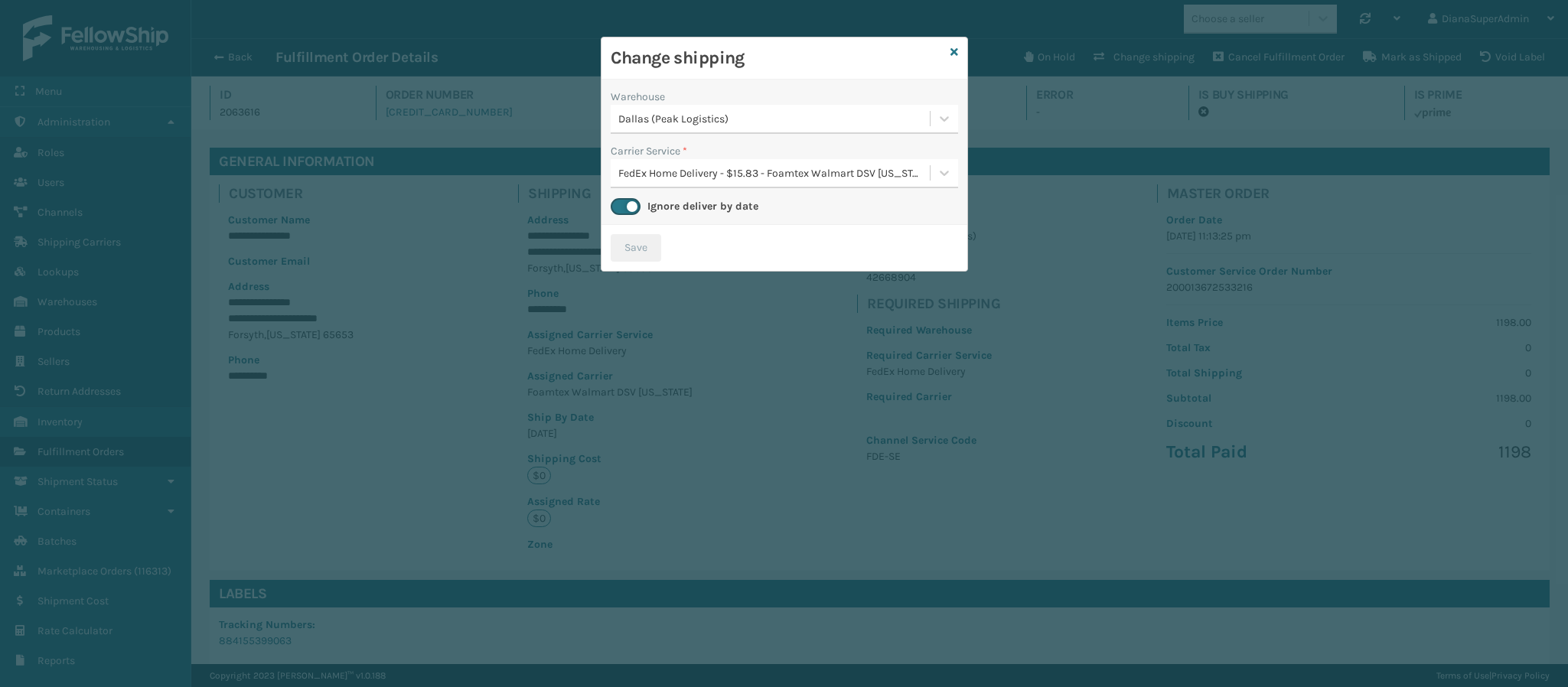
click at [856, 120] on div "Dallas (Peak Logistics)" at bounding box center [775, 118] width 313 height 16
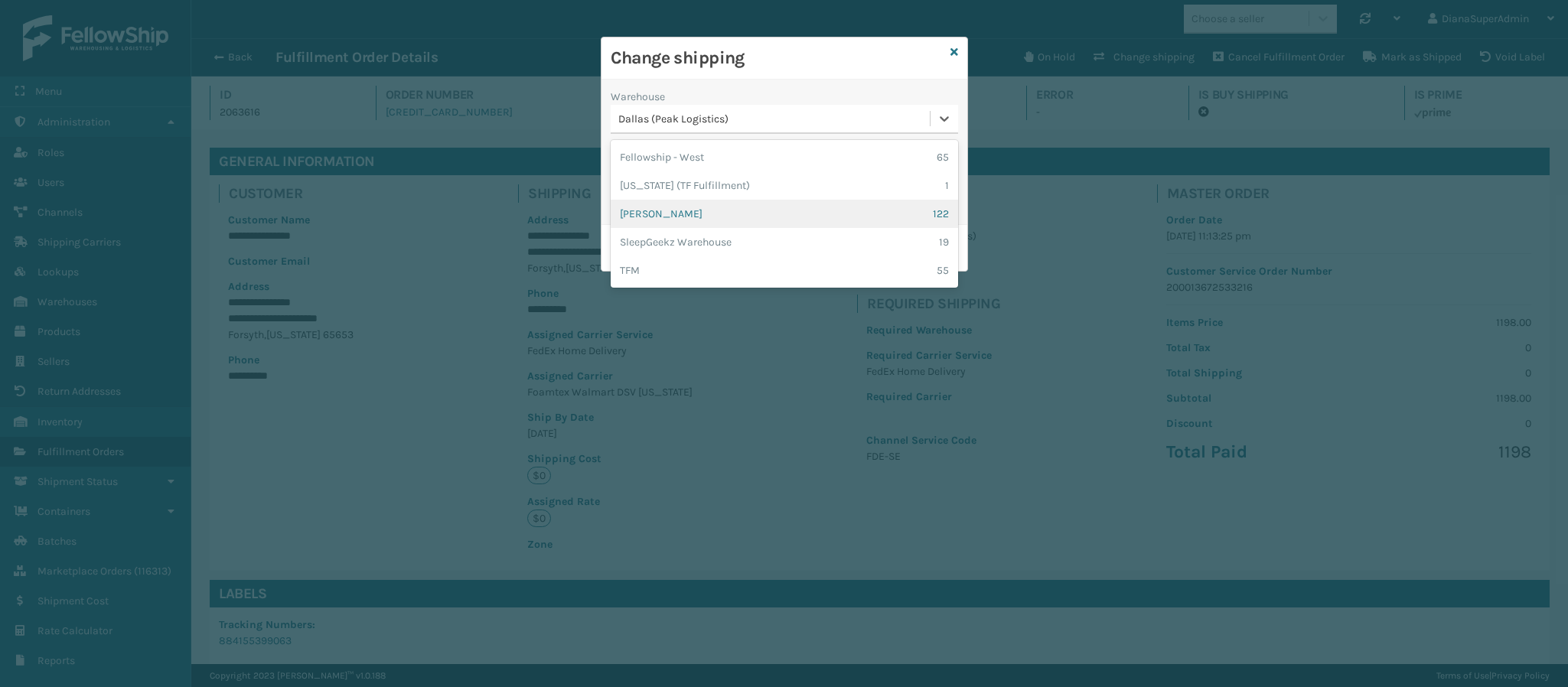
click at [822, 214] on div "[PERSON_NAME] 122" at bounding box center [784, 213] width 348 height 28
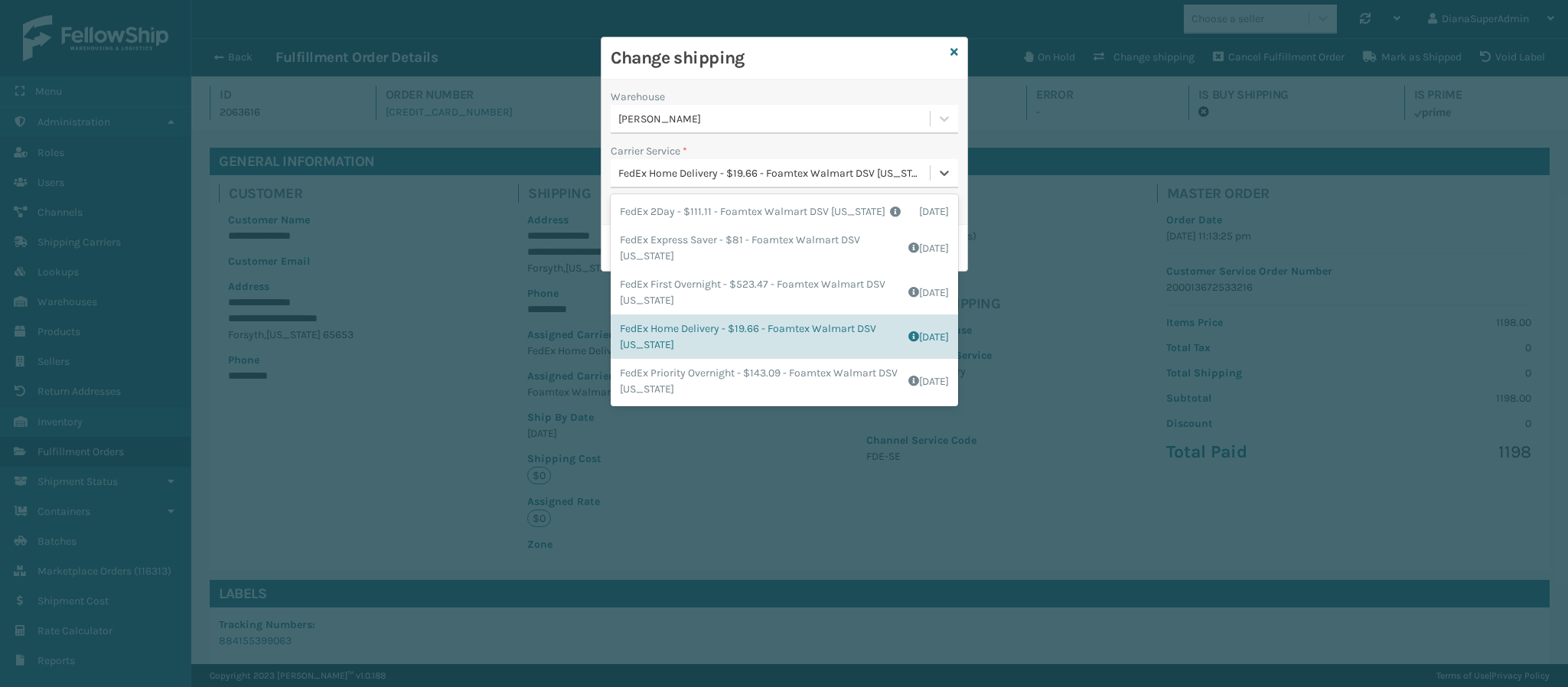
click at [801, 178] on div "FedEx Home Delivery - $19.66 - Foamtex Walmart DSV [US_STATE]" at bounding box center [775, 173] width 313 height 16
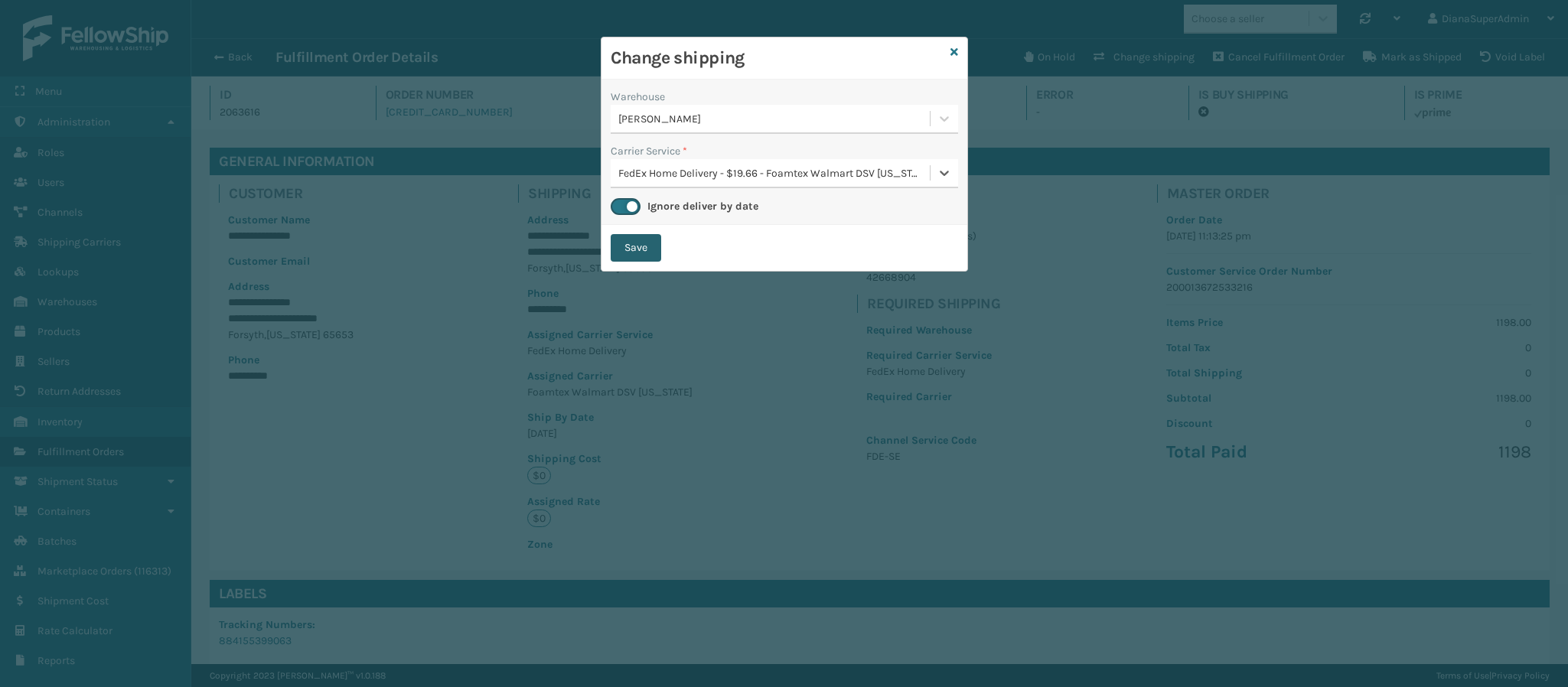
click at [644, 250] on button "Save" at bounding box center [635, 247] width 50 height 27
